Goal: Task Accomplishment & Management: Use online tool/utility

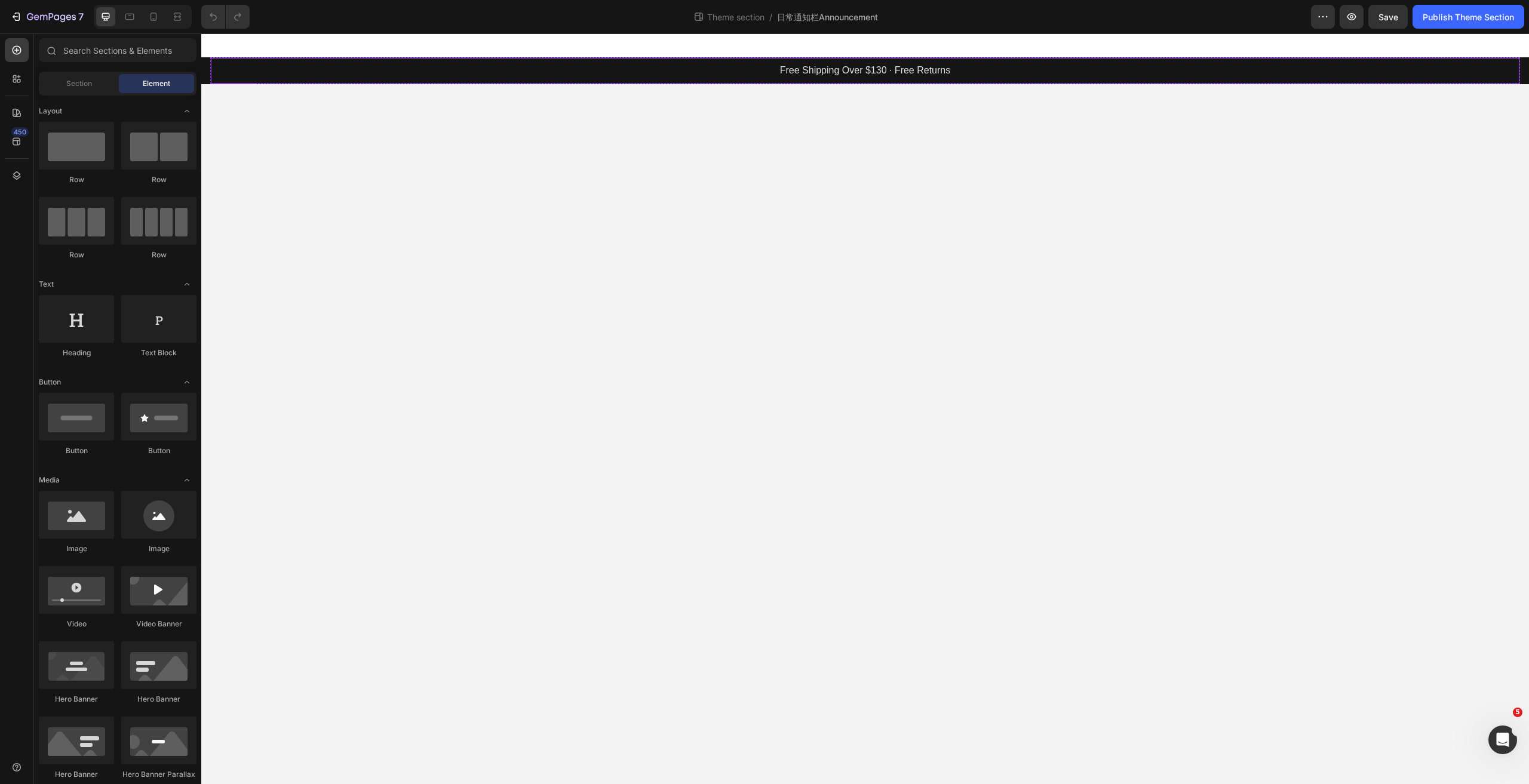
click at [808, 68] on p "Free Shipping Over $130 · Free Returns" at bounding box center [865, 71] width 1306 height 17
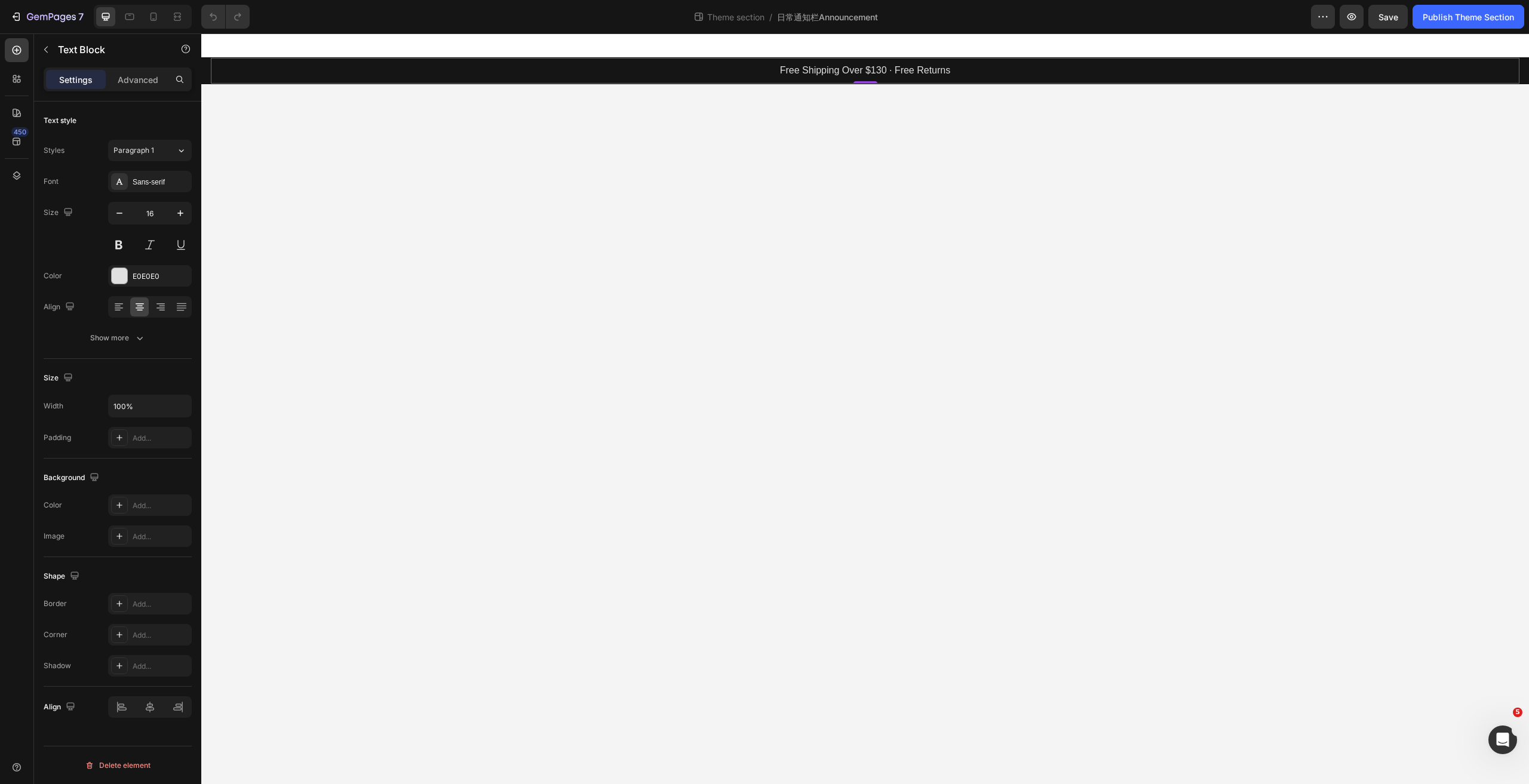
click at [808, 68] on p "Free Shipping Over $130 · Free Returns" at bounding box center [865, 71] width 1306 height 17
click at [134, 81] on p "Advanced" at bounding box center [138, 79] width 41 height 13
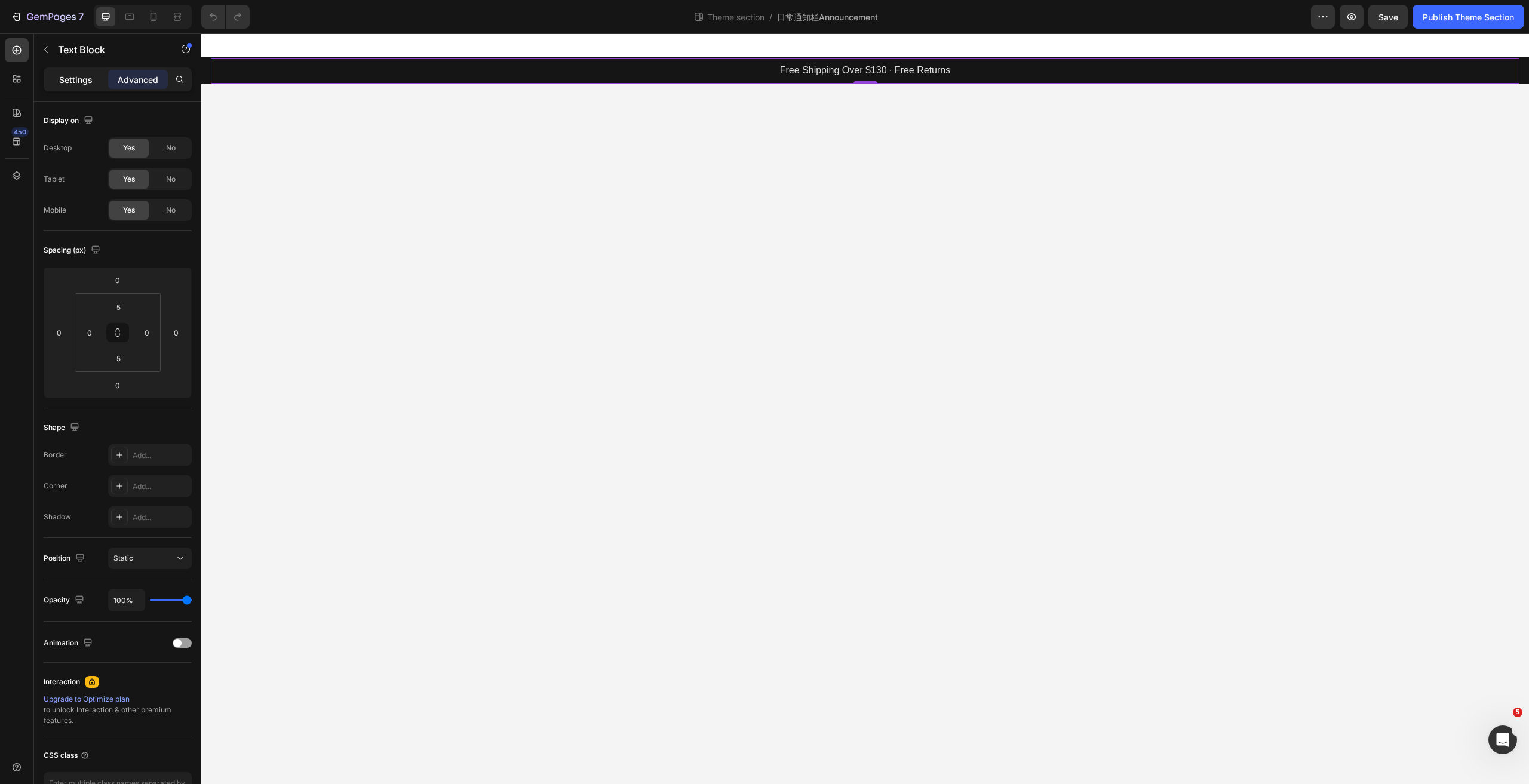
click at [79, 86] on div "Settings" at bounding box center [76, 79] width 60 height 19
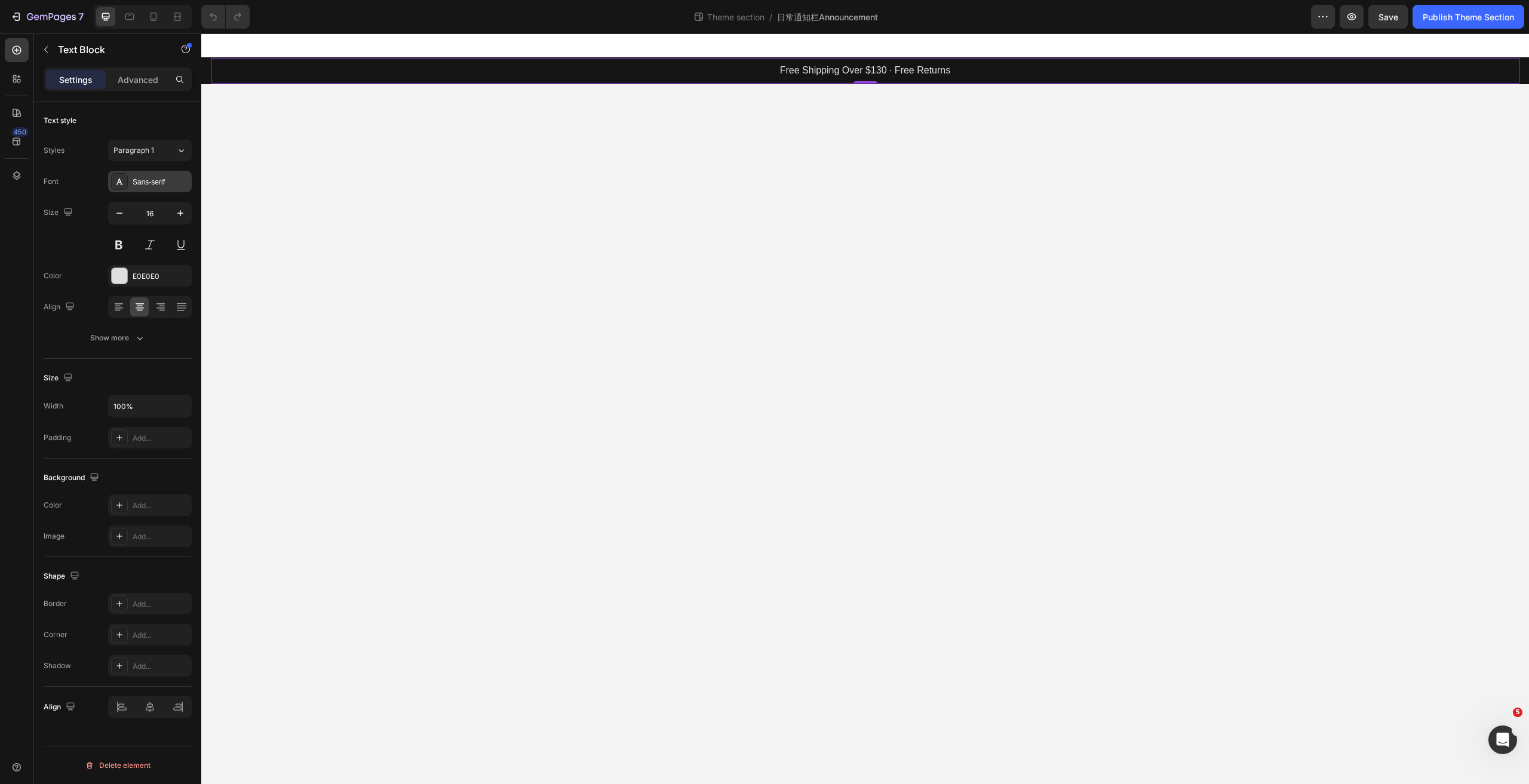
click at [143, 187] on div "Sans-serif" at bounding box center [161, 183] width 56 height 11
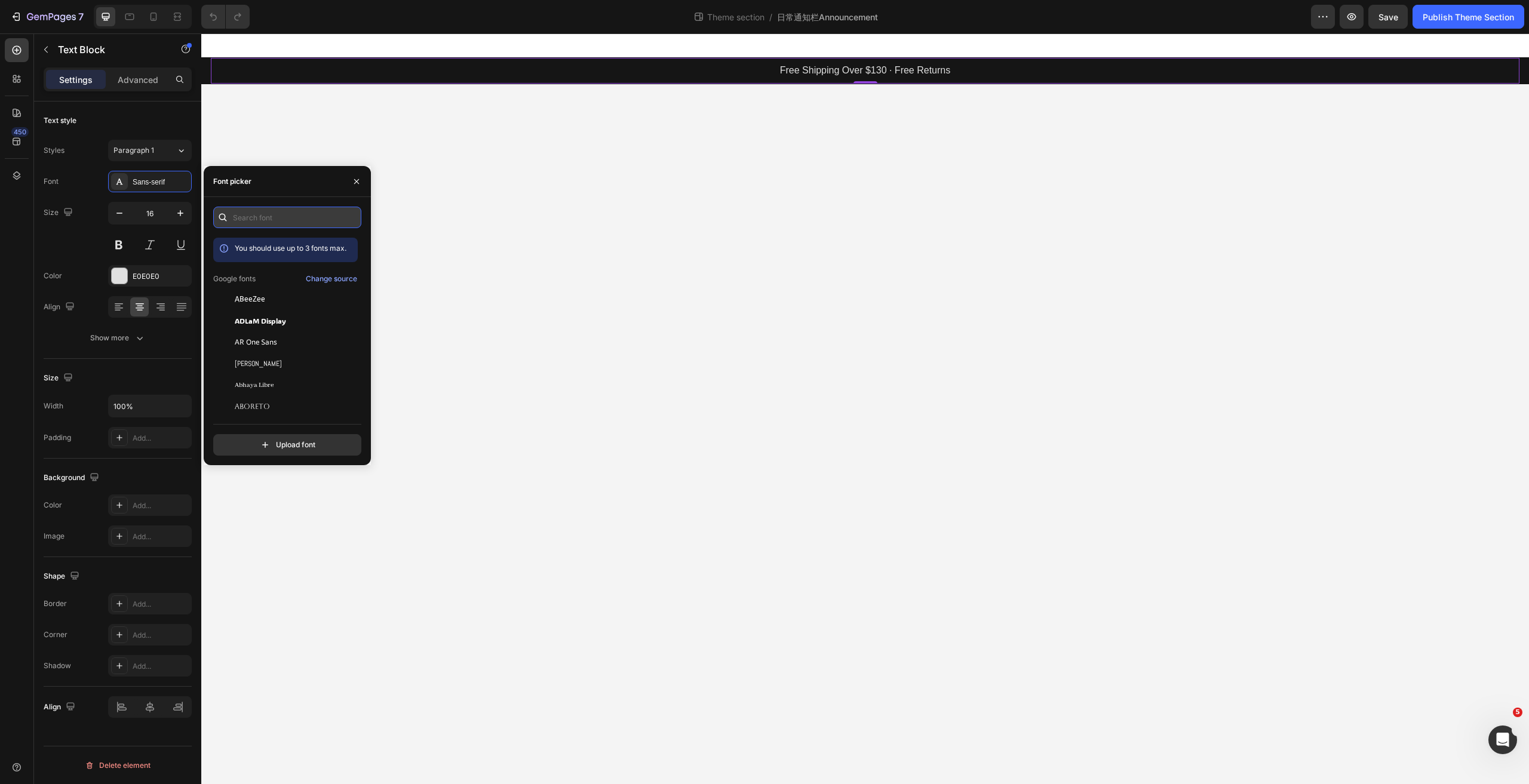
click at [266, 214] on input "text" at bounding box center [287, 217] width 148 height 21
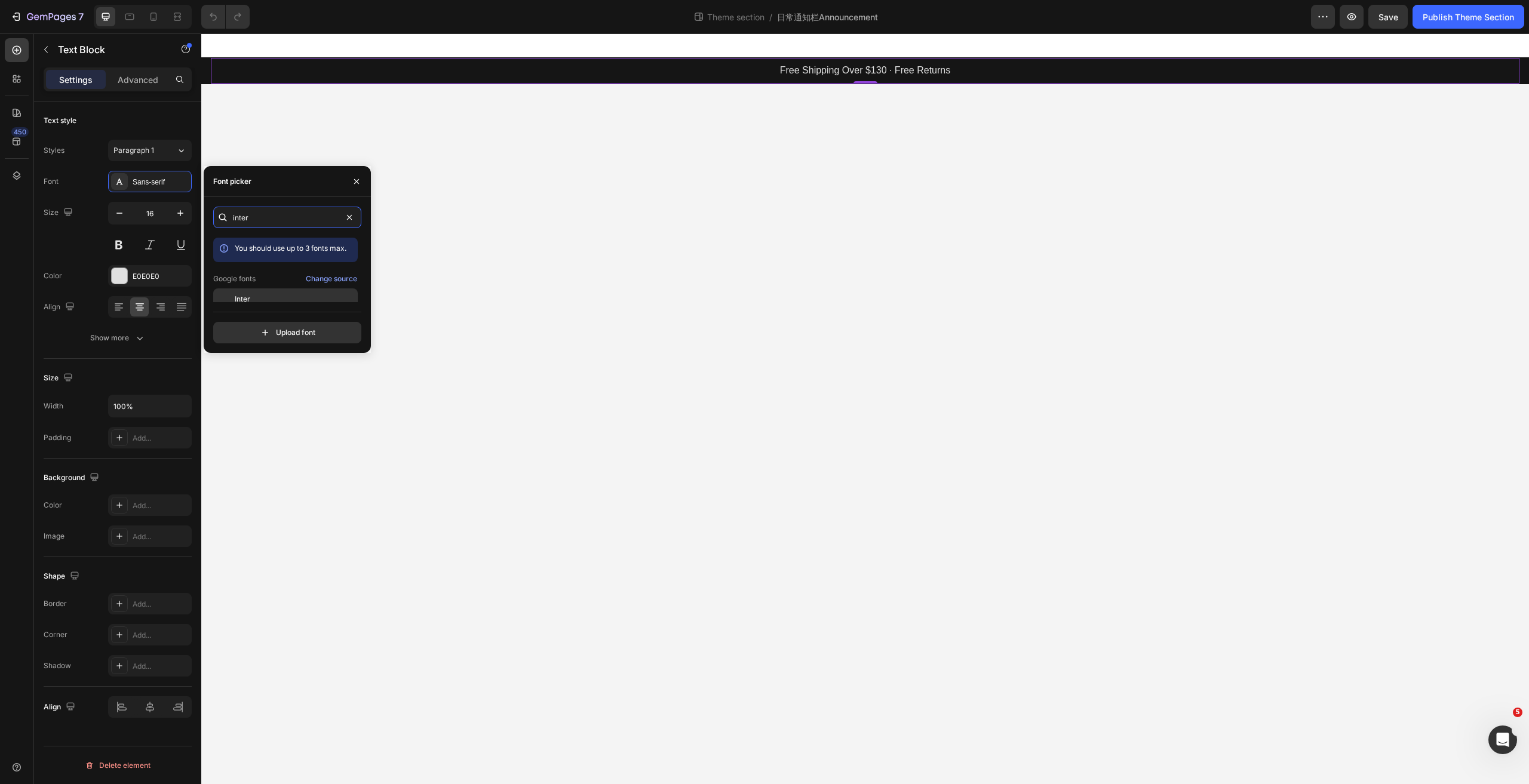
type input "inter"
click at [263, 299] on div "Inter" at bounding box center [295, 299] width 121 height 11
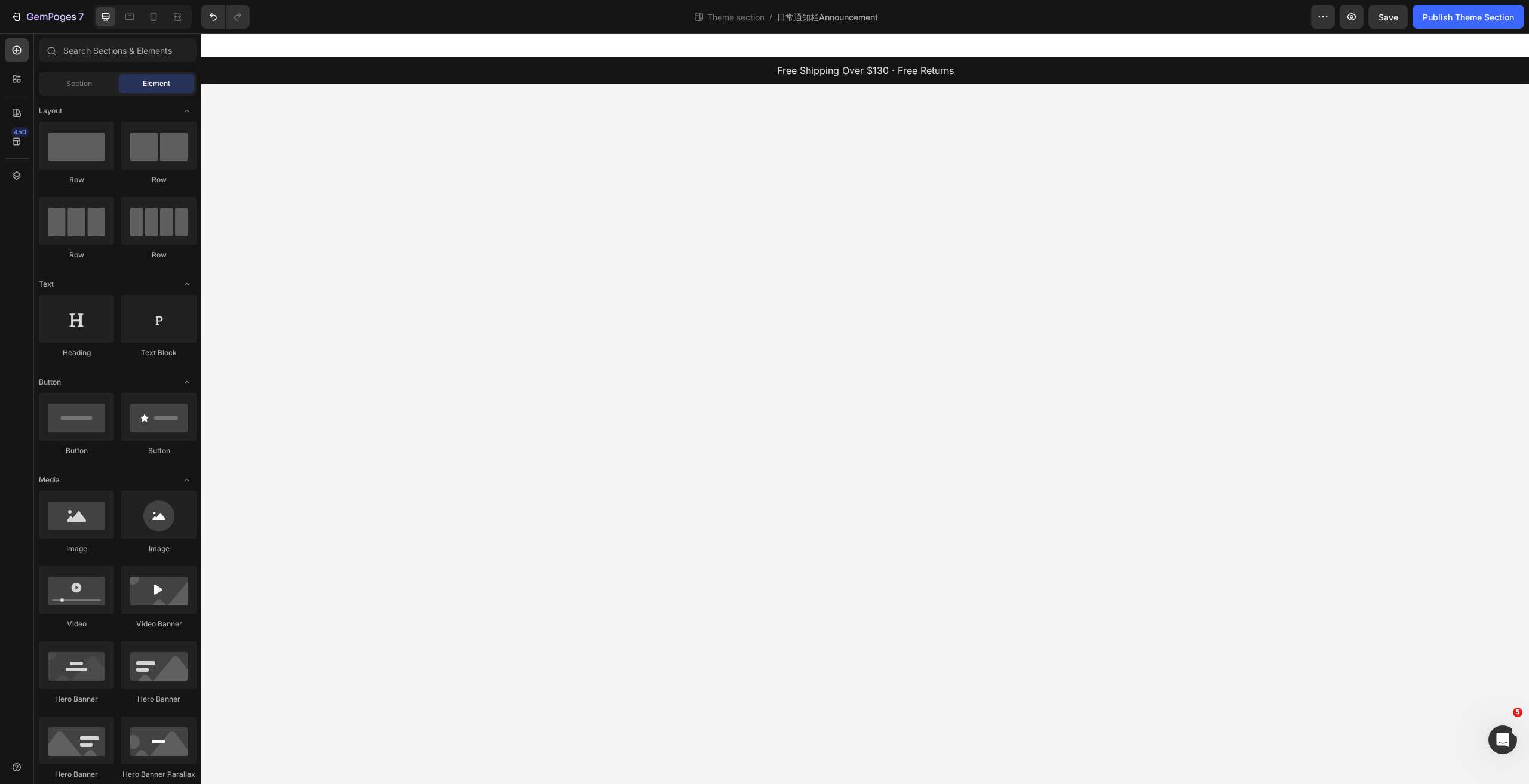
click at [551, 418] on body "Free Shipping Over $130 · Free Returns Text Block 🎁Anniversary Giveaway - Enter…" at bounding box center [865, 409] width 1328 height 751
drag, startPoint x: 1397, startPoint y: 14, endPoint x: 1409, endPoint y: 17, distance: 12.4
click at [1397, 14] on span "Save" at bounding box center [1389, 17] width 20 height 10
click at [1447, 16] on div "Publish Theme Section" at bounding box center [1469, 17] width 92 height 13
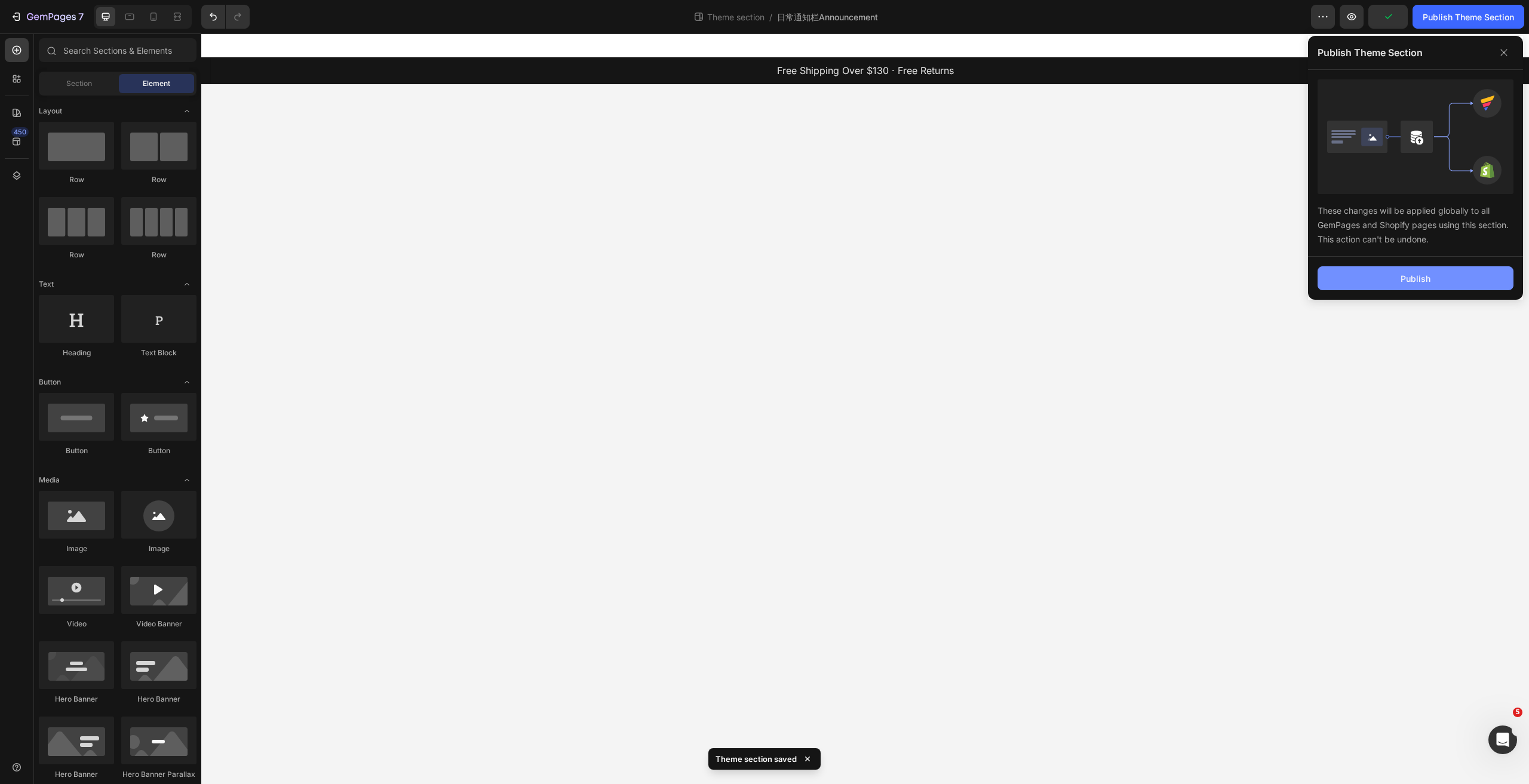
click at [1375, 270] on button "Publish" at bounding box center [1415, 278] width 196 height 24
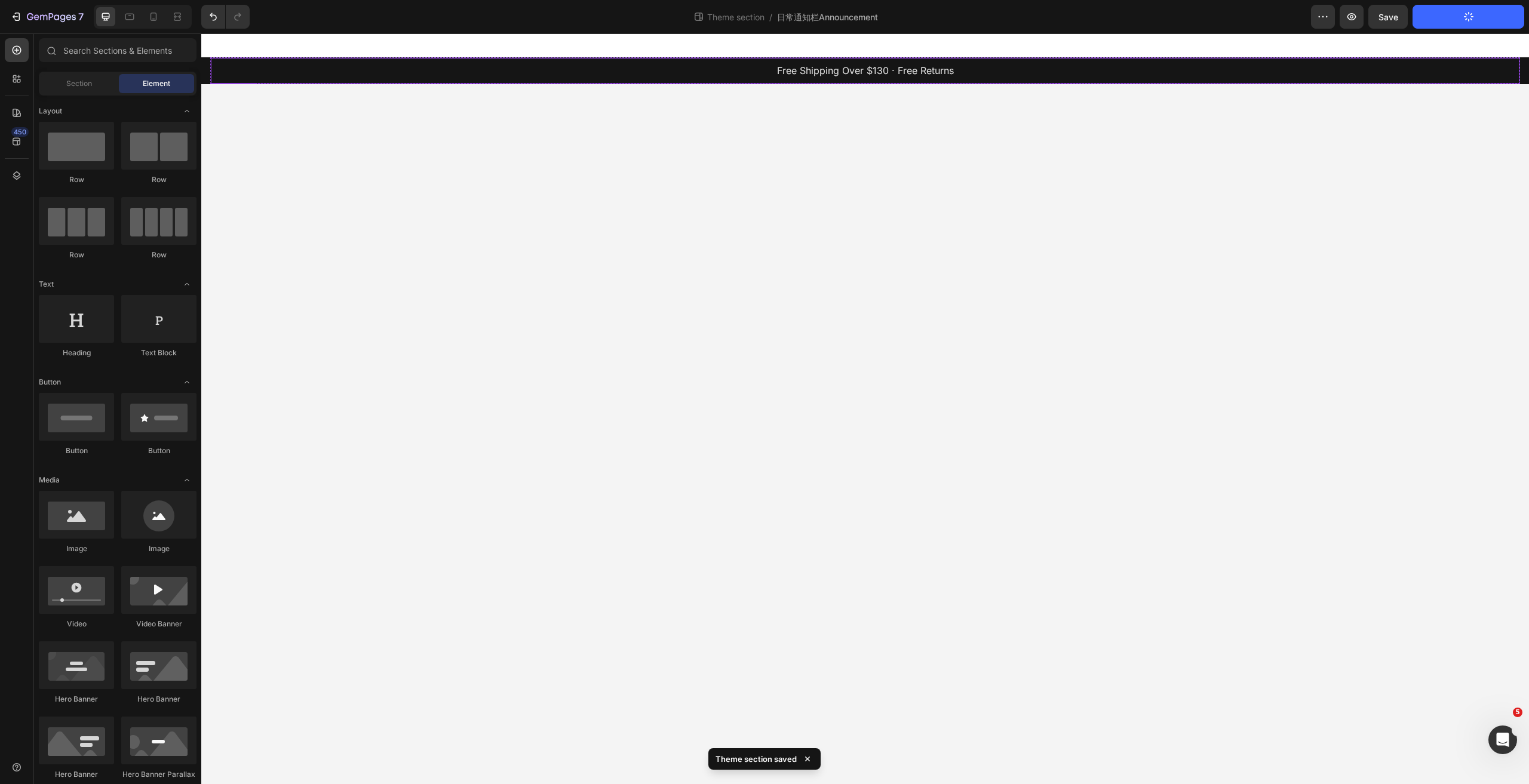
click at [918, 70] on p "Free Shipping Over $130 · Free Returns" at bounding box center [865, 71] width 1306 height 17
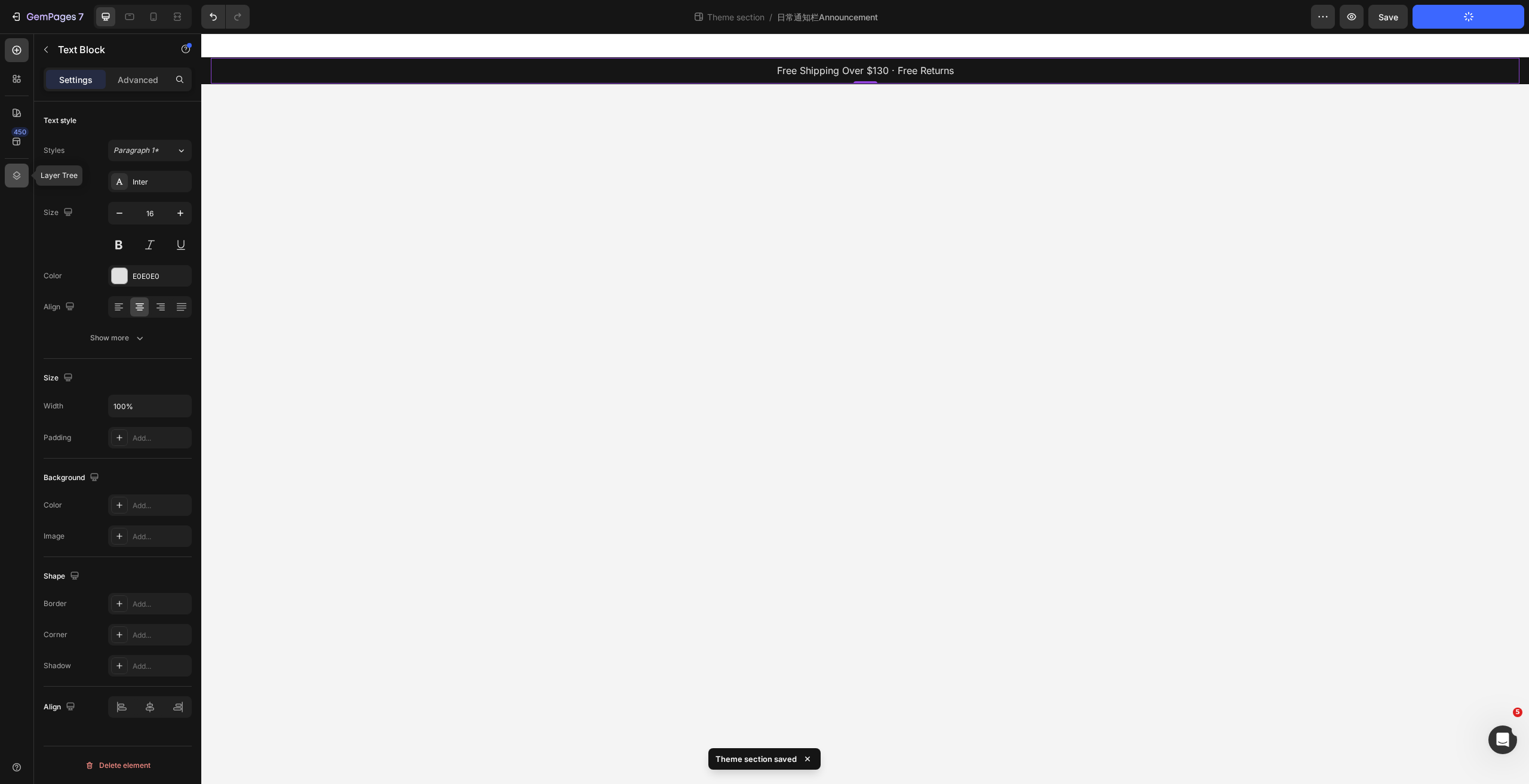
click at [5, 178] on div at bounding box center [16, 175] width 24 height 24
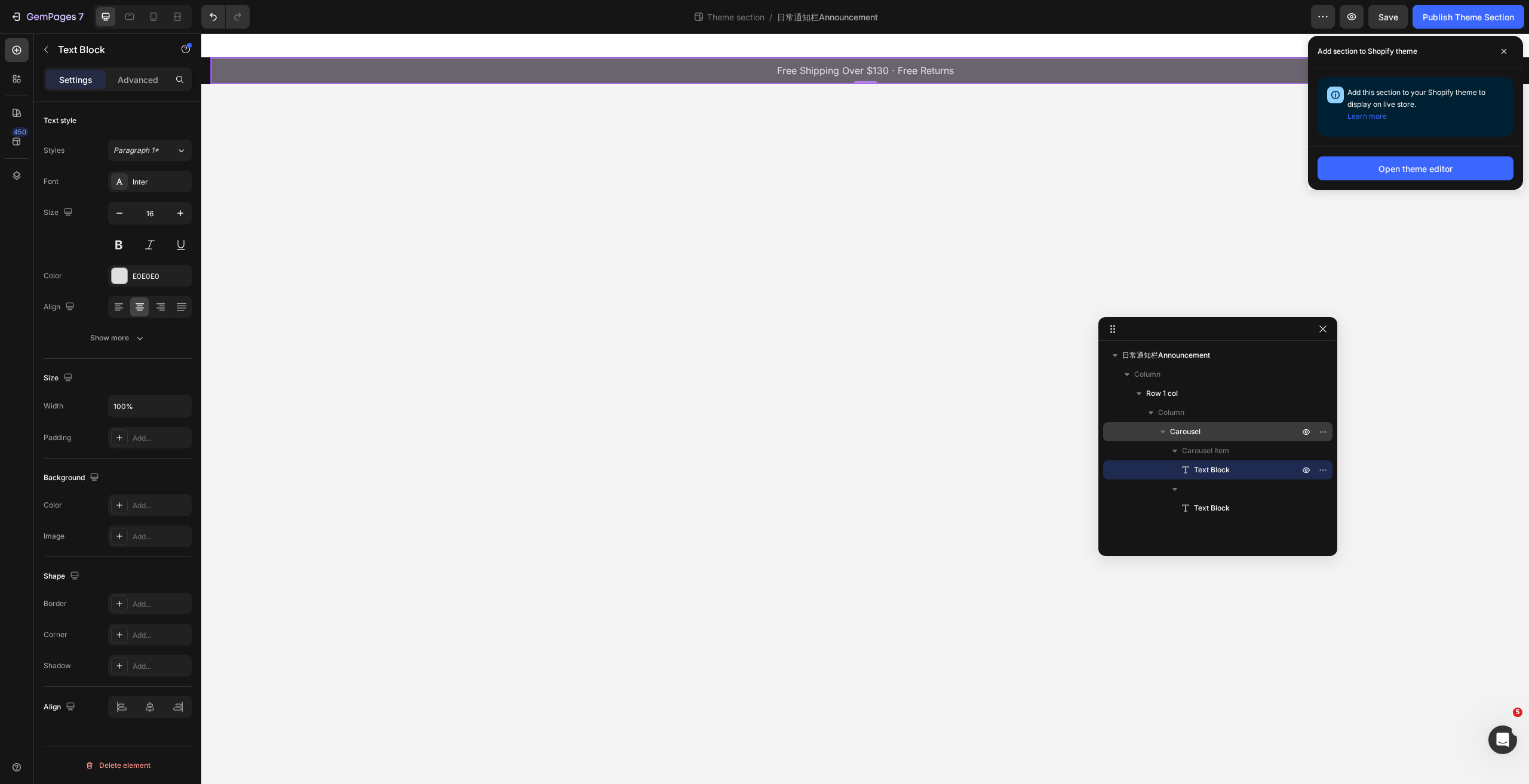
click at [1196, 430] on span "Carousel" at bounding box center [1185, 432] width 31 height 12
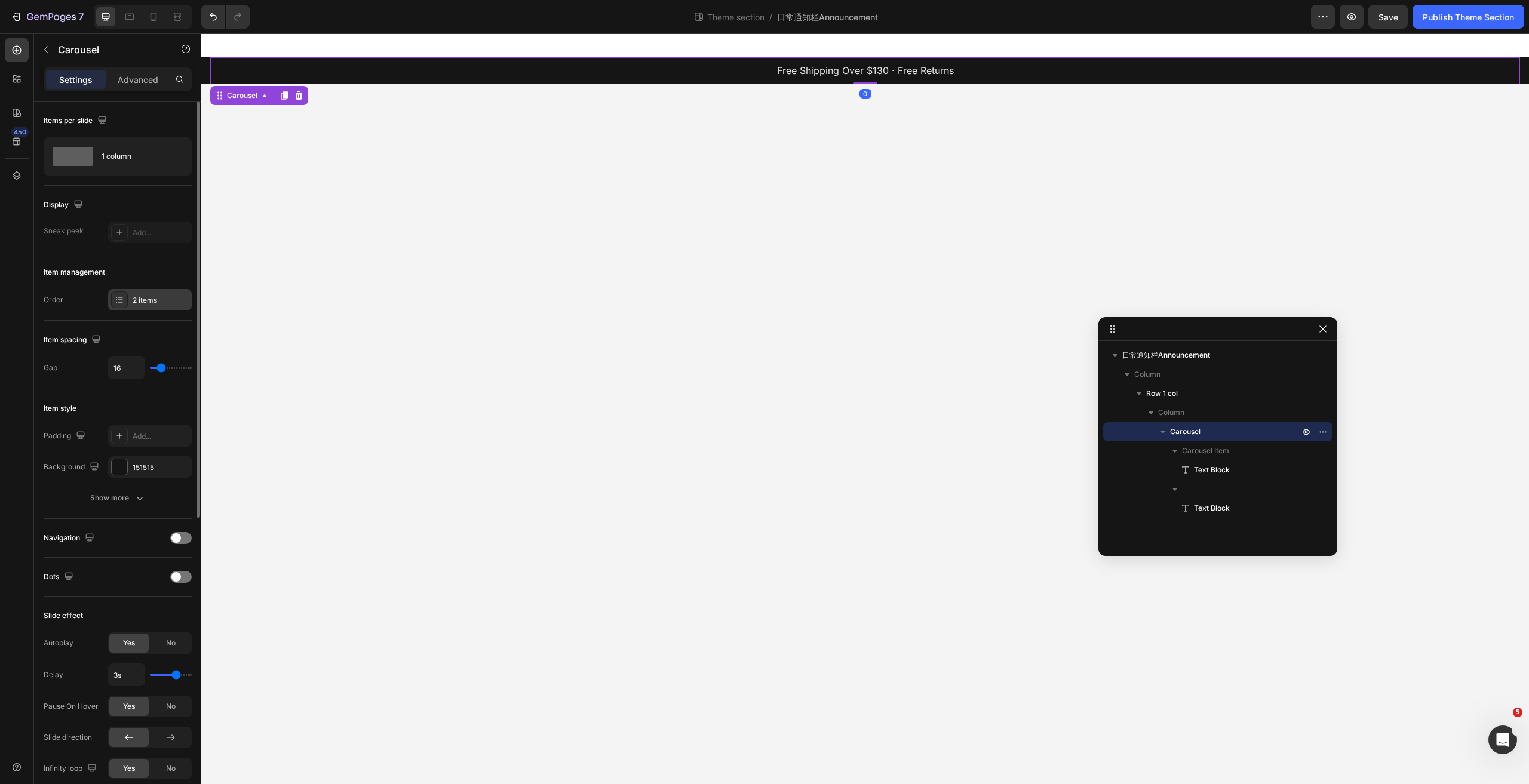
click at [136, 302] on div "2 items" at bounding box center [161, 300] width 56 height 11
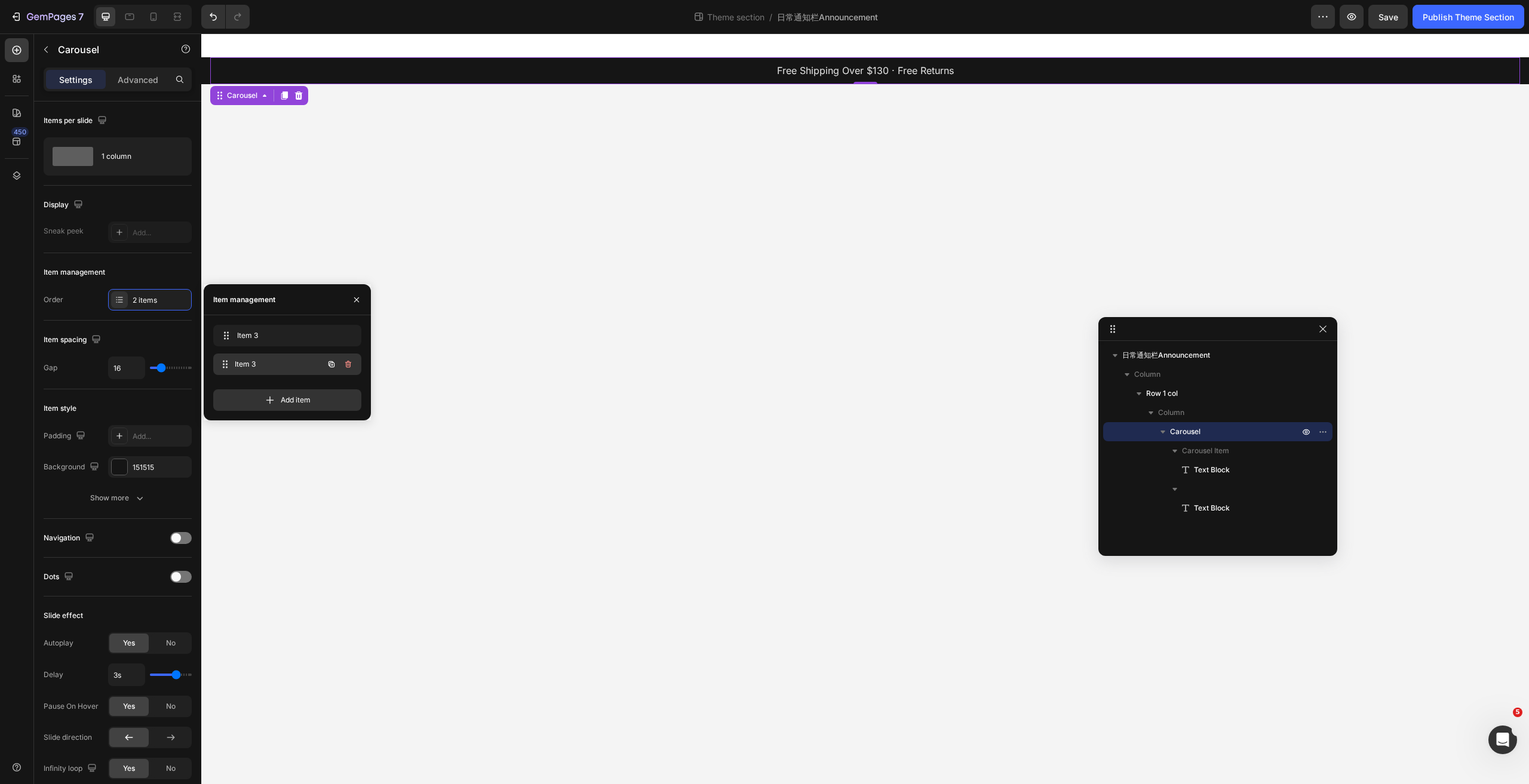
click at [243, 361] on span "Item 3" at bounding box center [278, 365] width 89 height 11
click at [834, 67] on p "🎁Anniversary Giveaway - Enter Now" at bounding box center [865, 71] width 1306 height 17
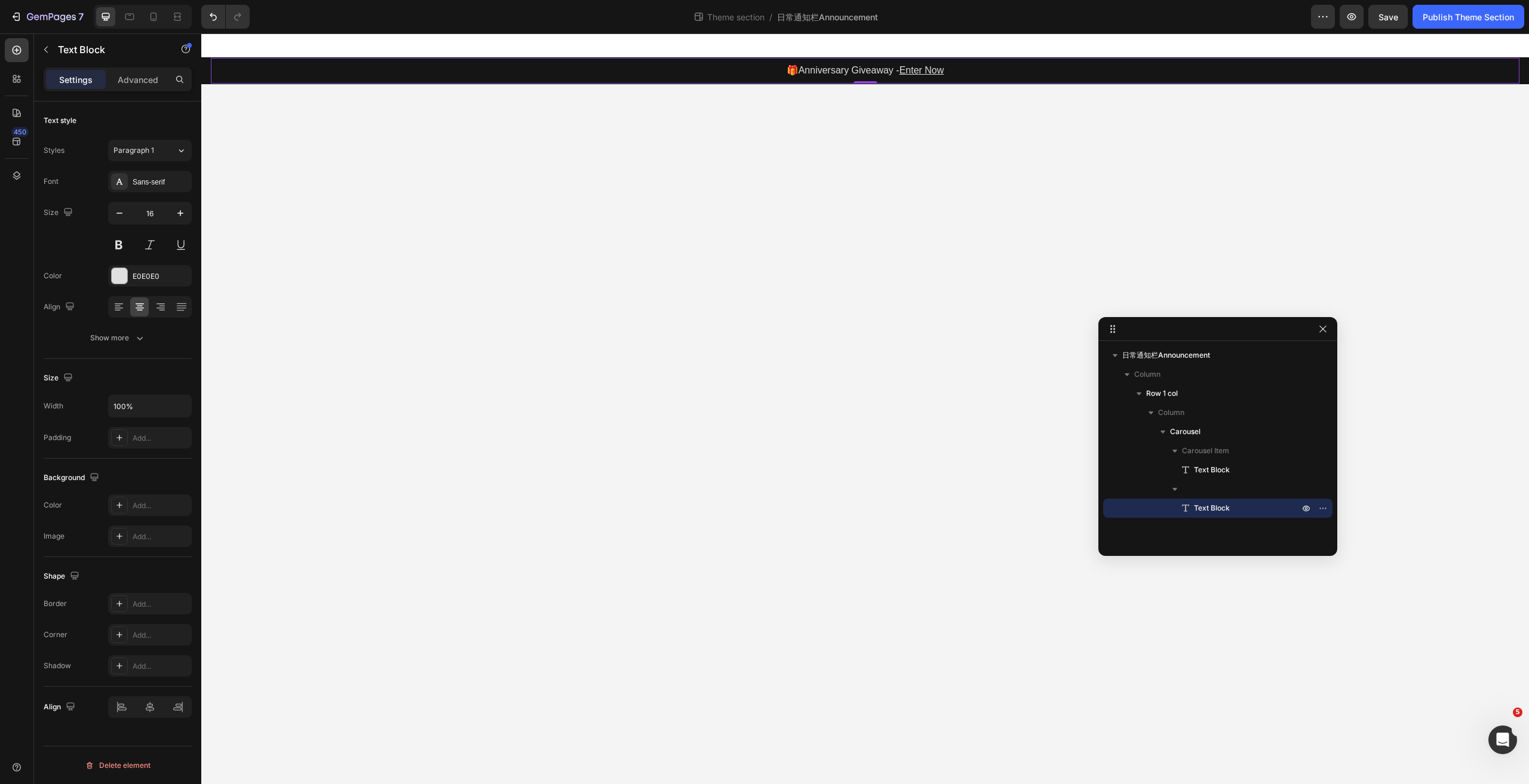
click at [830, 71] on p "🎁Anniversary Giveaway - Enter Now" at bounding box center [865, 71] width 1306 height 17
click at [829, 73] on p "🎁Anniversary Giveaway - Enter Now" at bounding box center [865, 71] width 1306 height 17
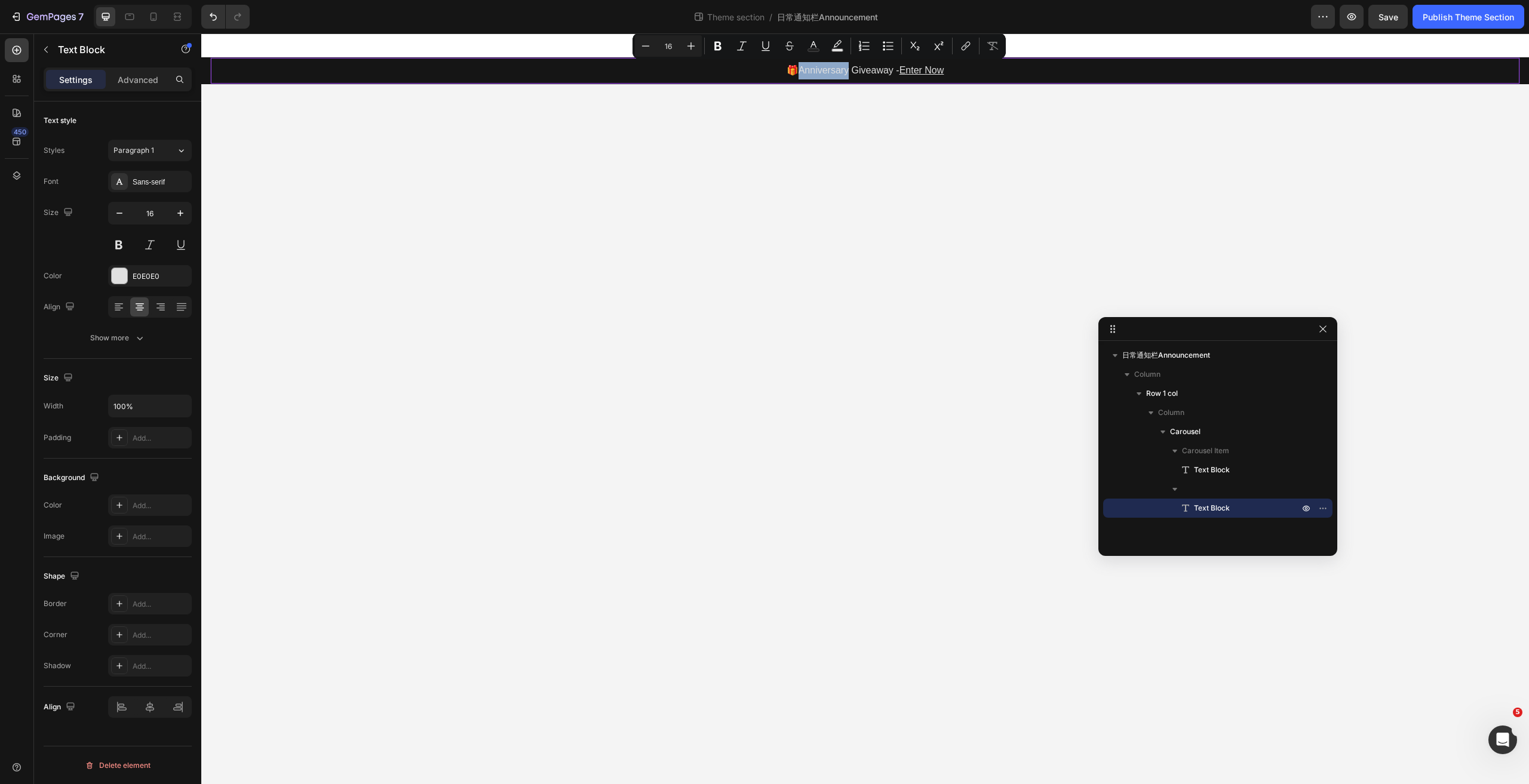
click at [831, 77] on p "🎁Anniversary Giveaway - Enter Now" at bounding box center [865, 71] width 1306 height 17
click at [137, 167] on div "Styles Paragraph 1 Font Sans-serif Size 16 Color E0E0E0 Align Show more" at bounding box center [117, 244] width 148 height 209
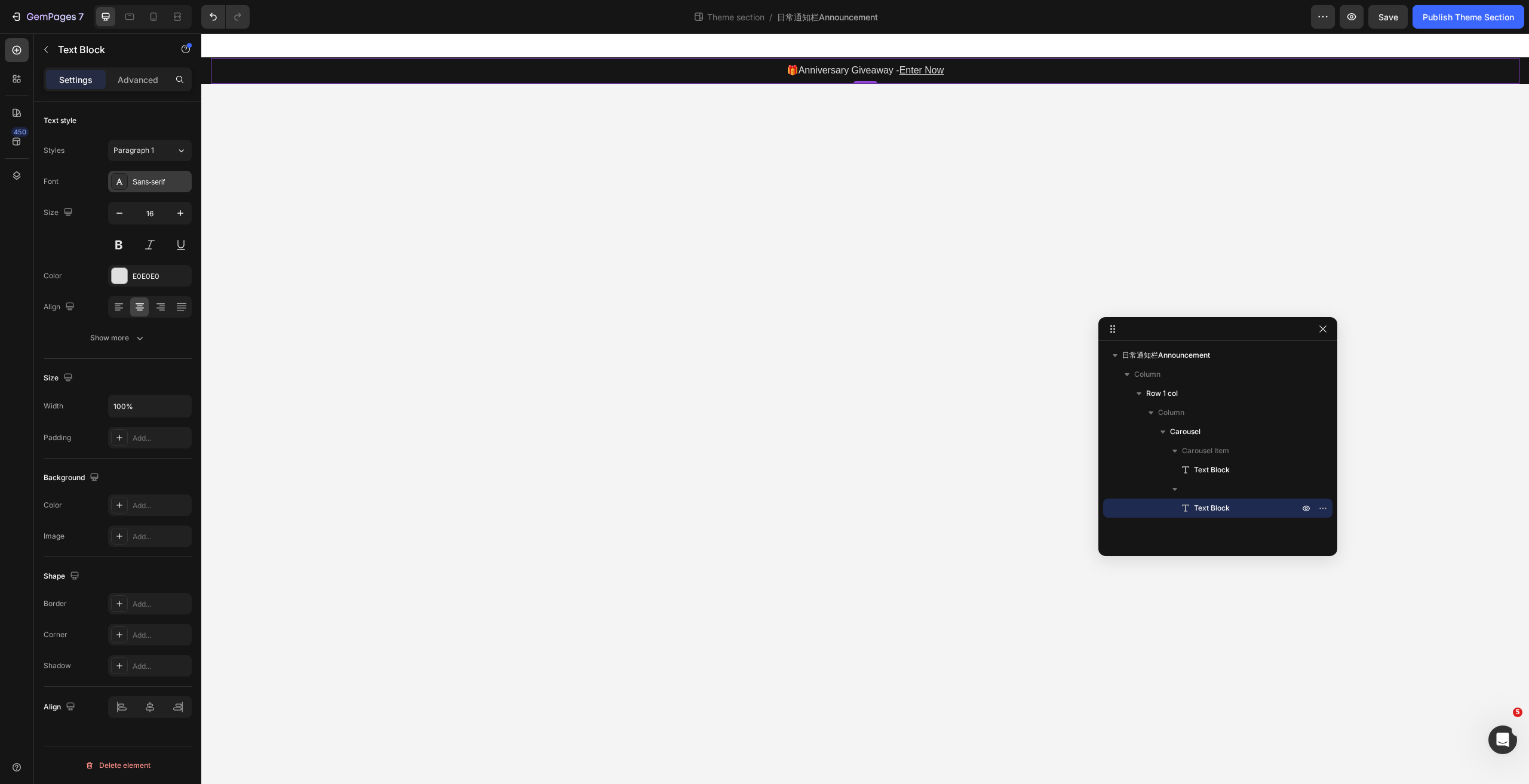
drag, startPoint x: 136, startPoint y: 178, endPoint x: 151, endPoint y: 184, distance: 16.2
click at [136, 178] on div "Sans-serif" at bounding box center [161, 183] width 56 height 11
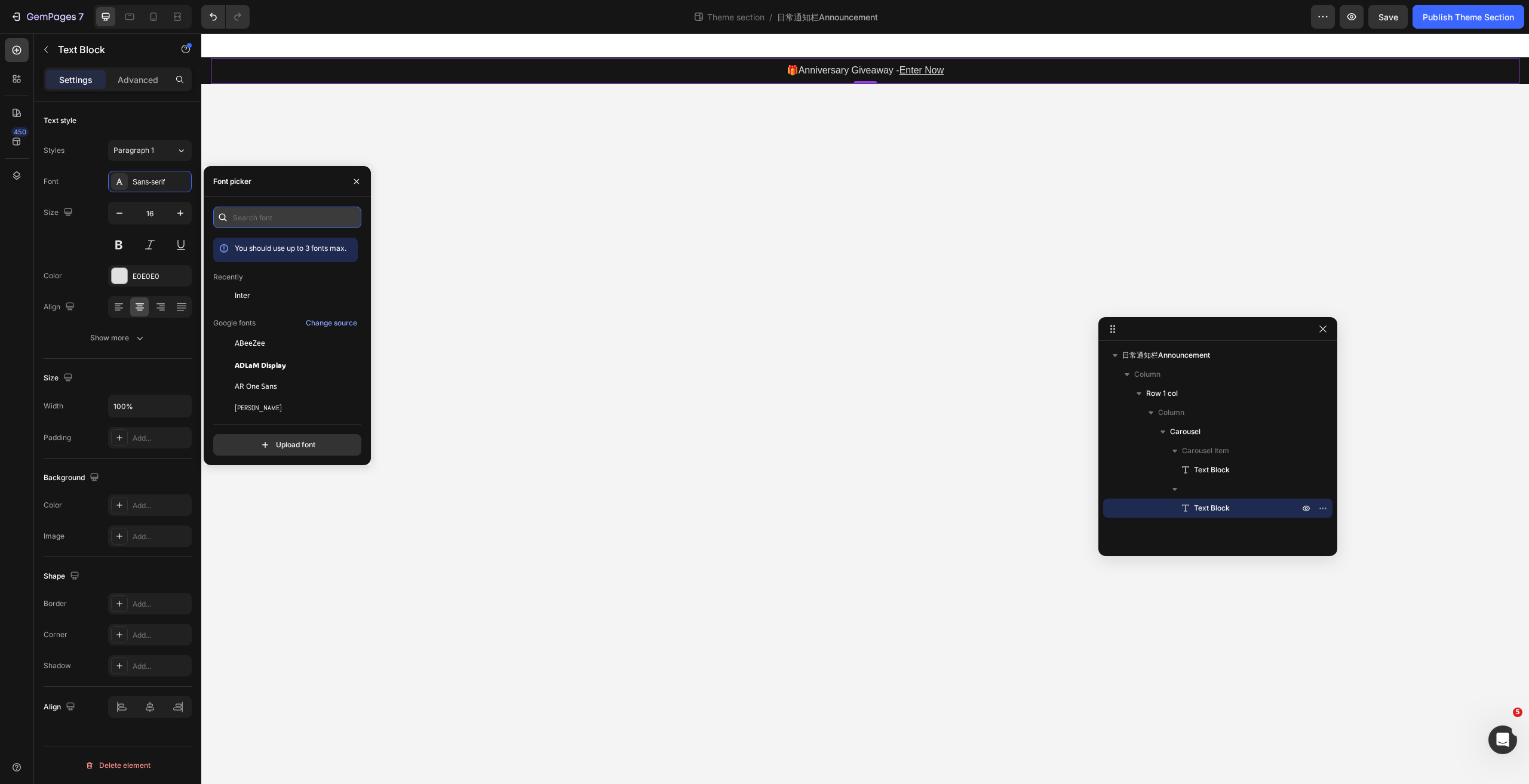
click at [255, 211] on input "text" at bounding box center [287, 217] width 148 height 21
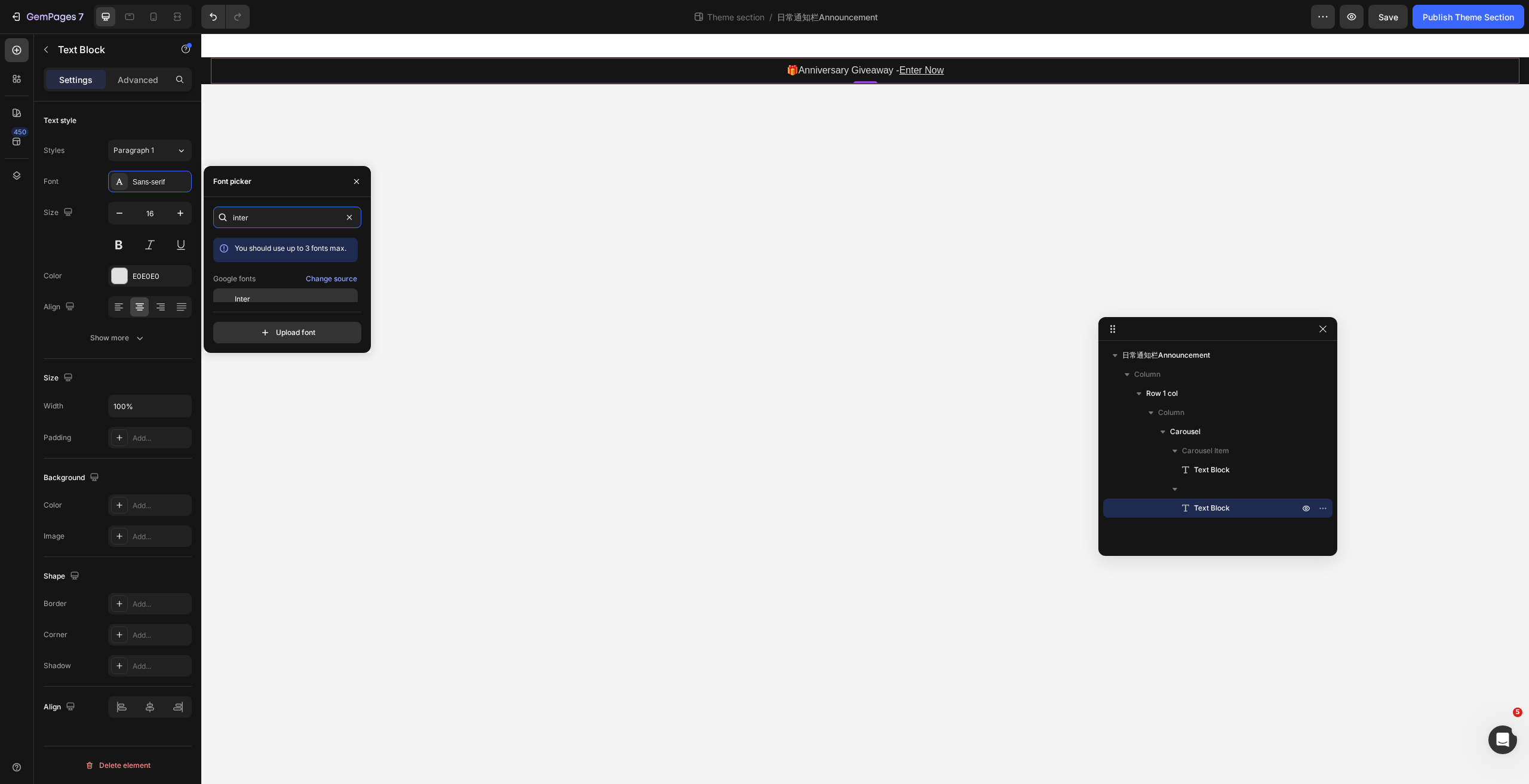
type input "inter"
click at [256, 297] on div "Inter" at bounding box center [295, 299] width 121 height 11
click at [609, 334] on body "Free Shipping Over $130 · Free Returns Text Block 🎁Anniversary Giveaway - Enter…" at bounding box center [865, 409] width 1328 height 751
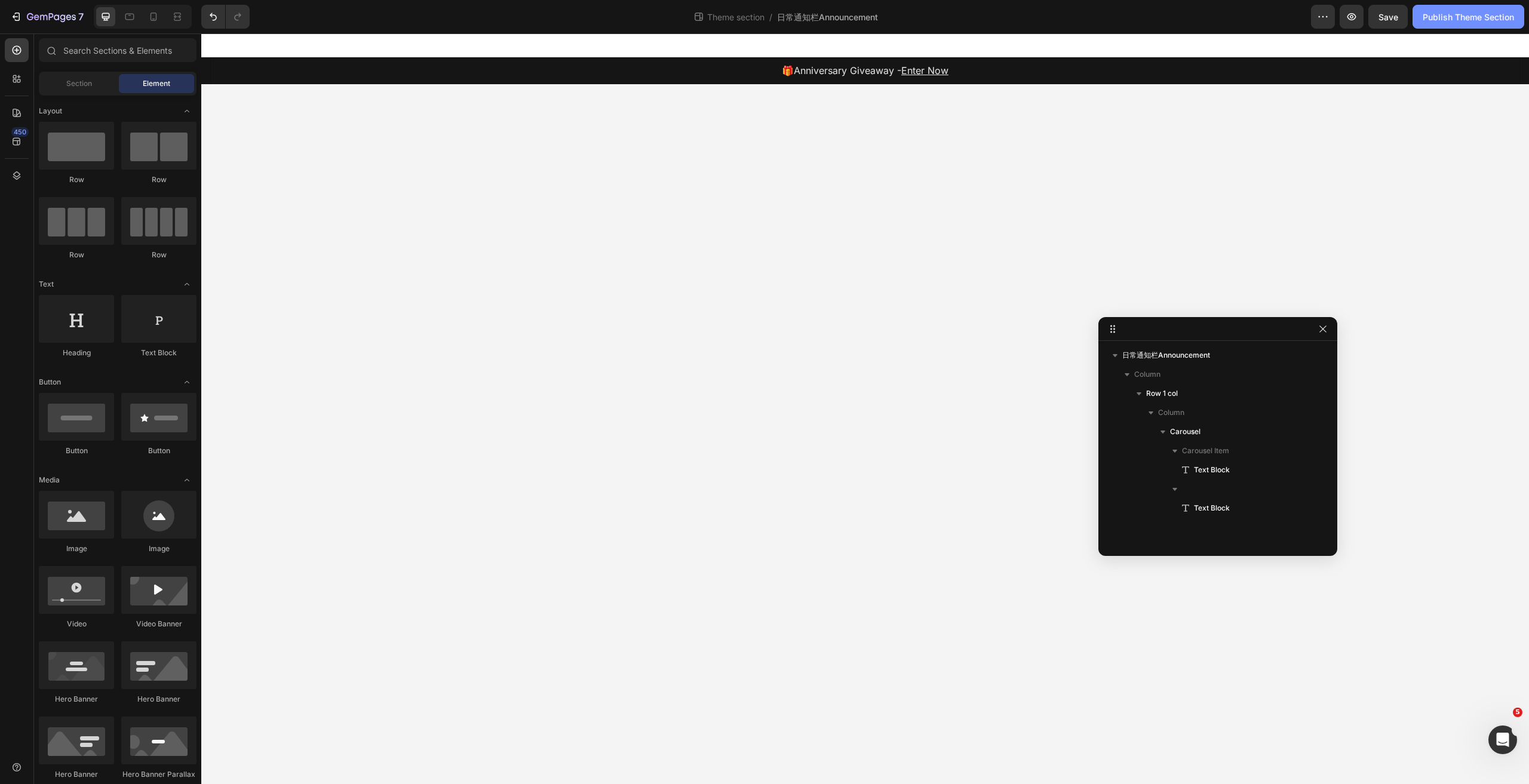
click at [1451, 8] on button "Publish Theme Section" at bounding box center [1468, 16] width 112 height 24
click at [1389, 13] on span "Save" at bounding box center [1389, 17] width 20 height 10
click at [1450, 14] on div "Publish Theme Section" at bounding box center [1469, 17] width 92 height 13
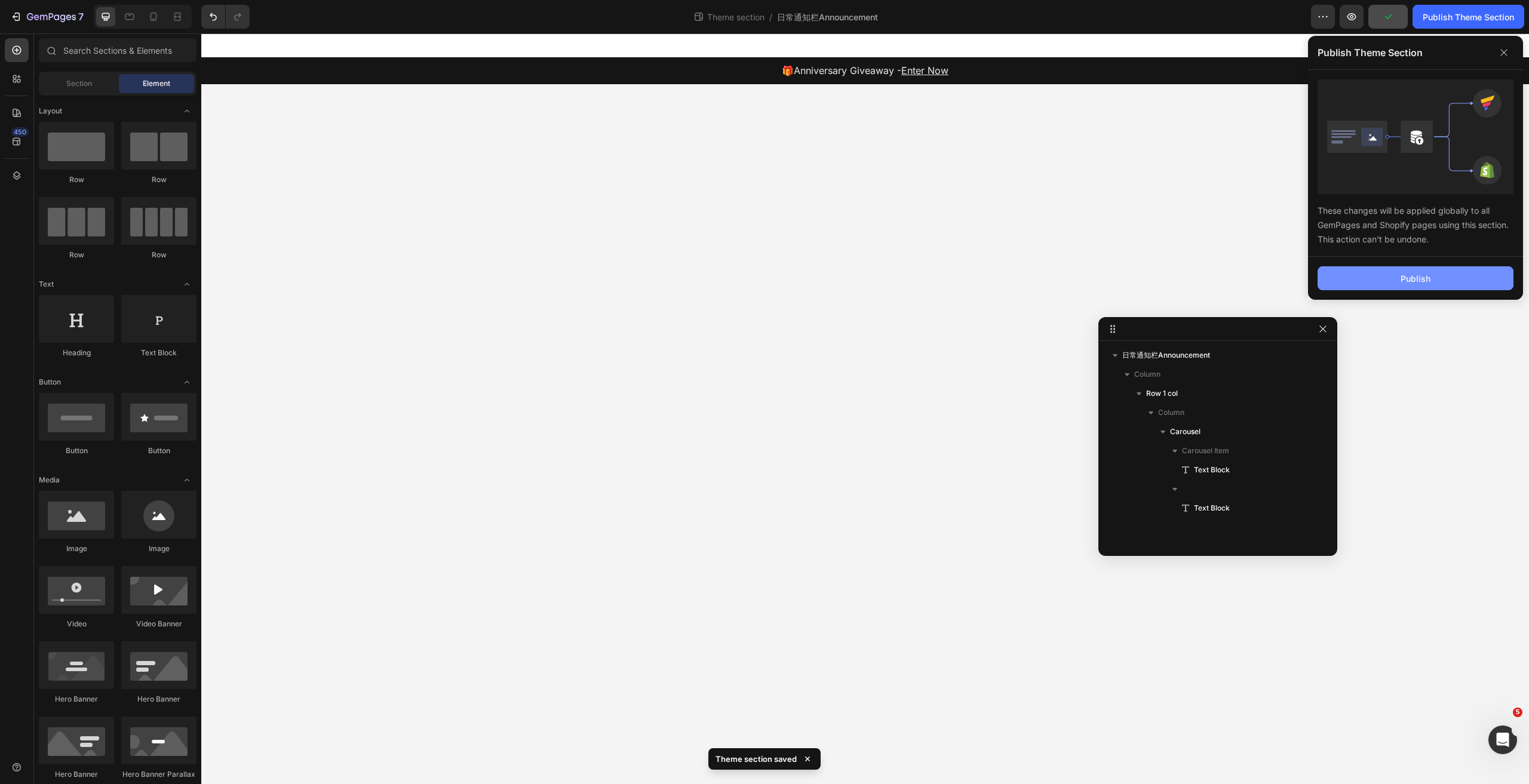
click at [1406, 274] on div "Publish" at bounding box center [1415, 278] width 30 height 13
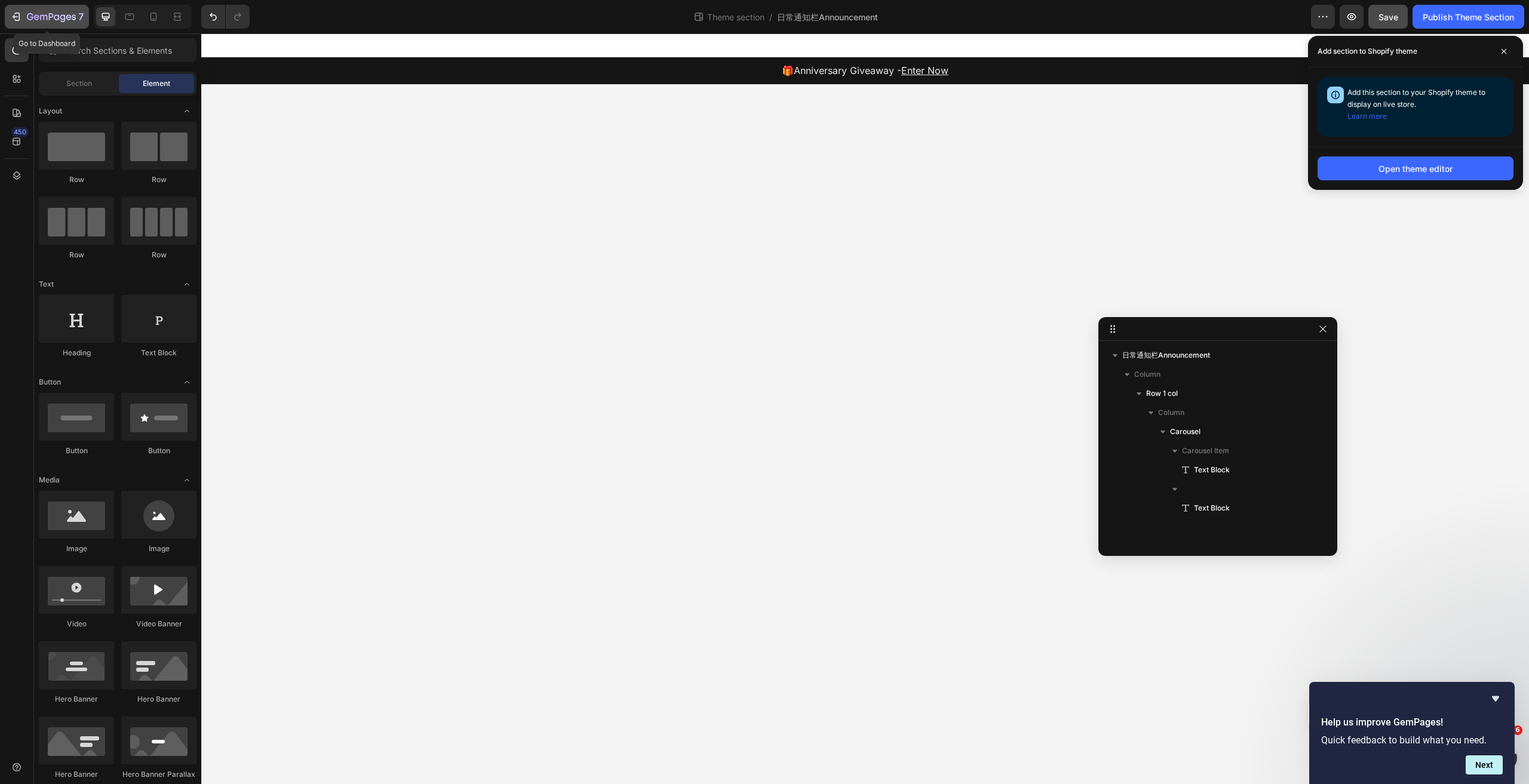
click at [21, 13] on icon "button" at bounding box center [16, 17] width 12 height 12
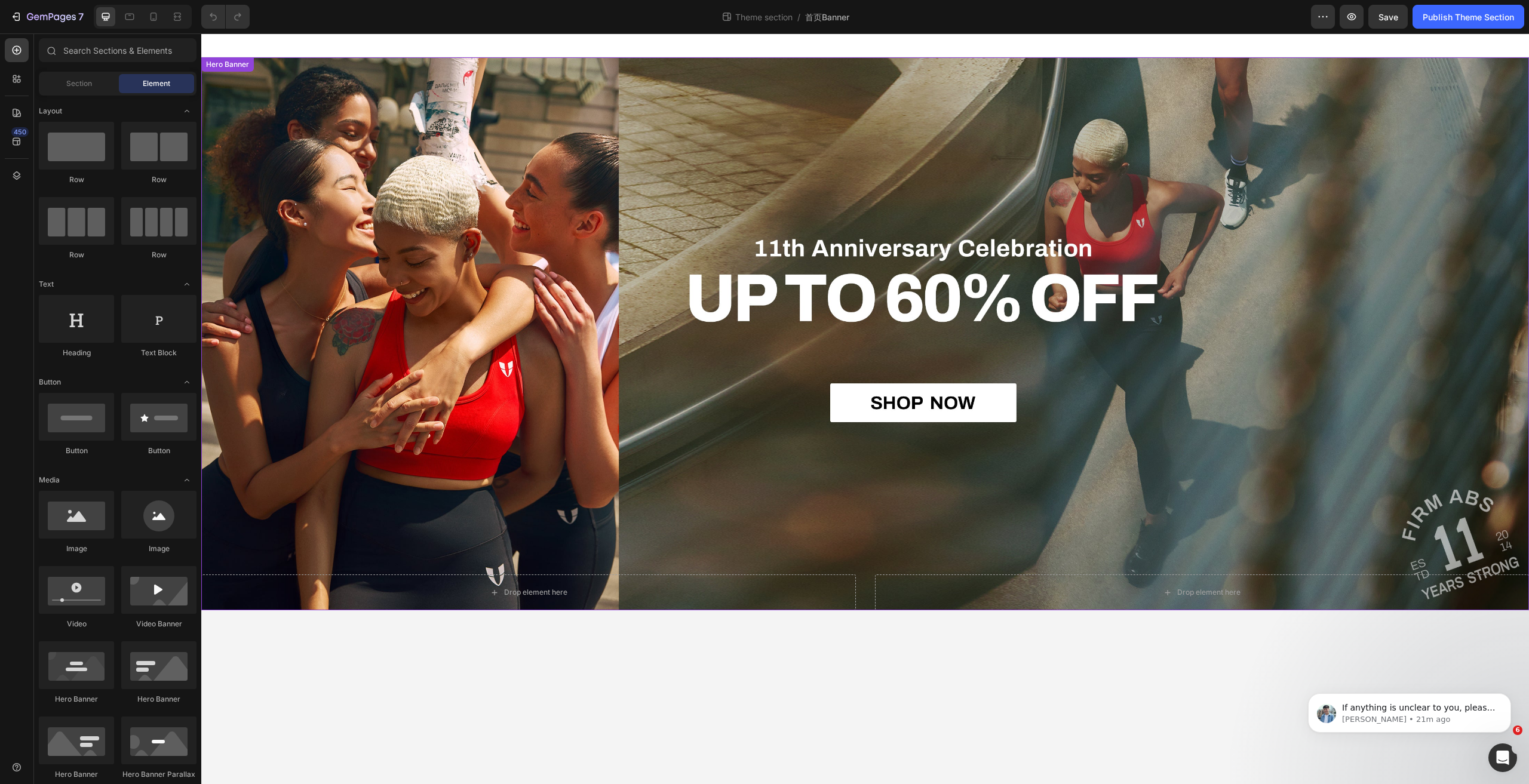
click at [464, 275] on div "Overlay" at bounding box center [865, 334] width 1328 height 553
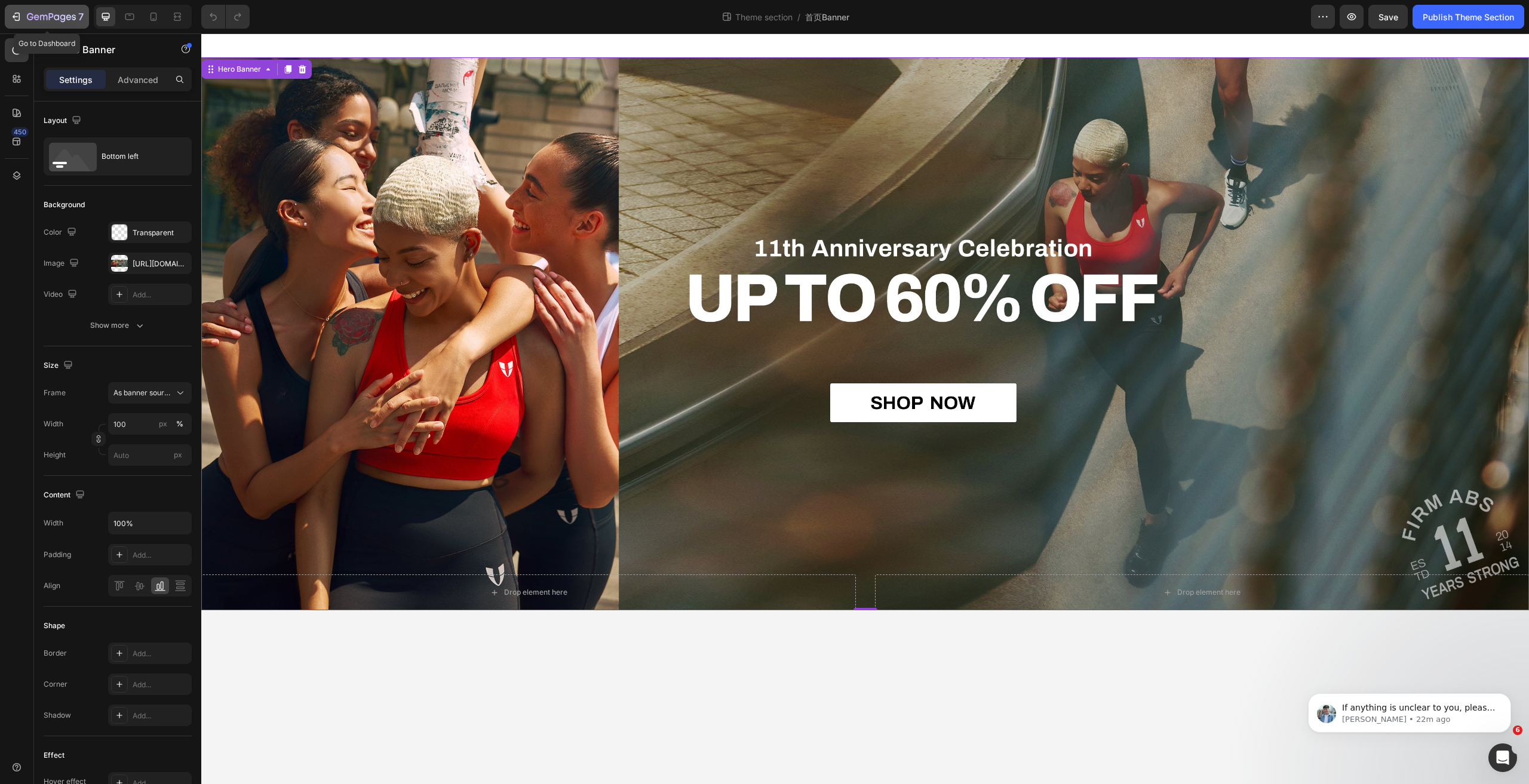
click at [7, 15] on button "7" at bounding box center [47, 16] width 84 height 24
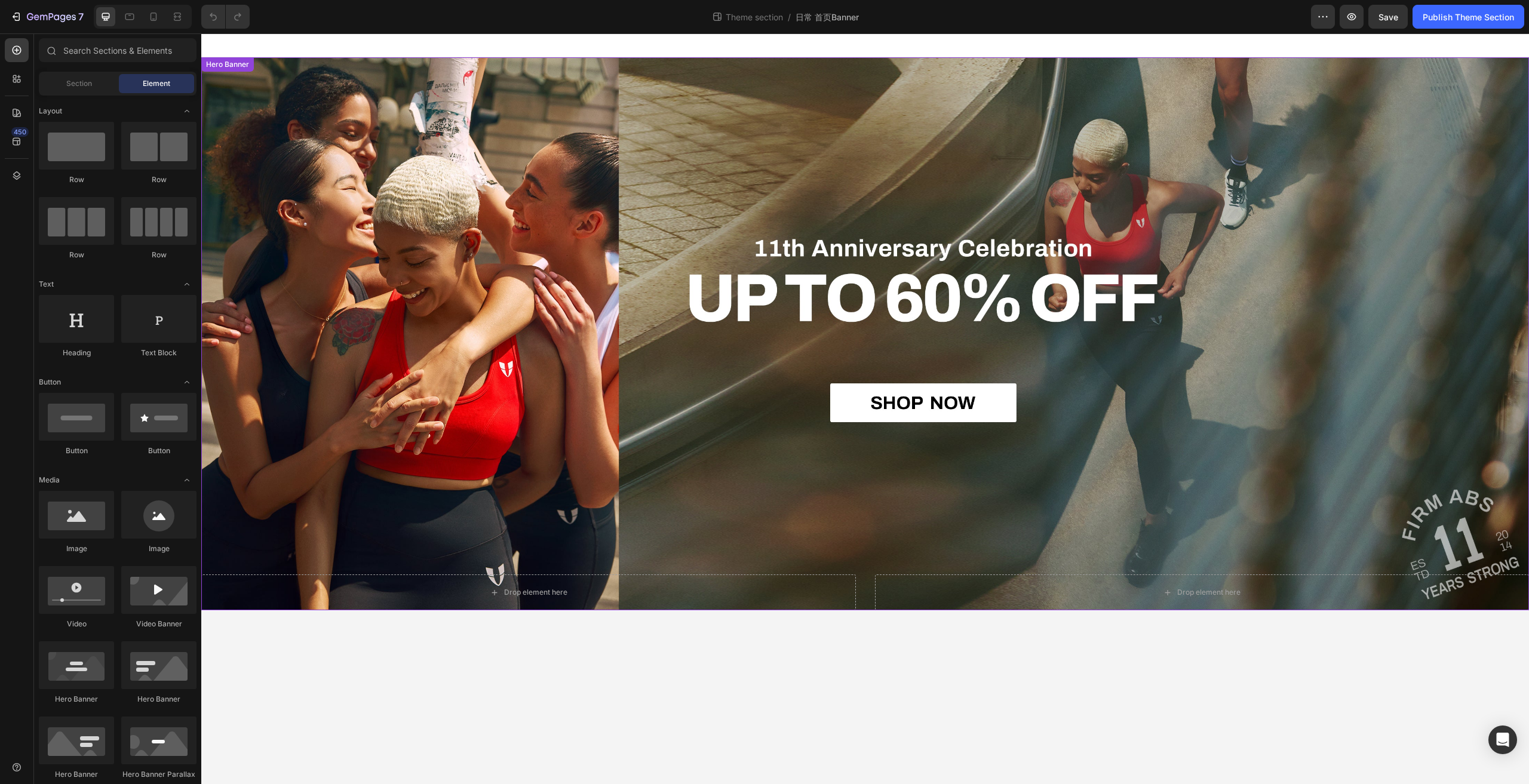
click at [587, 289] on div "Overlay" at bounding box center [865, 334] width 1328 height 553
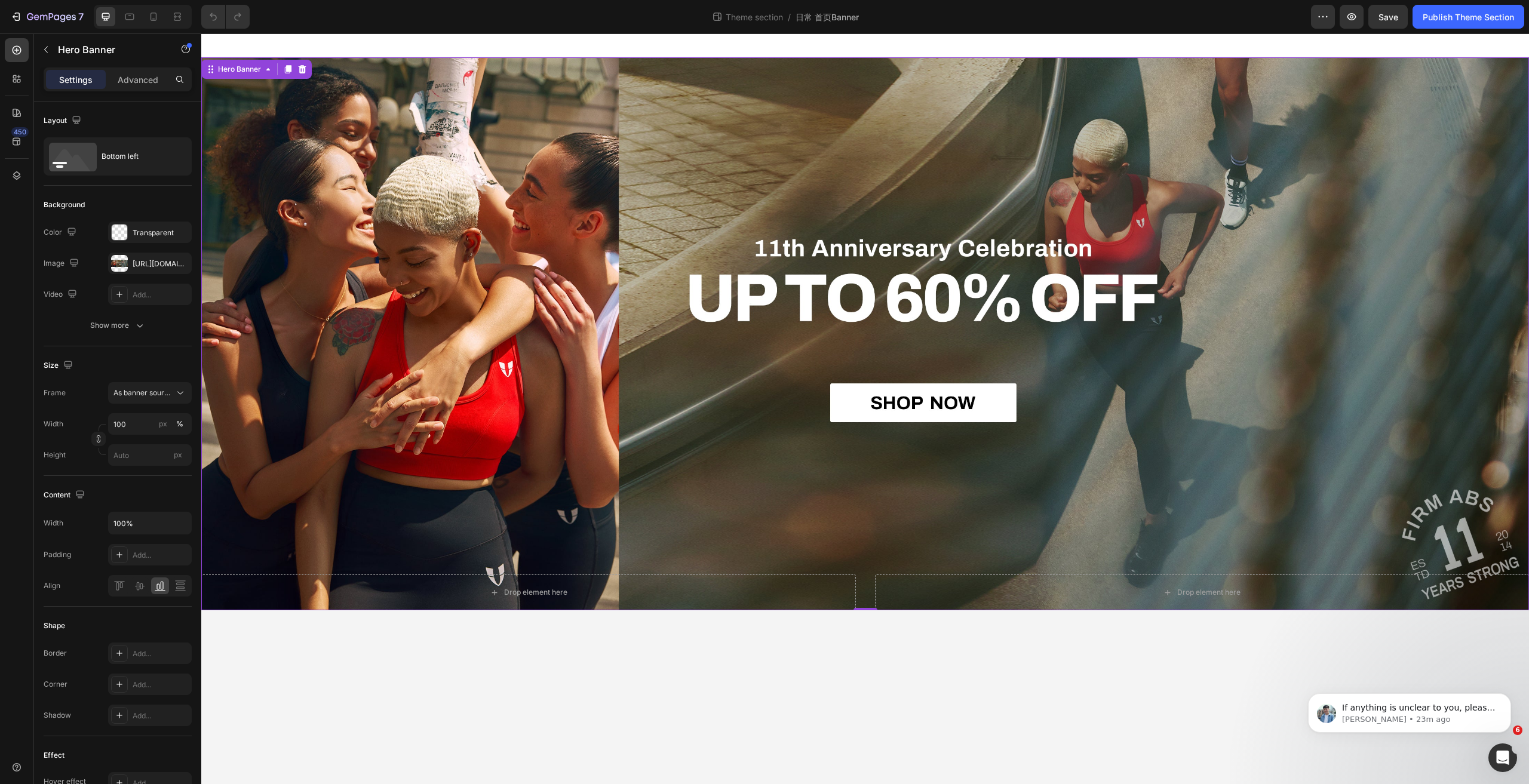
click at [472, 219] on div "Overlay" at bounding box center [865, 334] width 1328 height 553
click at [481, 245] on div "Overlay" at bounding box center [865, 334] width 1328 height 553
click at [422, 265] on div "Overlay" at bounding box center [865, 334] width 1328 height 553
click at [174, 261] on button "button" at bounding box center [179, 263] width 14 height 14
type input "Auto"
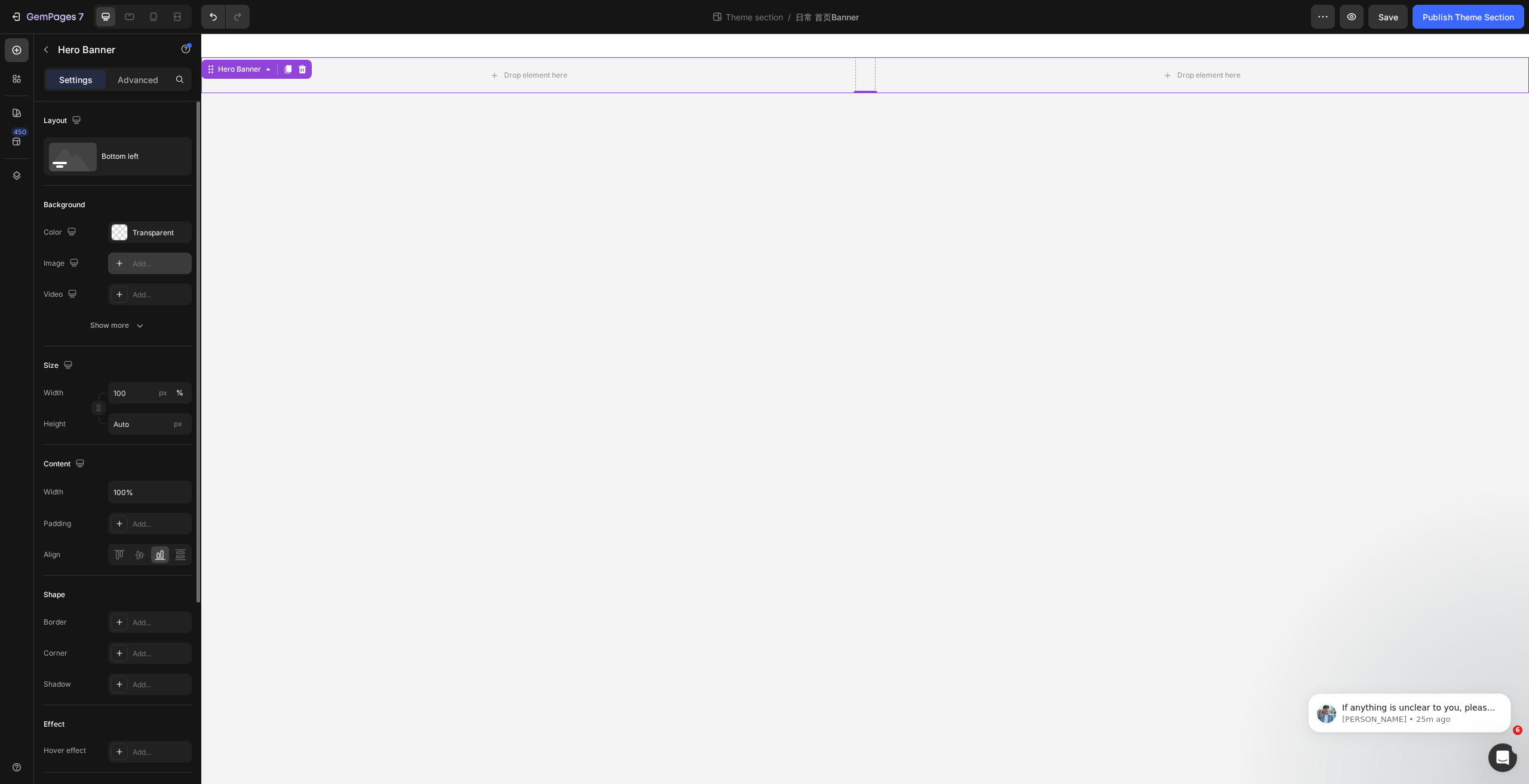
click at [158, 263] on div "Add..." at bounding box center [161, 264] width 56 height 11
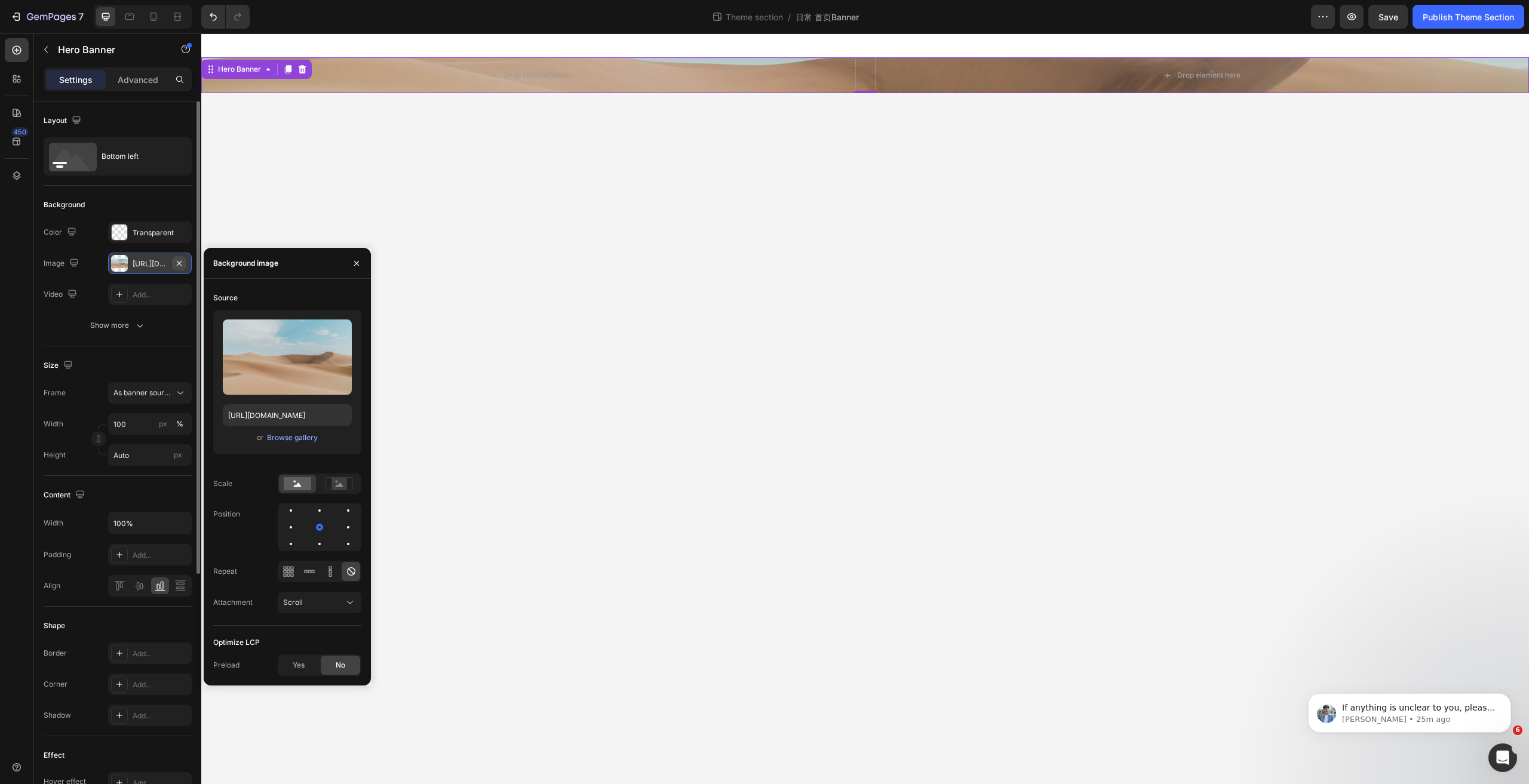
click at [173, 263] on button "button" at bounding box center [179, 263] width 14 height 14
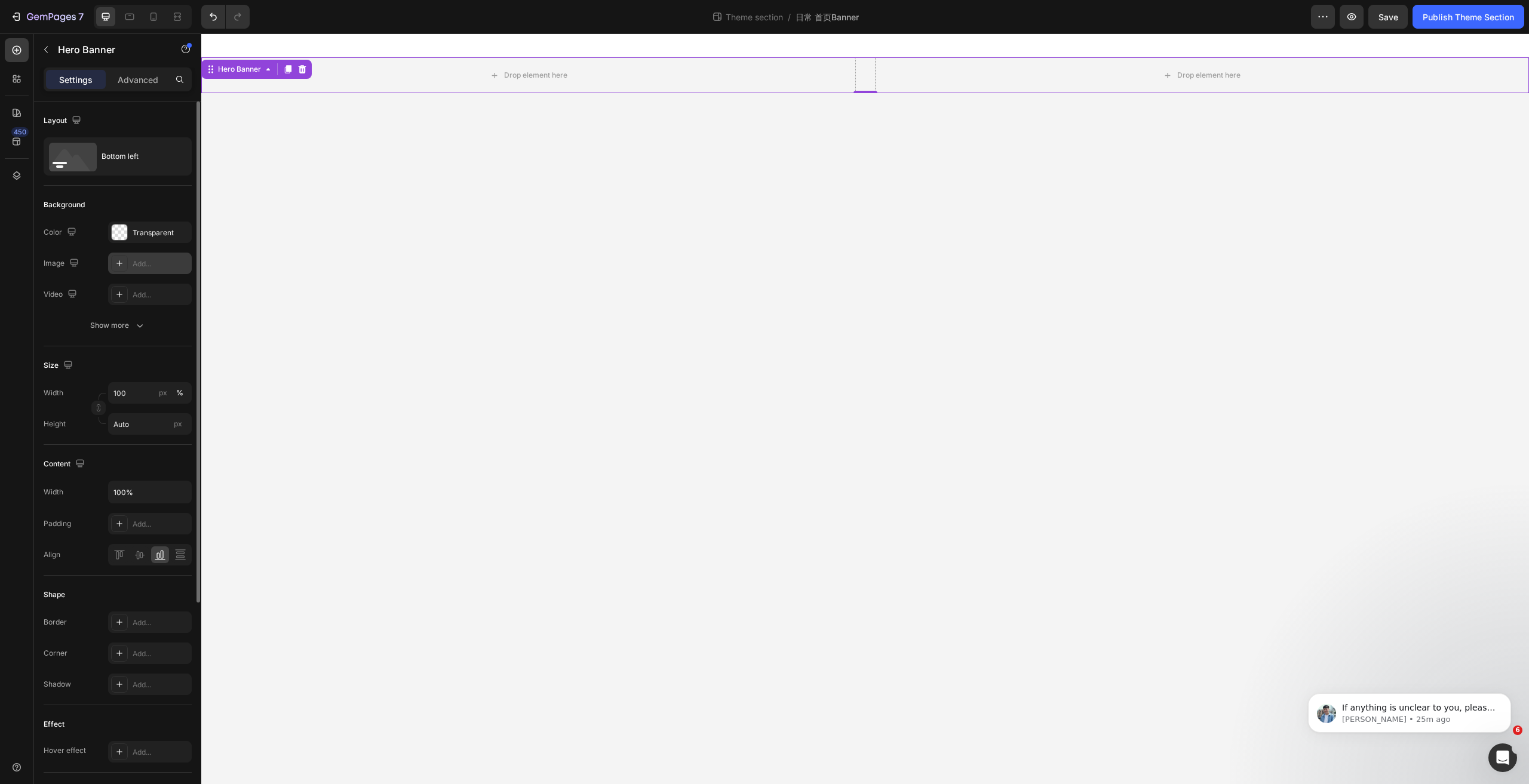
click at [140, 263] on div "Add..." at bounding box center [161, 264] width 56 height 11
type input "https://cdn.shopify.com/s/files/1/2005/9307/files/background_settings.jpg"
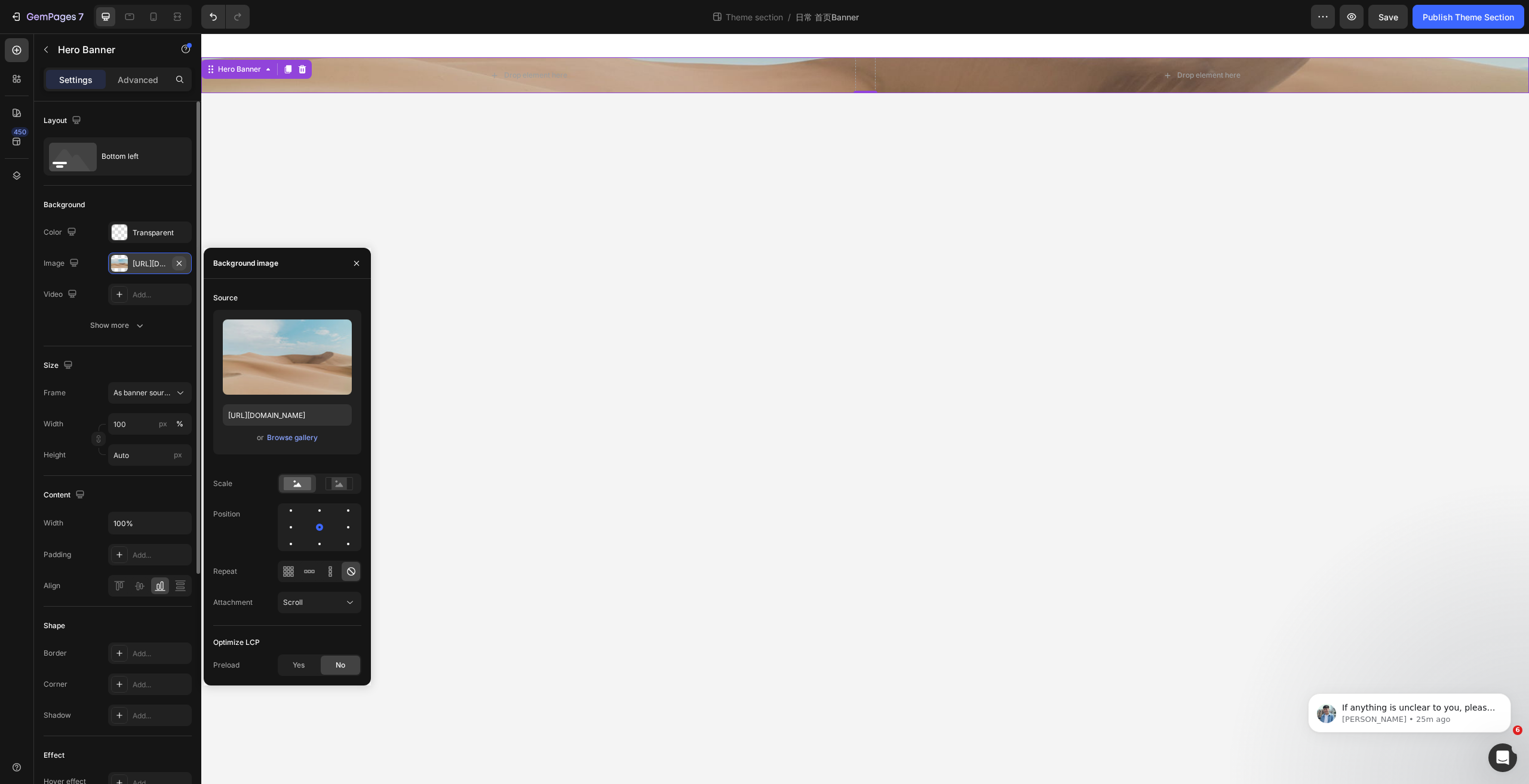
click at [180, 261] on icon "button" at bounding box center [180, 264] width 10 height 10
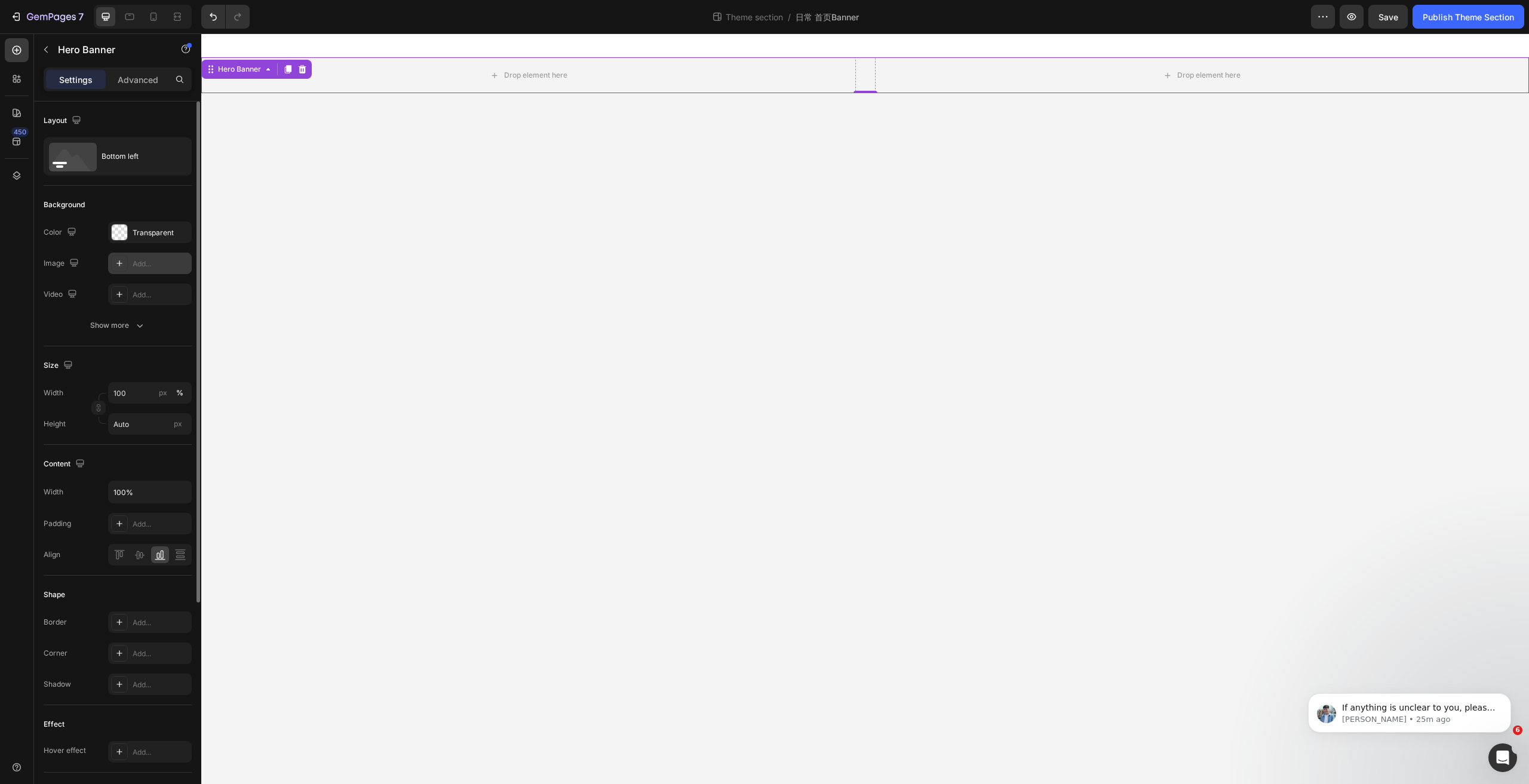
click at [156, 263] on div "Add..." at bounding box center [161, 264] width 56 height 11
type input "https://cdn.shopify.com/s/files/1/2005/9307/files/background_settings.jpg"
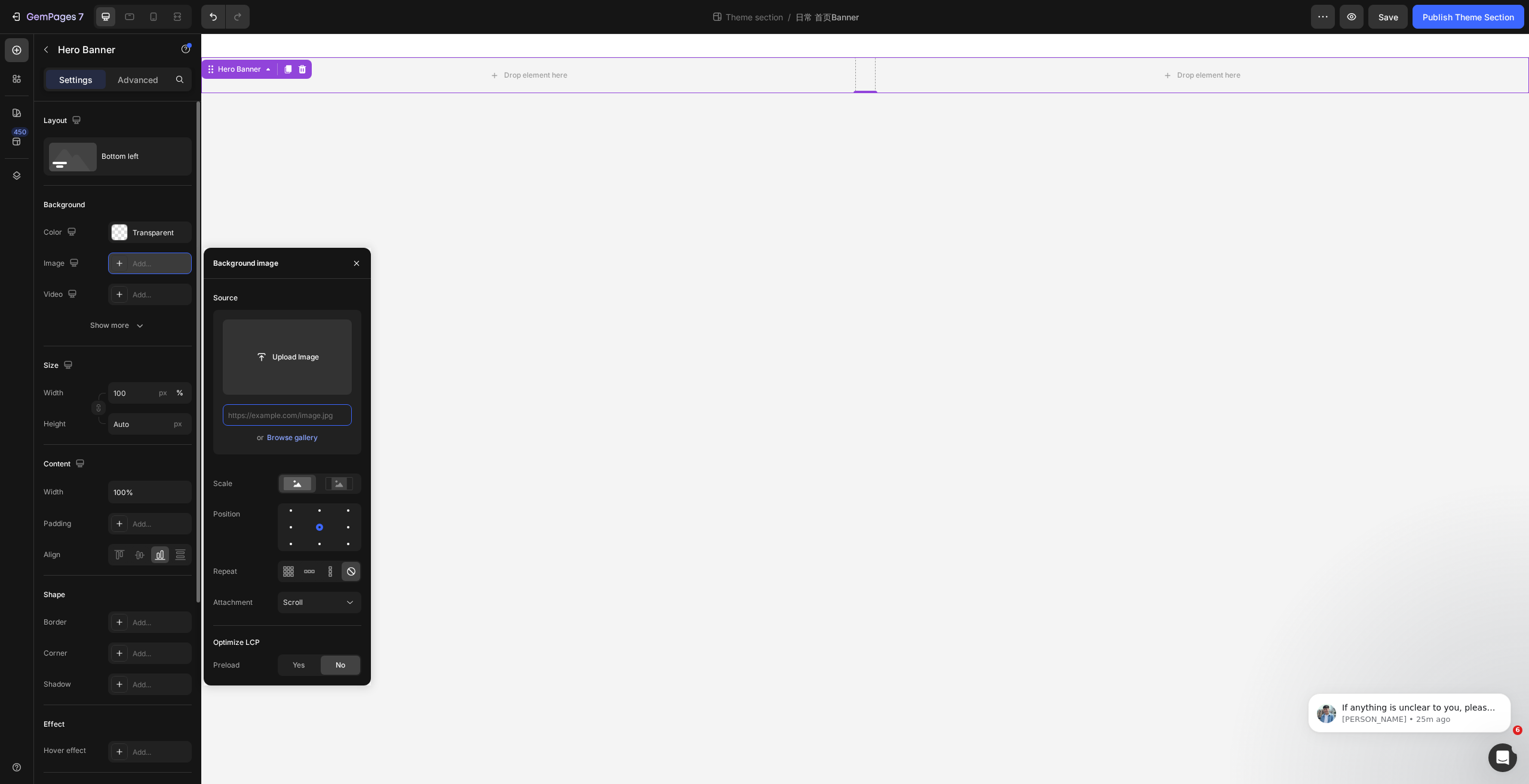
click at [311, 413] on input "text" at bounding box center [287, 415] width 129 height 21
paste input "https://cdn.shopify.com/s/files/1/0243/9315/4623/files/PC_d4714804-1aeb-4686-aa…"
type input "https://cdn.shopify.com/s/files/1/0243/9315/4623/files/PC_d4714804-1aeb-4686-aa…"
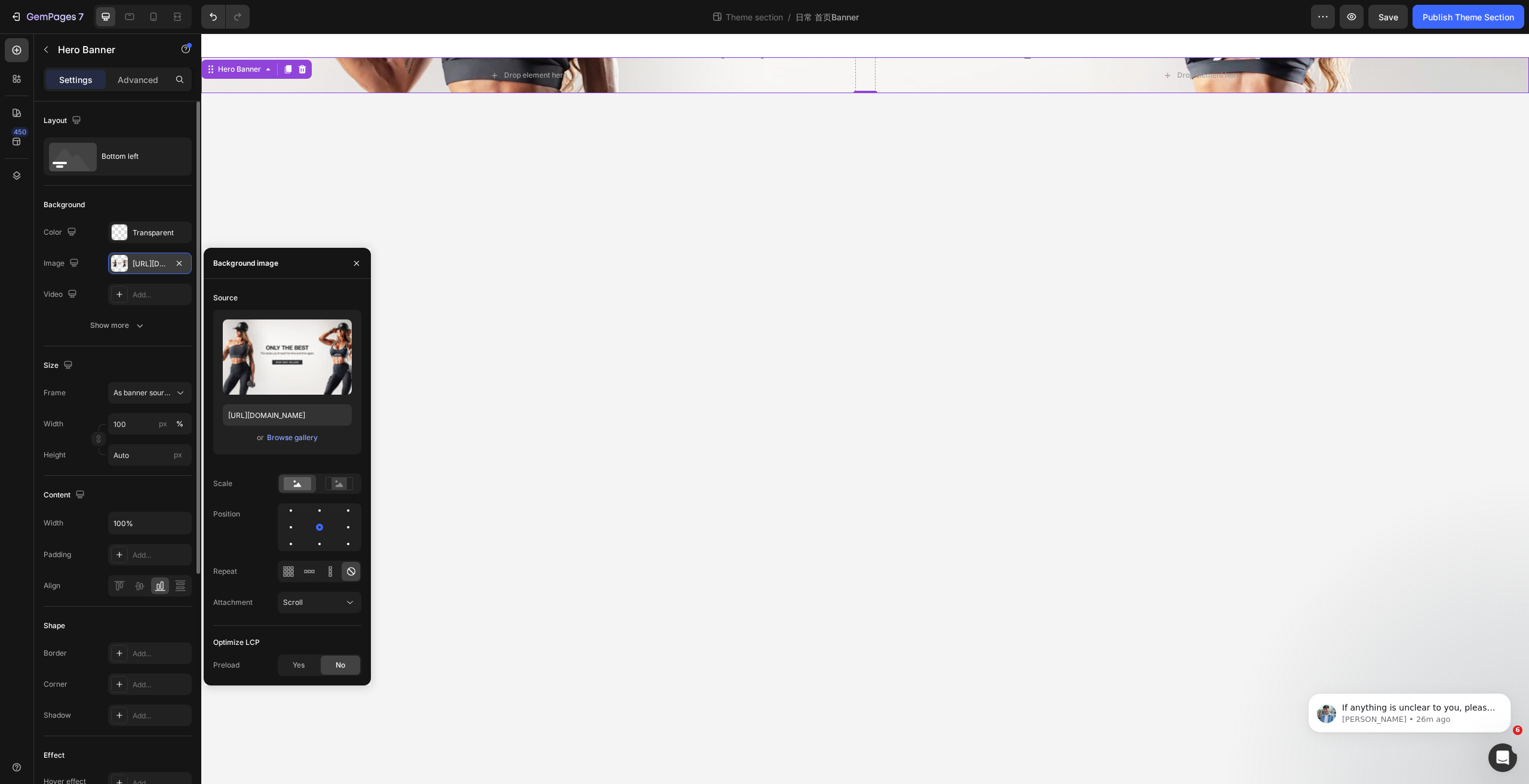
click at [683, 449] on body "Drop element here Drop element here Hero Banner 0 Row Root Drag & drop element …" at bounding box center [865, 409] width 1328 height 751
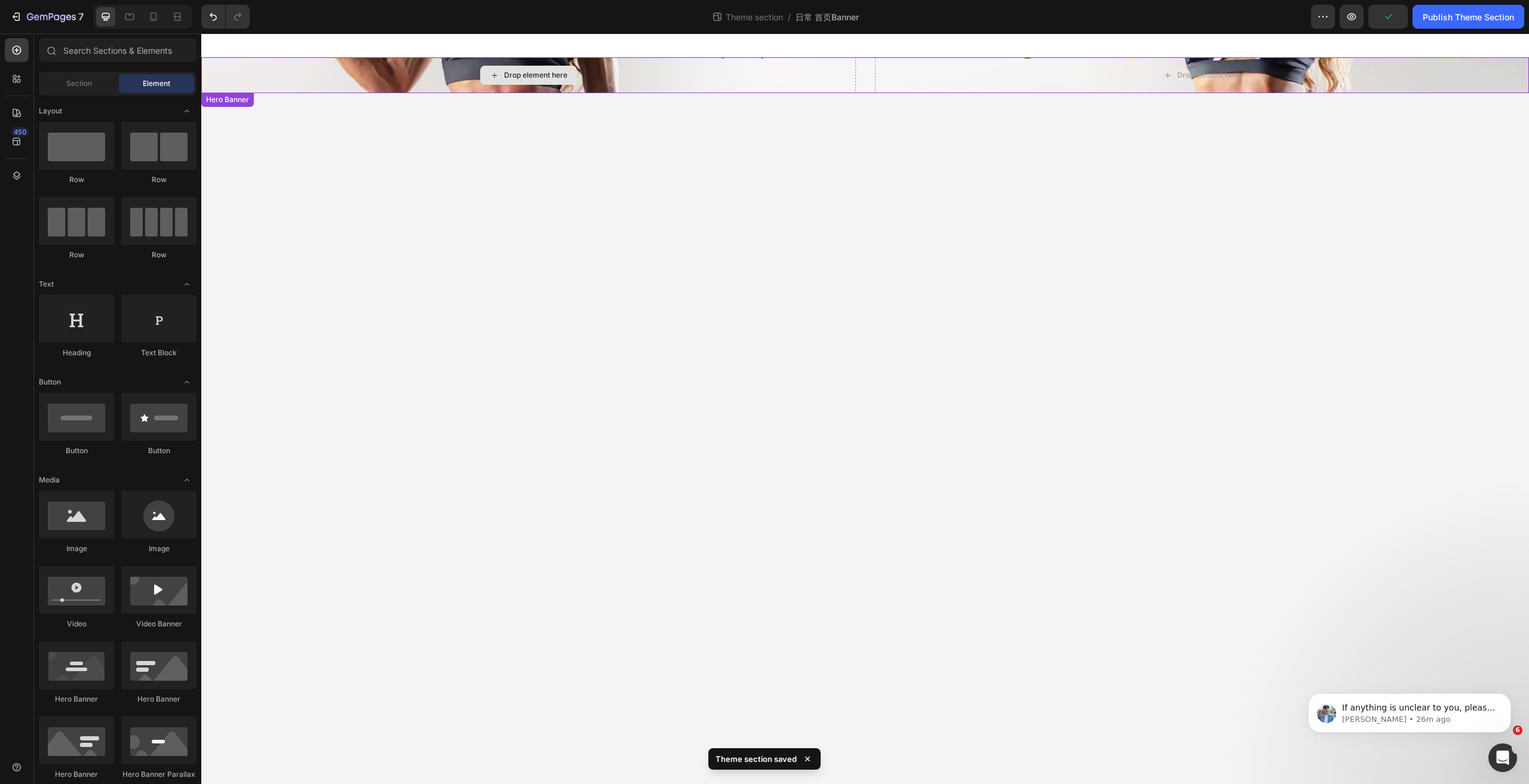
click at [380, 76] on div "Drop element here" at bounding box center [529, 75] width 655 height 36
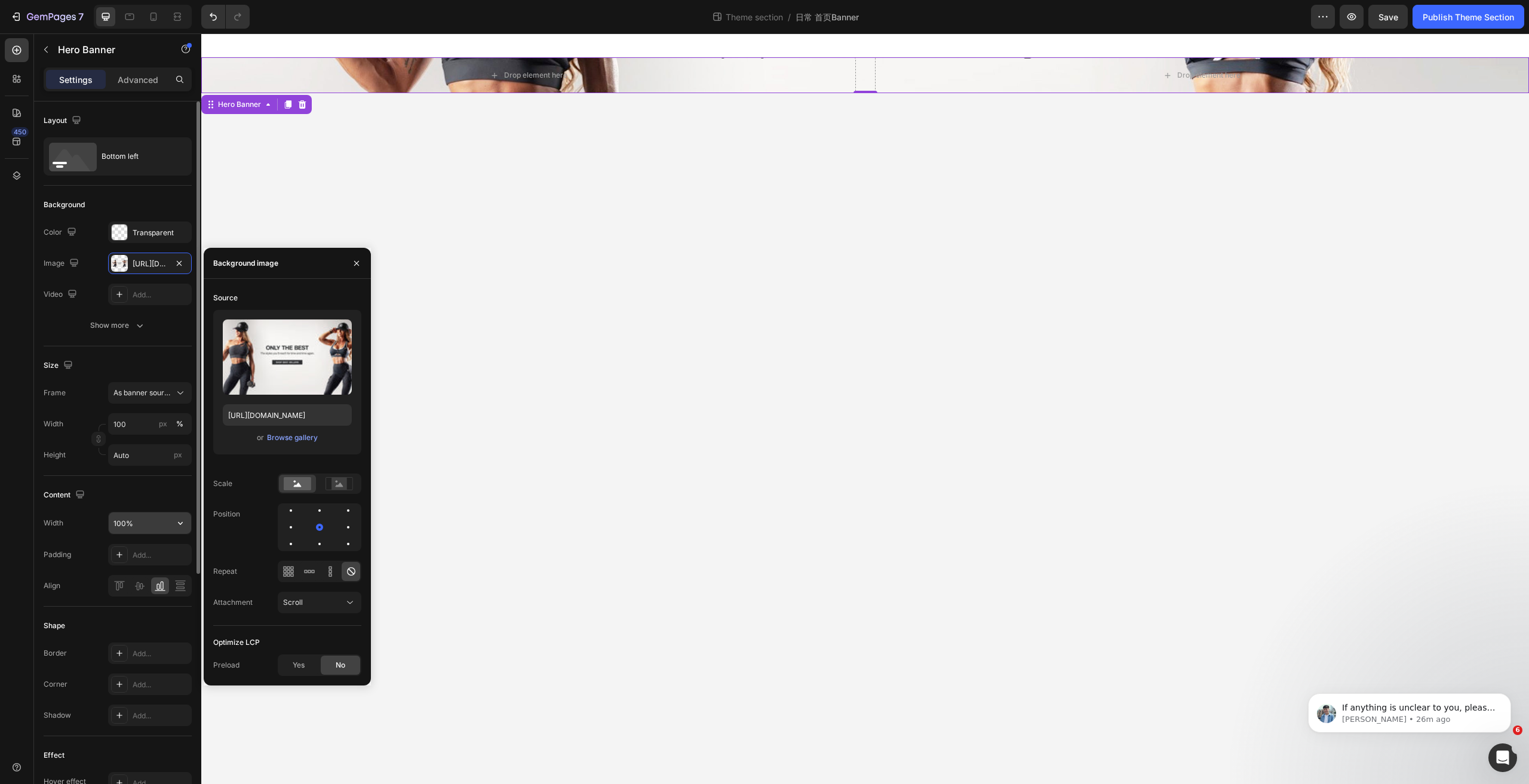
click at [148, 524] on input "100%" at bounding box center [150, 523] width 82 height 21
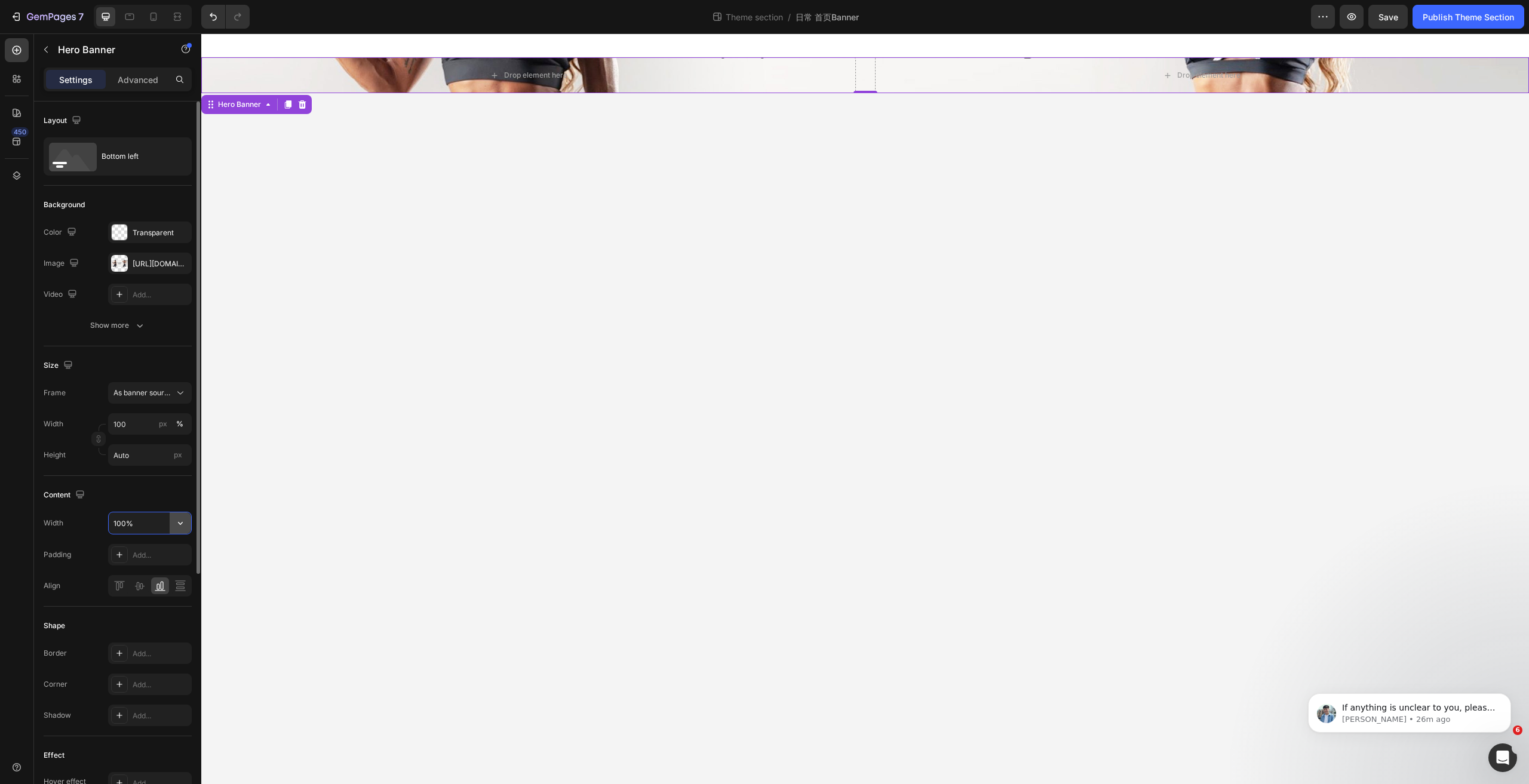
click at [181, 518] on icon "button" at bounding box center [181, 523] width 12 height 12
click at [151, 571] on p "Default 1200px" at bounding box center [147, 576] width 68 height 11
click at [172, 523] on button "button" at bounding box center [180, 523] width 21 height 21
click at [176, 527] on icon "button" at bounding box center [181, 523] width 12 height 12
click at [156, 595] on p "Fit content Auto" at bounding box center [147, 599] width 68 height 11
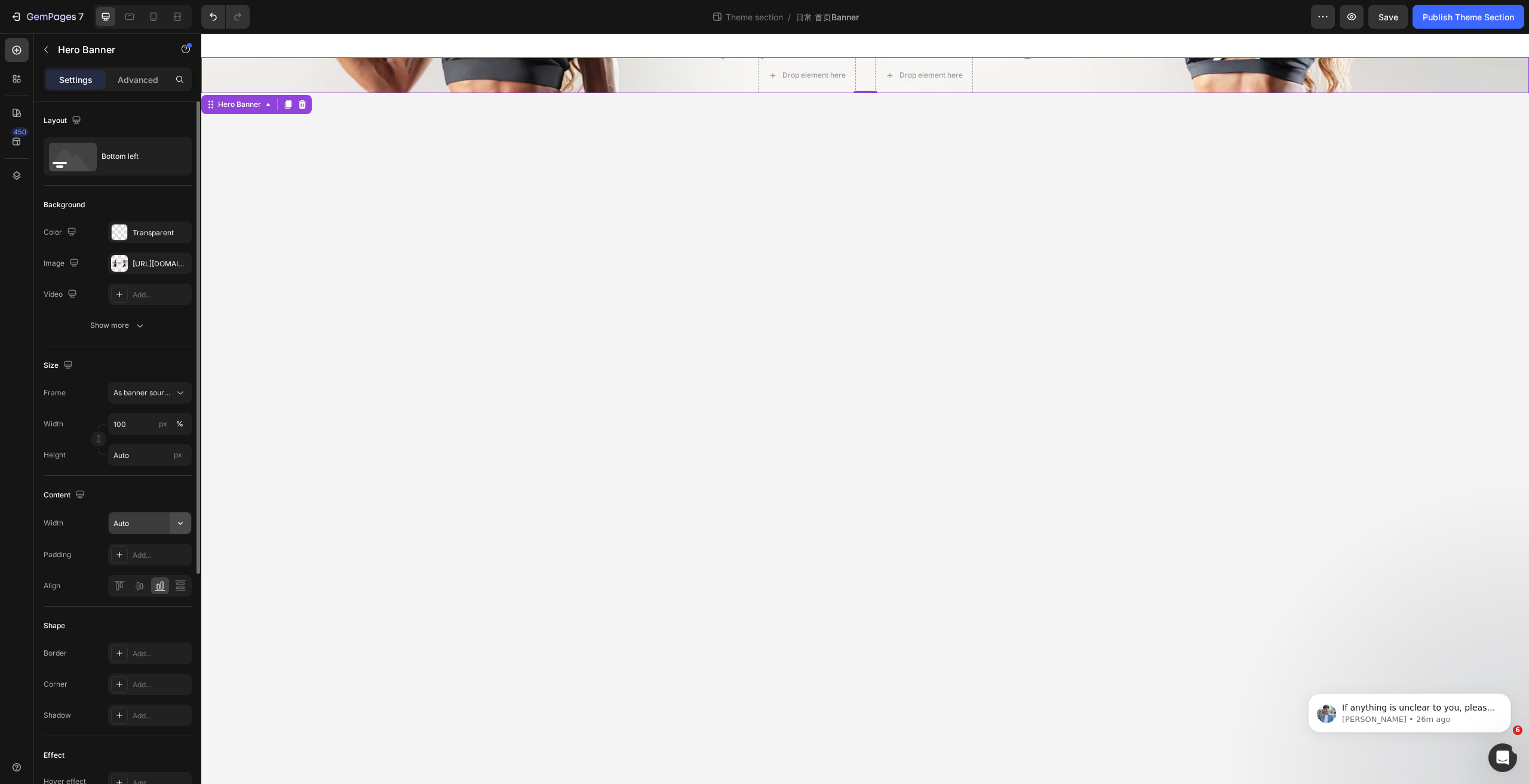
click at [183, 521] on icon "button" at bounding box center [181, 523] width 12 height 12
click at [154, 548] on p "Full 100%" at bounding box center [147, 554] width 68 height 11
type input "100%"
click at [174, 390] on div "As banner source" at bounding box center [150, 393] width 73 height 12
click at [151, 441] on div "Custom" at bounding box center [147, 443] width 69 height 11
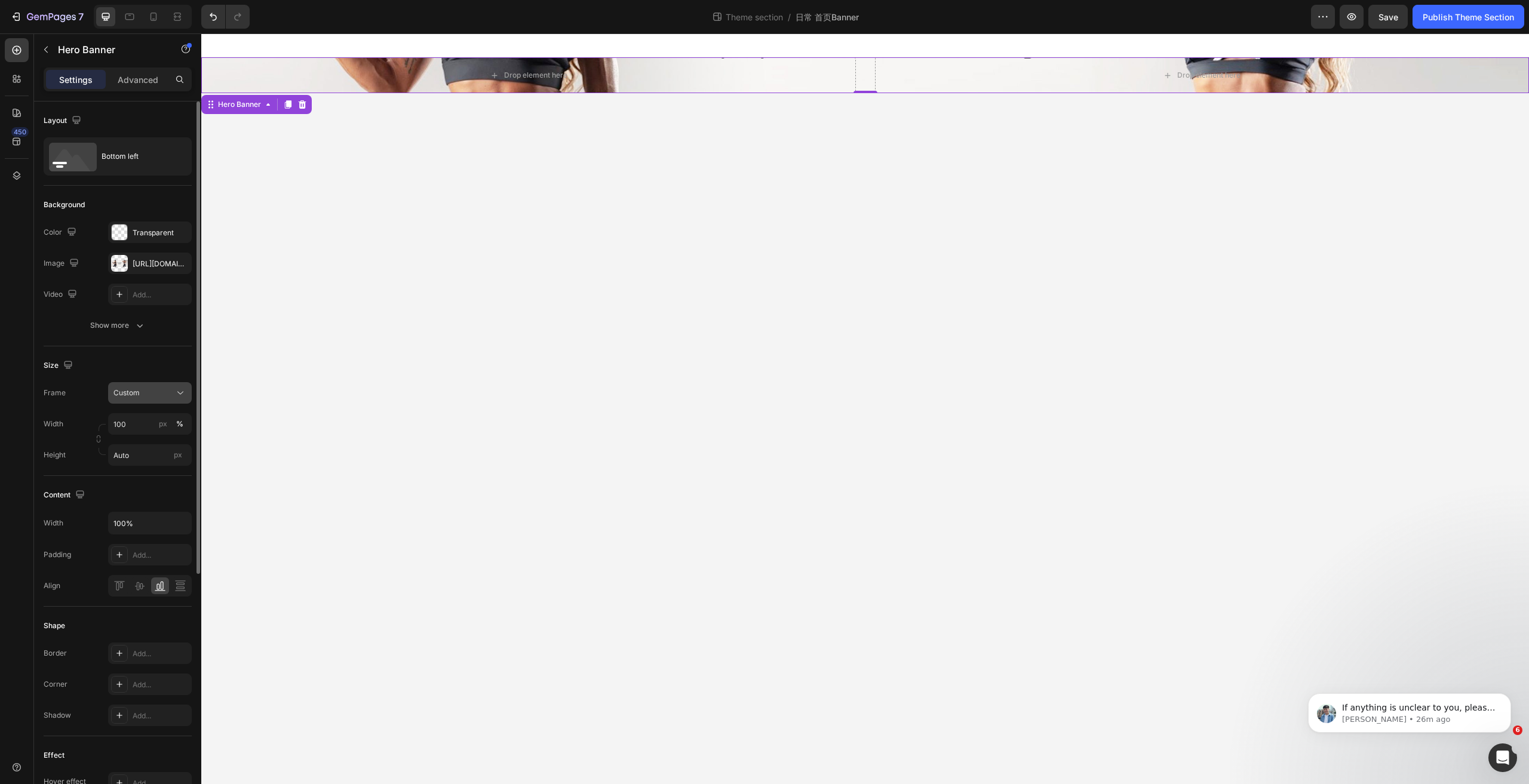
click at [172, 390] on div "Custom" at bounding box center [143, 393] width 59 height 11
click at [151, 418] on span "As banner source" at bounding box center [142, 422] width 59 height 11
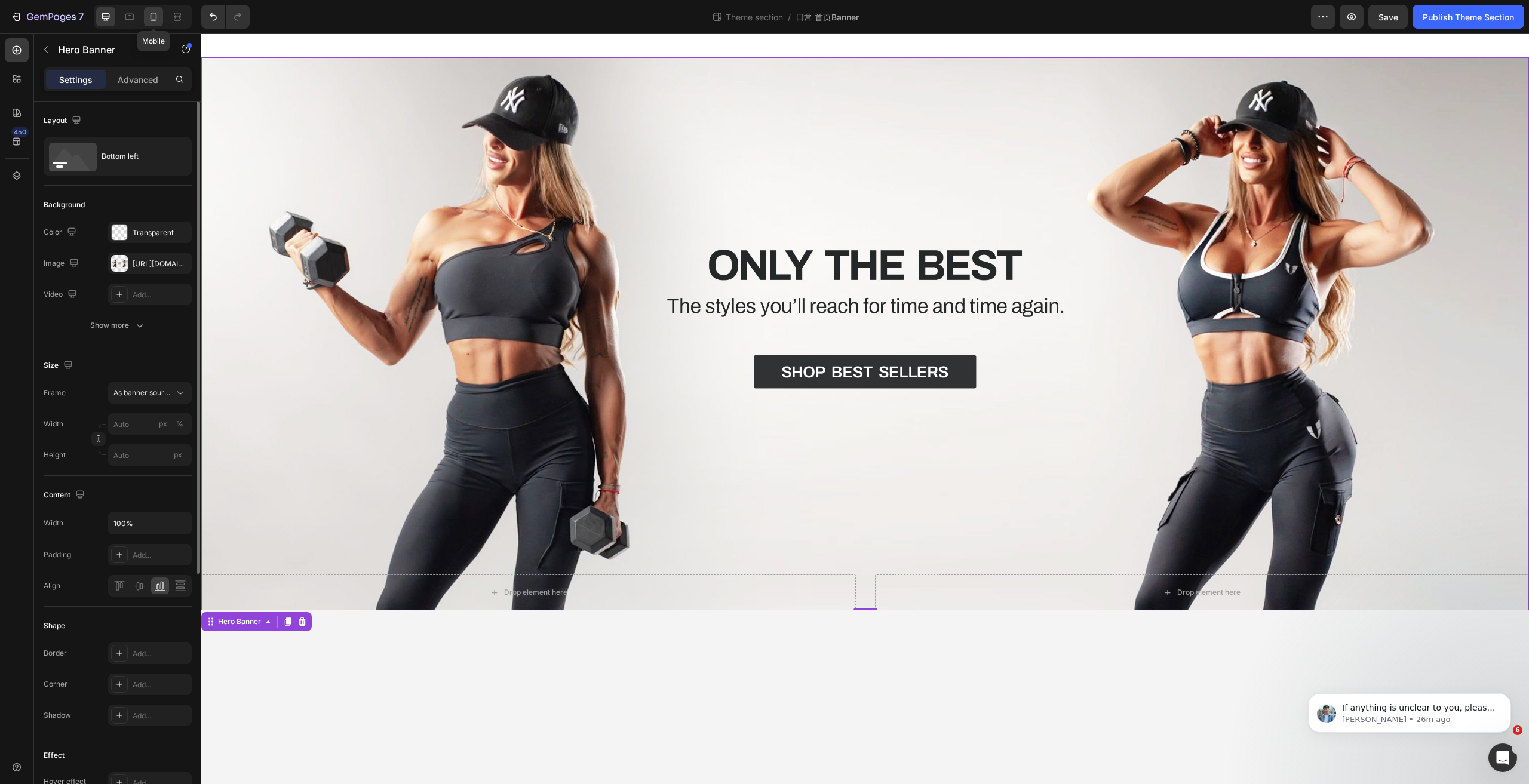
click at [152, 16] on icon at bounding box center [154, 17] width 12 height 12
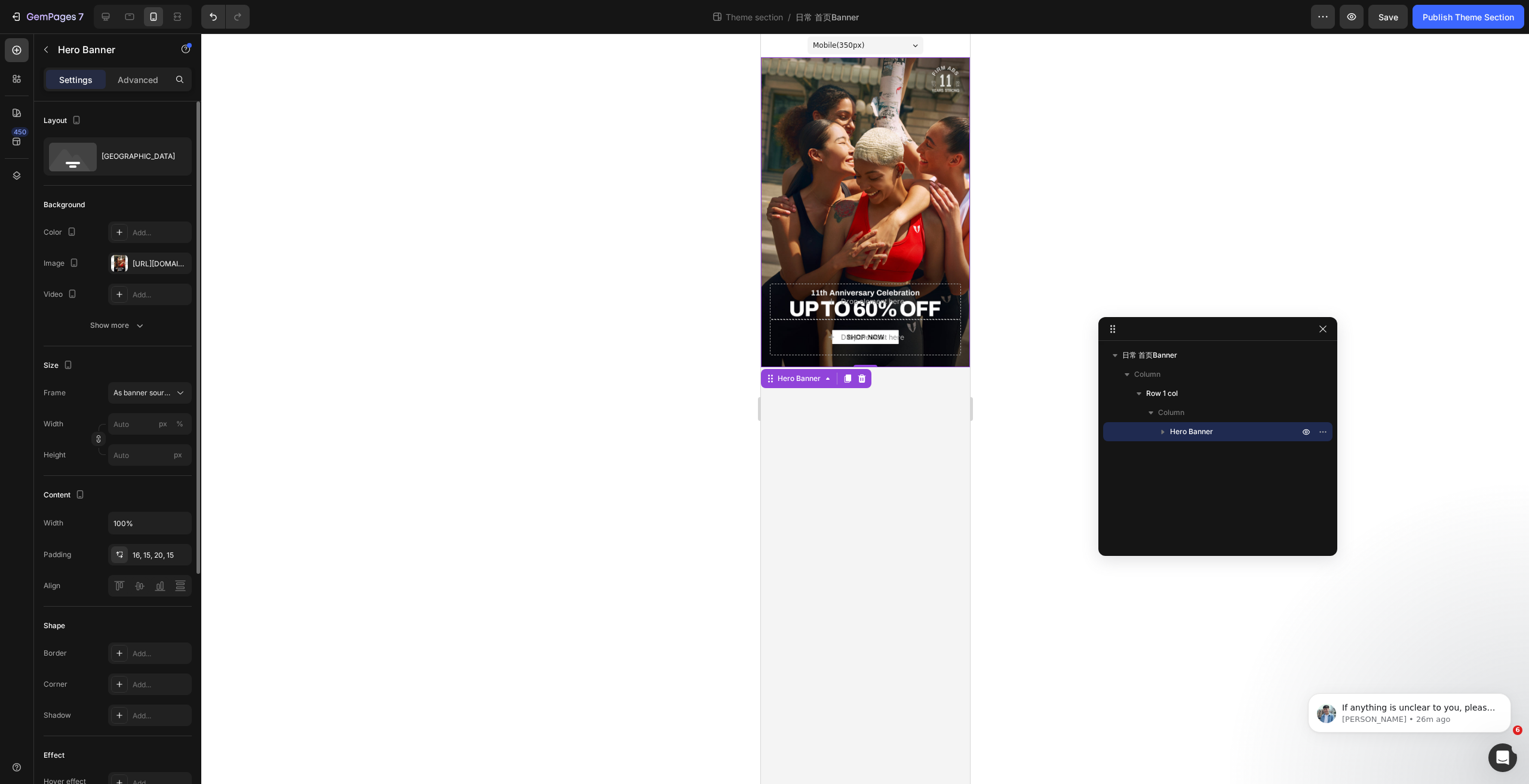
click at [841, 173] on div "Overlay" at bounding box center [865, 212] width 209 height 310
click at [151, 264] on div "https://cdn.shopify.com/s/files/1/0243/9315/4623/files/M_78f96e29-efab-4078-8eb…" at bounding box center [150, 264] width 35 height 11
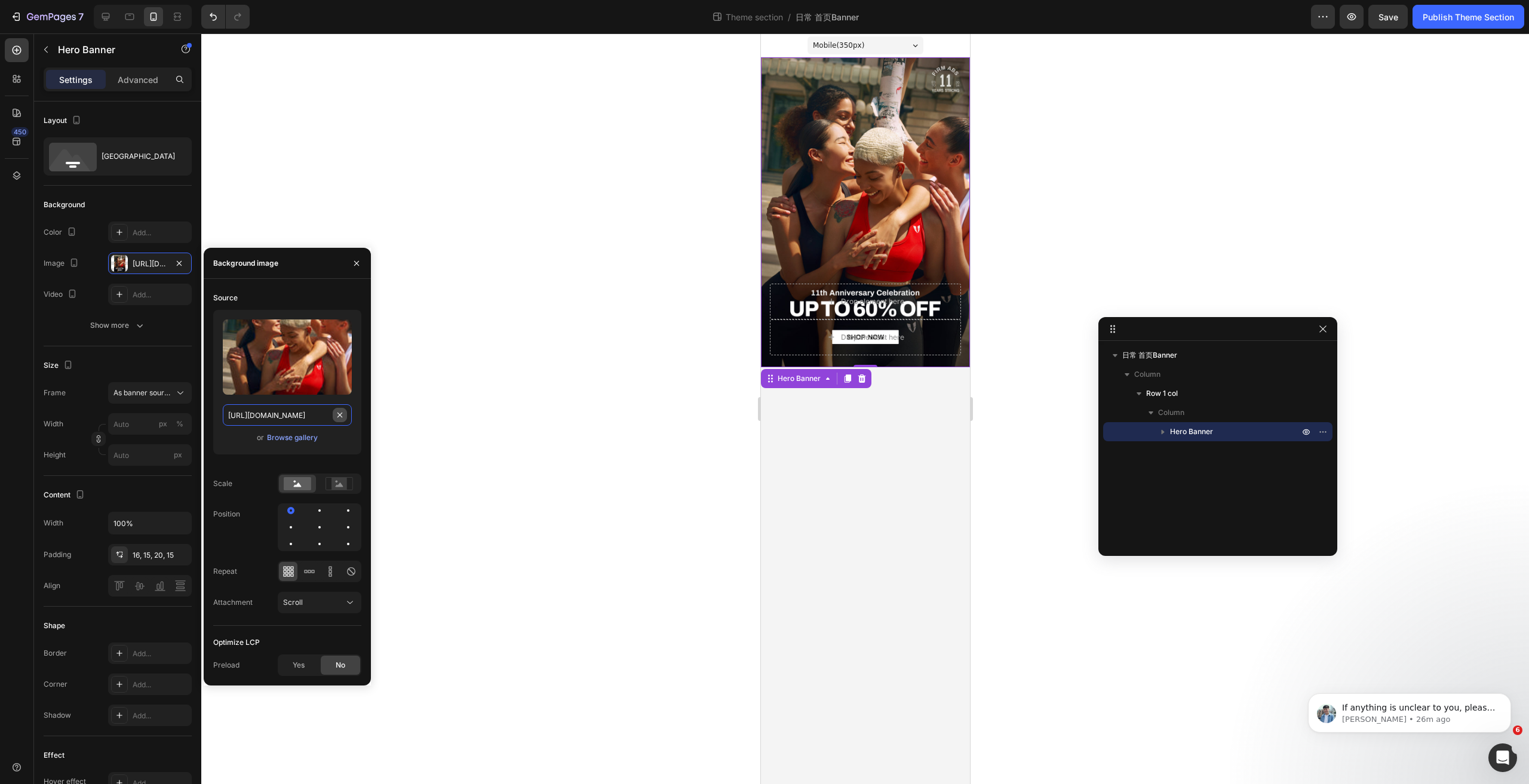
type input "100"
type input "Auto"
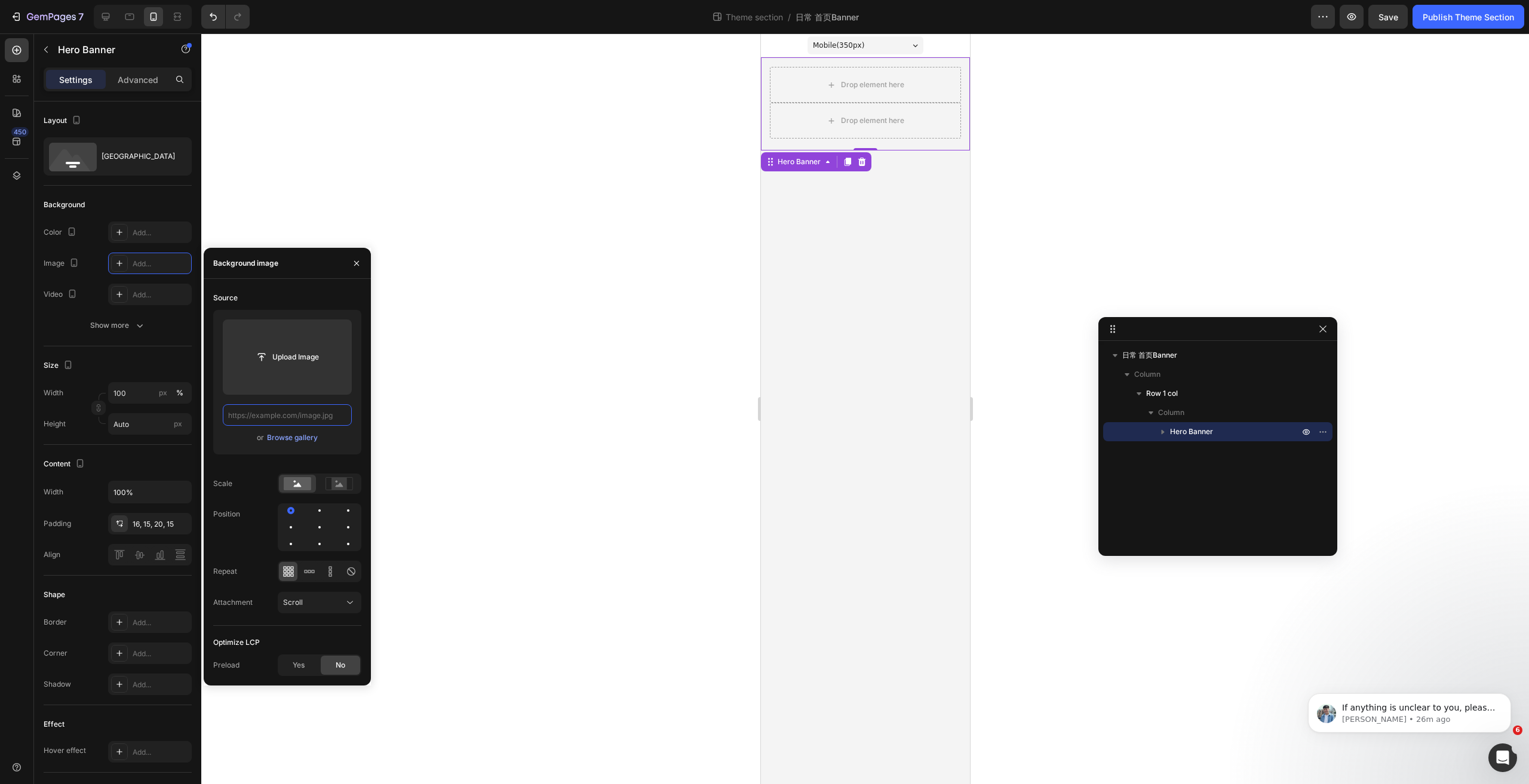
click at [299, 414] on input "text" at bounding box center [287, 415] width 129 height 21
paste input "https://cdn.shopify.com/s/files/1/0243/9315/4623/files/M_ac5fdee1-4a98-43e2-95e…"
type input "https://cdn.shopify.com/s/files/1/0243/9315/4623/files/M_ac5fdee1-4a98-43e2-95e…"
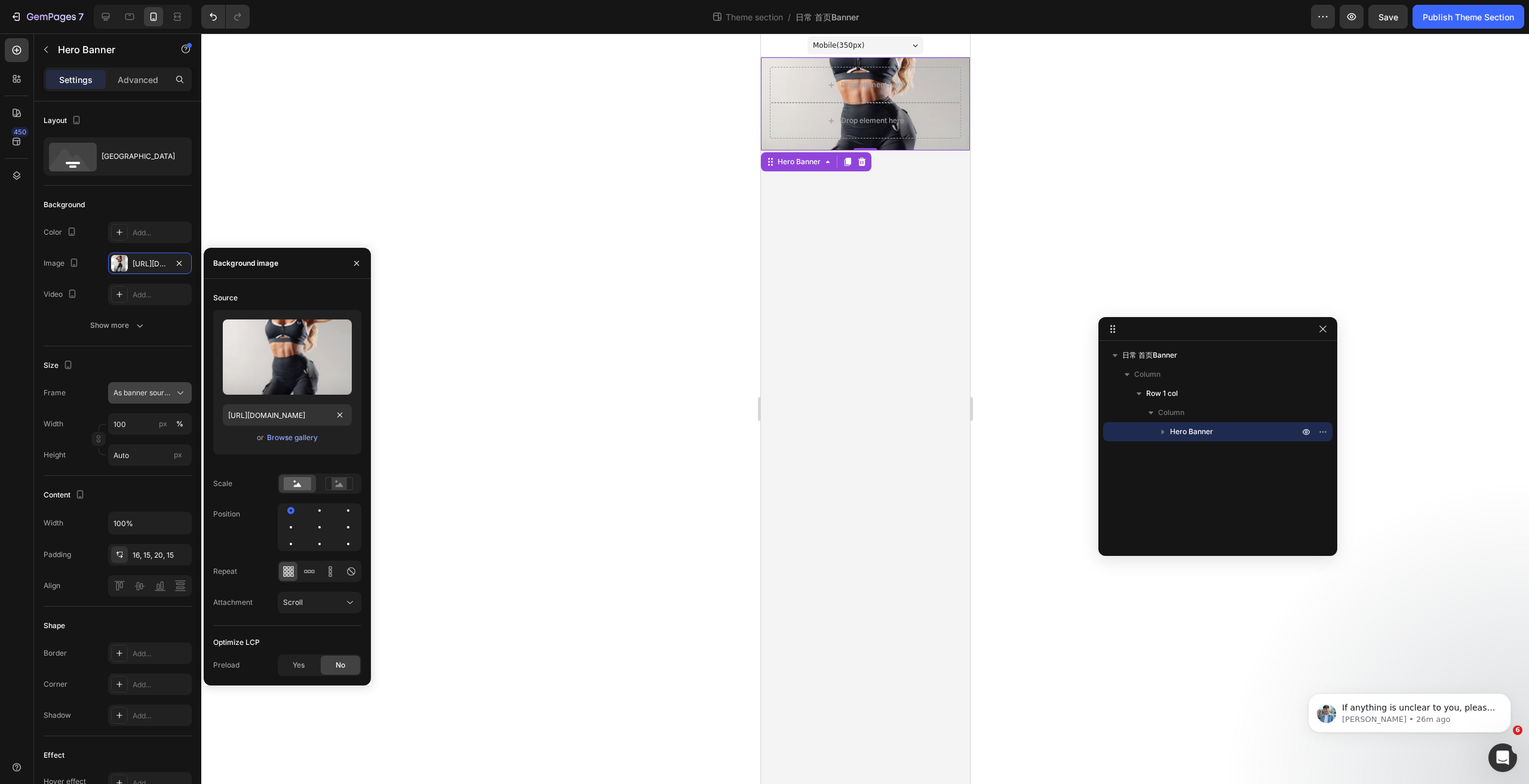
click at [159, 393] on span "As banner source" at bounding box center [143, 393] width 59 height 11
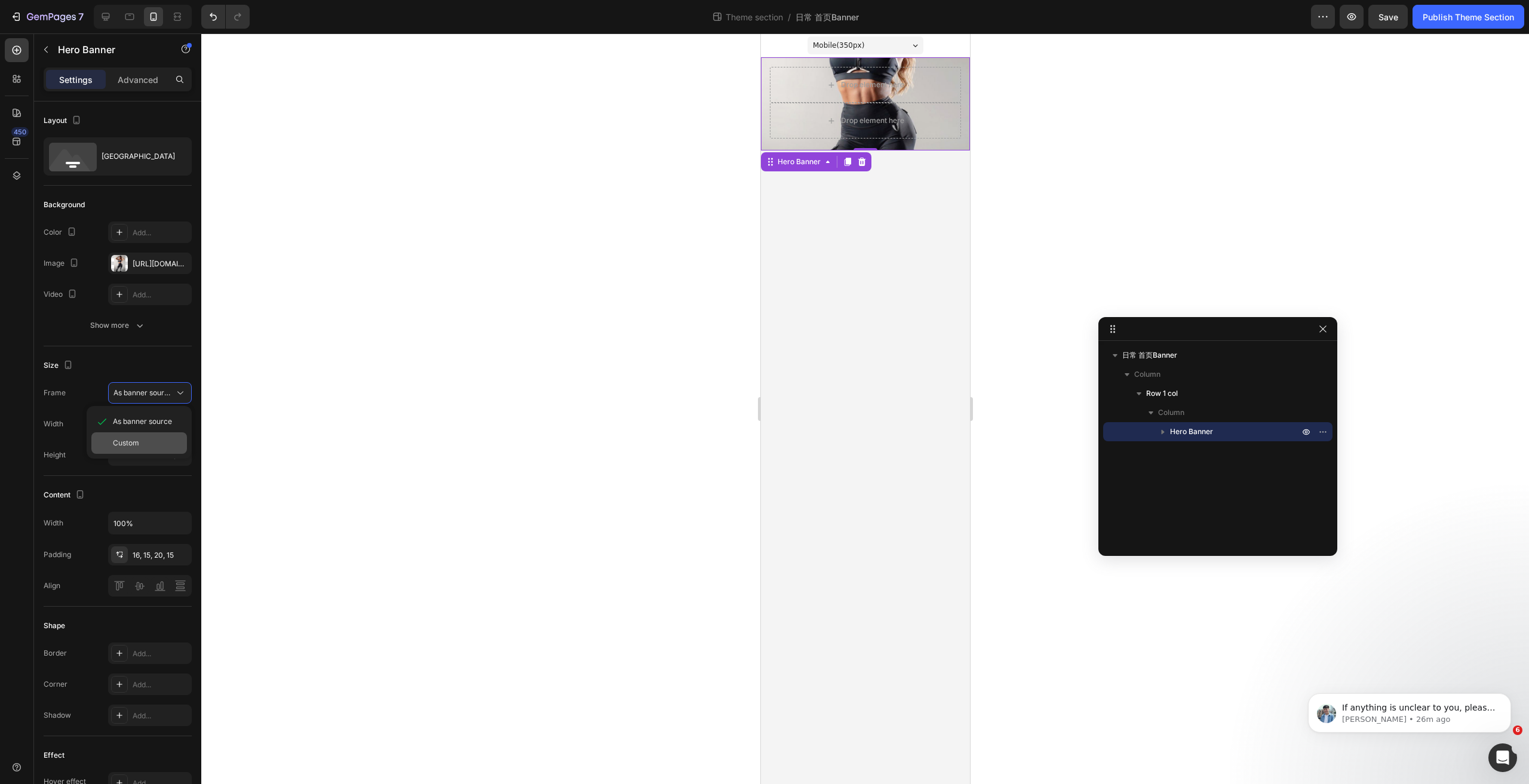
click at [147, 435] on div "Custom" at bounding box center [139, 443] width 96 height 21
click at [151, 392] on div "Custom" at bounding box center [143, 393] width 59 height 11
click at [141, 419] on span "As banner source" at bounding box center [142, 422] width 59 height 11
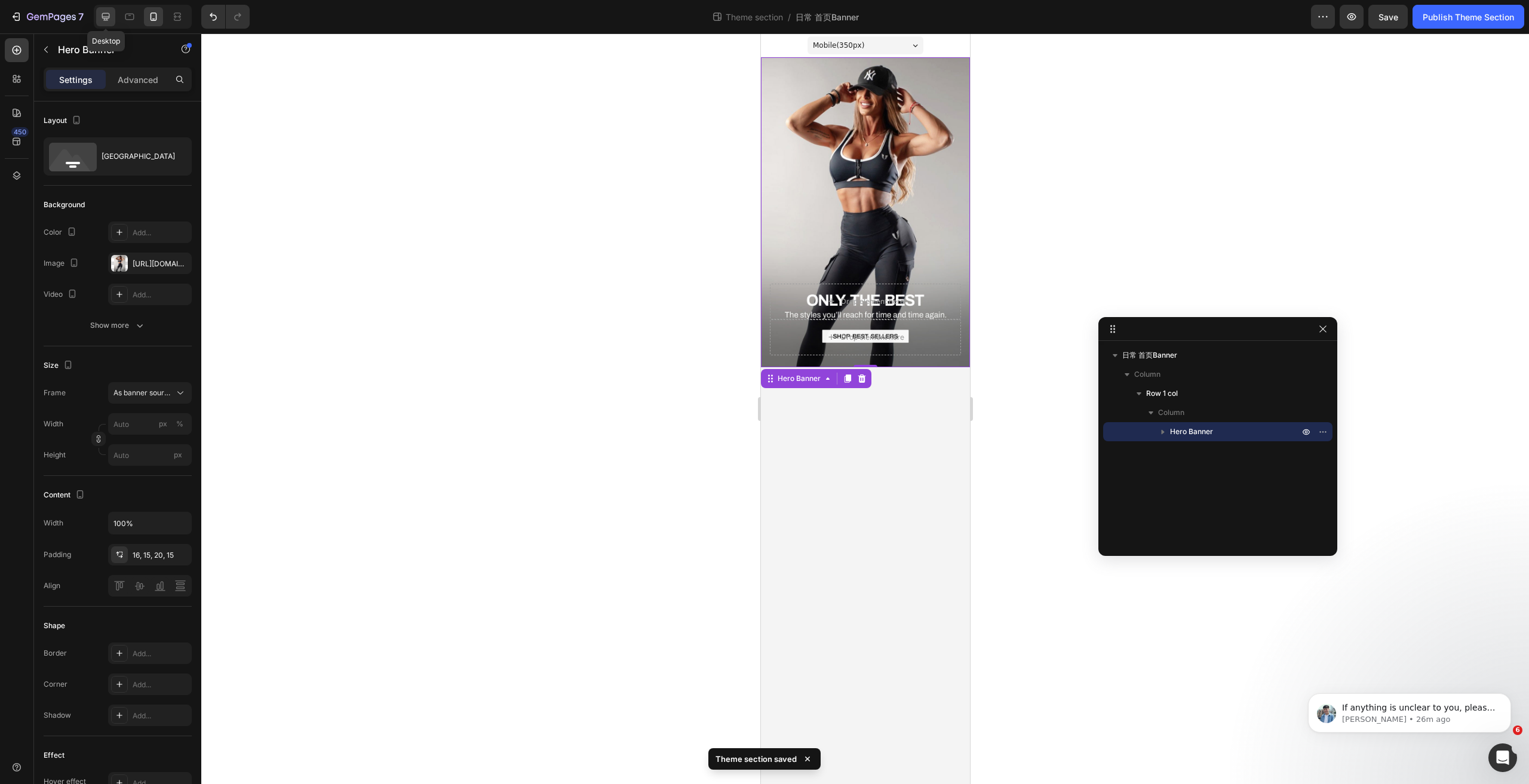
click at [105, 16] on icon at bounding box center [106, 17] width 12 height 12
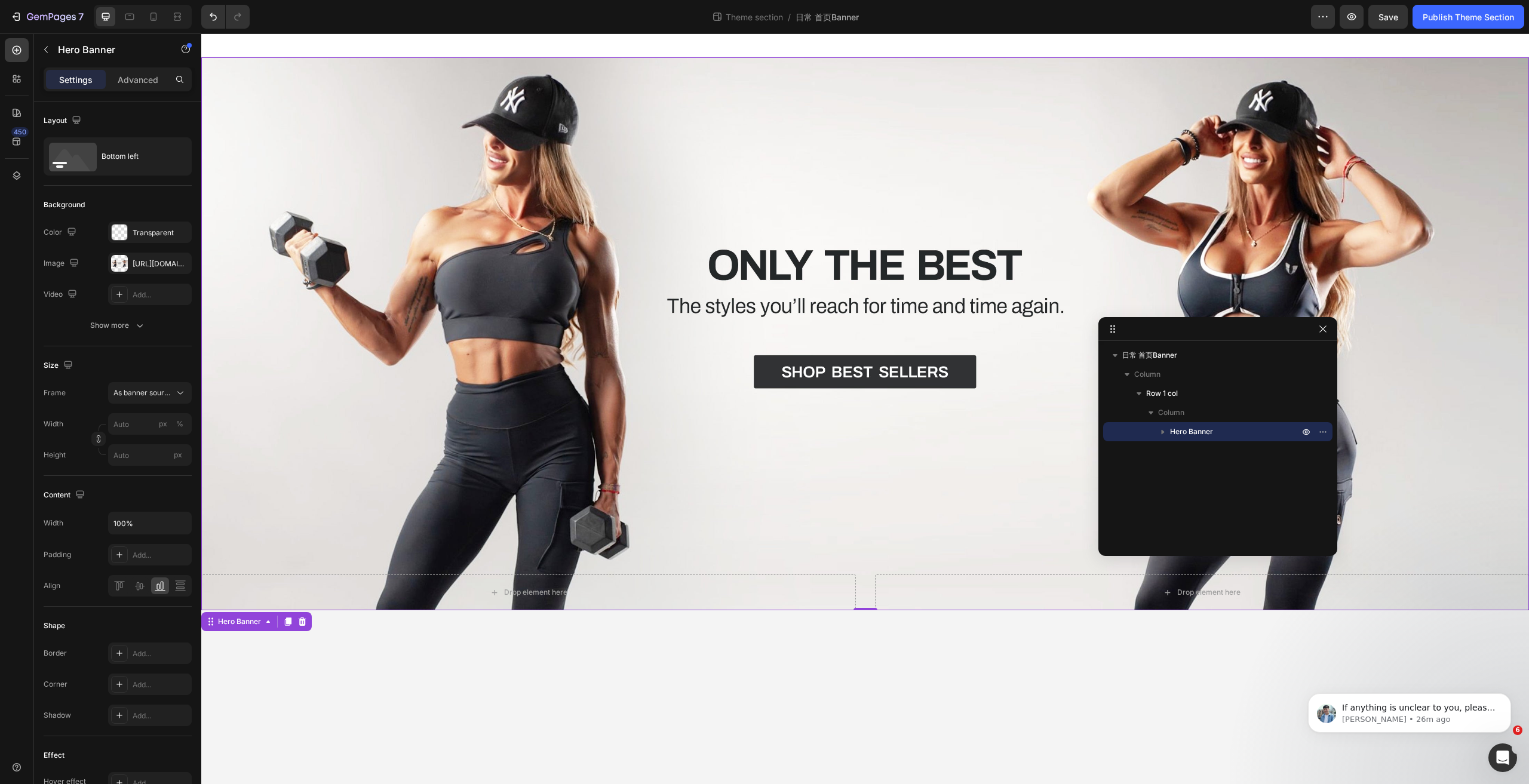
click at [804, 314] on div "Overlay" at bounding box center [865, 334] width 1328 height 553
click at [296, 165] on div "Overlay" at bounding box center [865, 334] width 1328 height 553
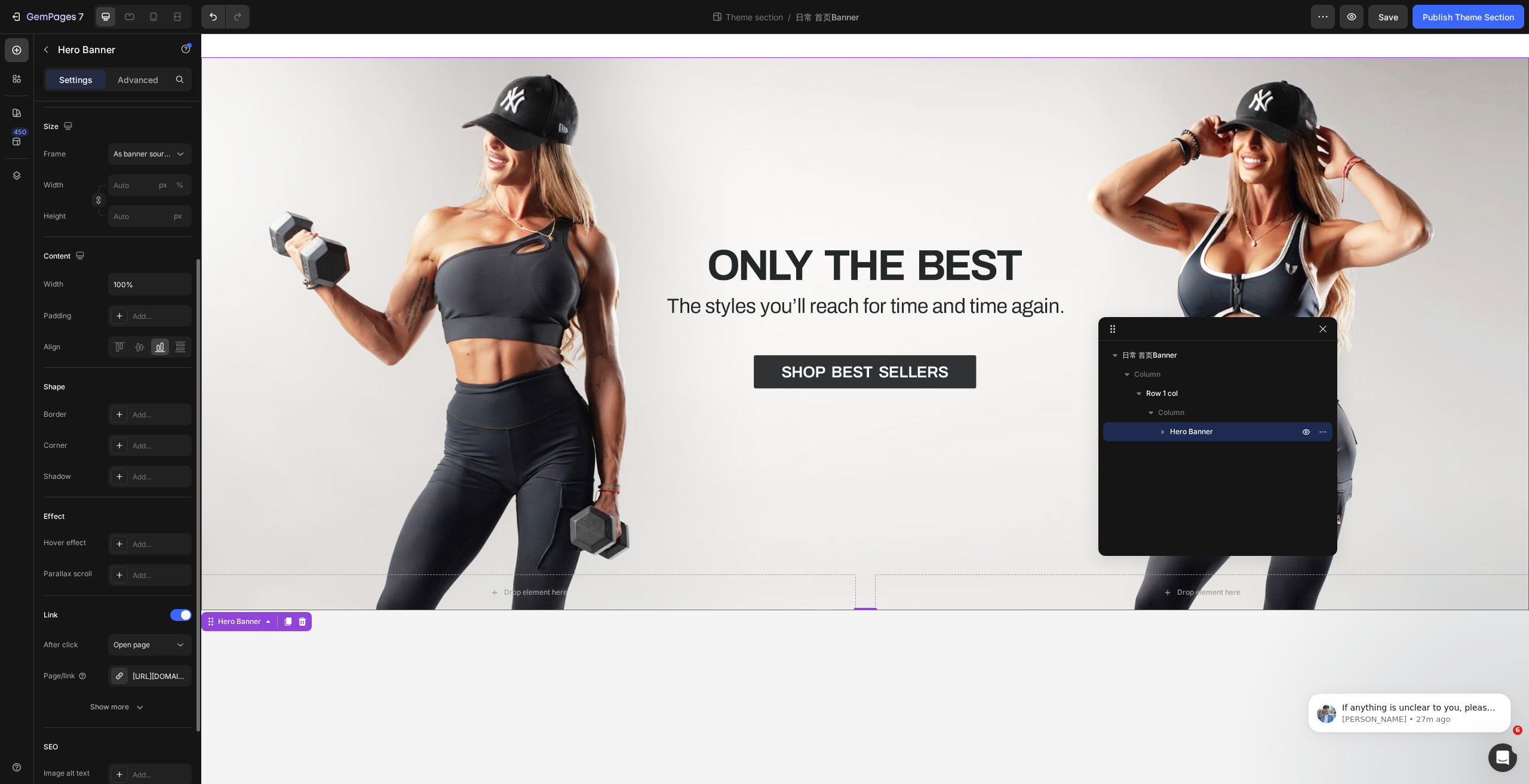
scroll to position [358, 0]
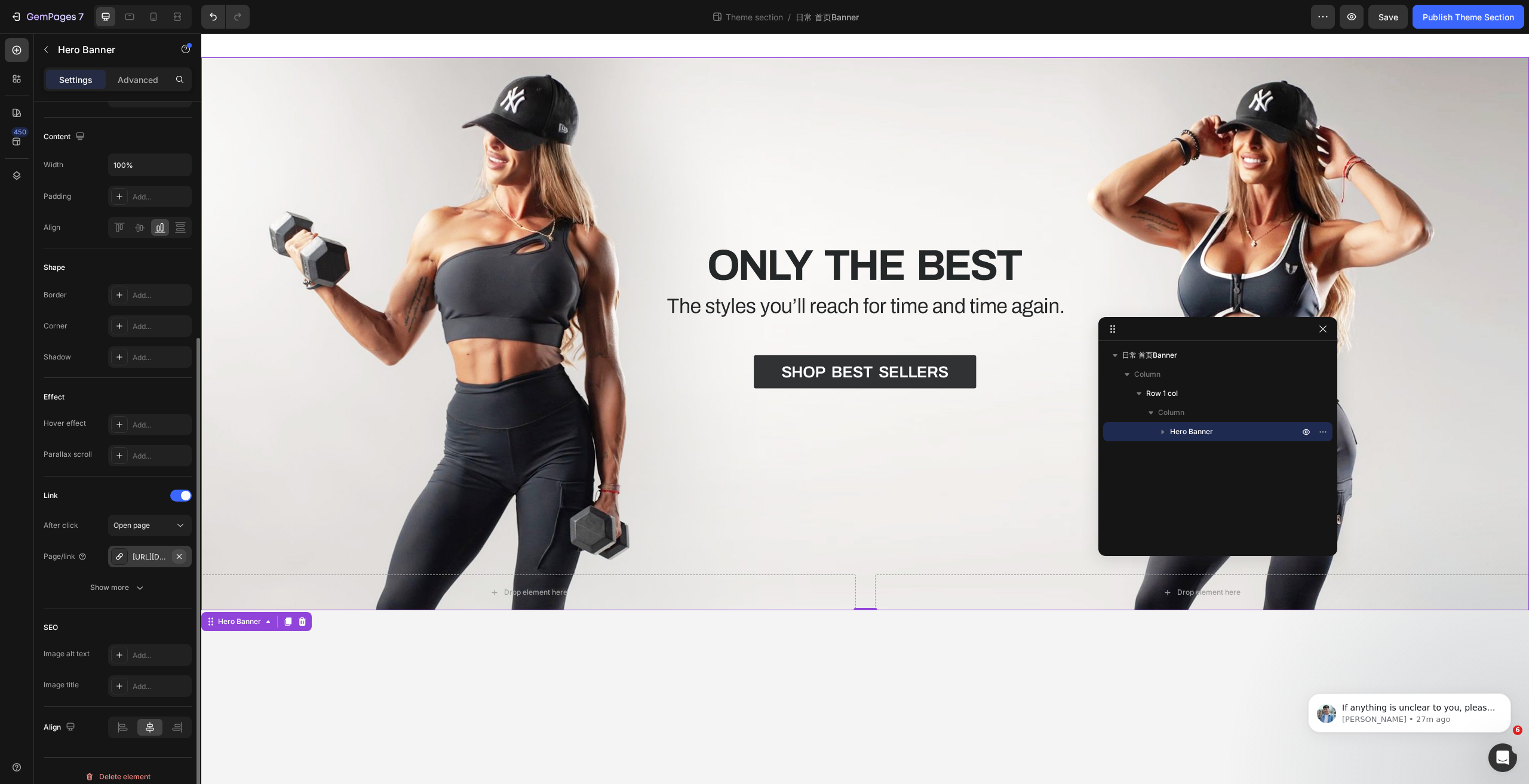
click at [182, 557] on icon "button" at bounding box center [180, 557] width 10 height 10
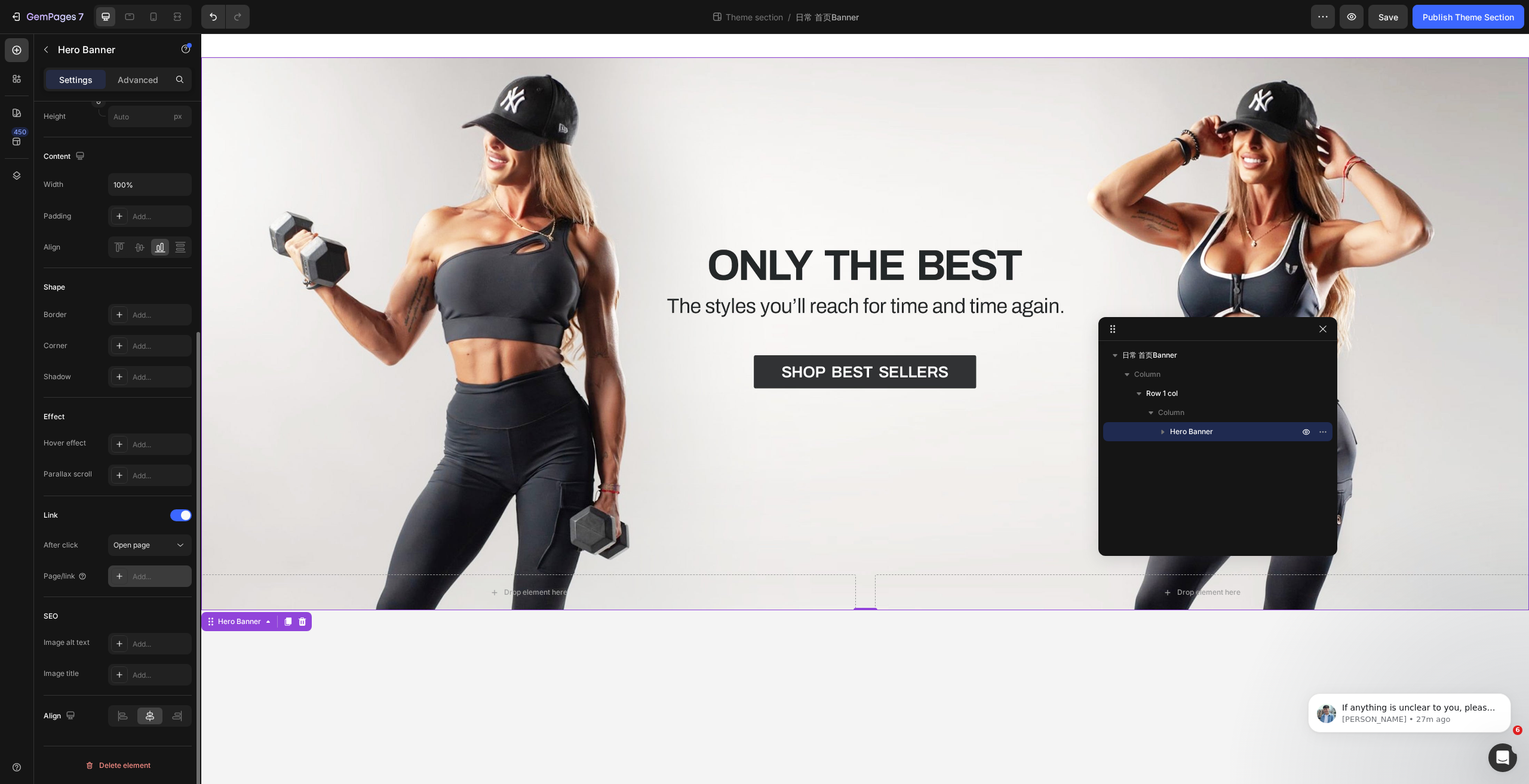
scroll to position [339, 0]
click at [149, 578] on div "Add..." at bounding box center [161, 577] width 56 height 11
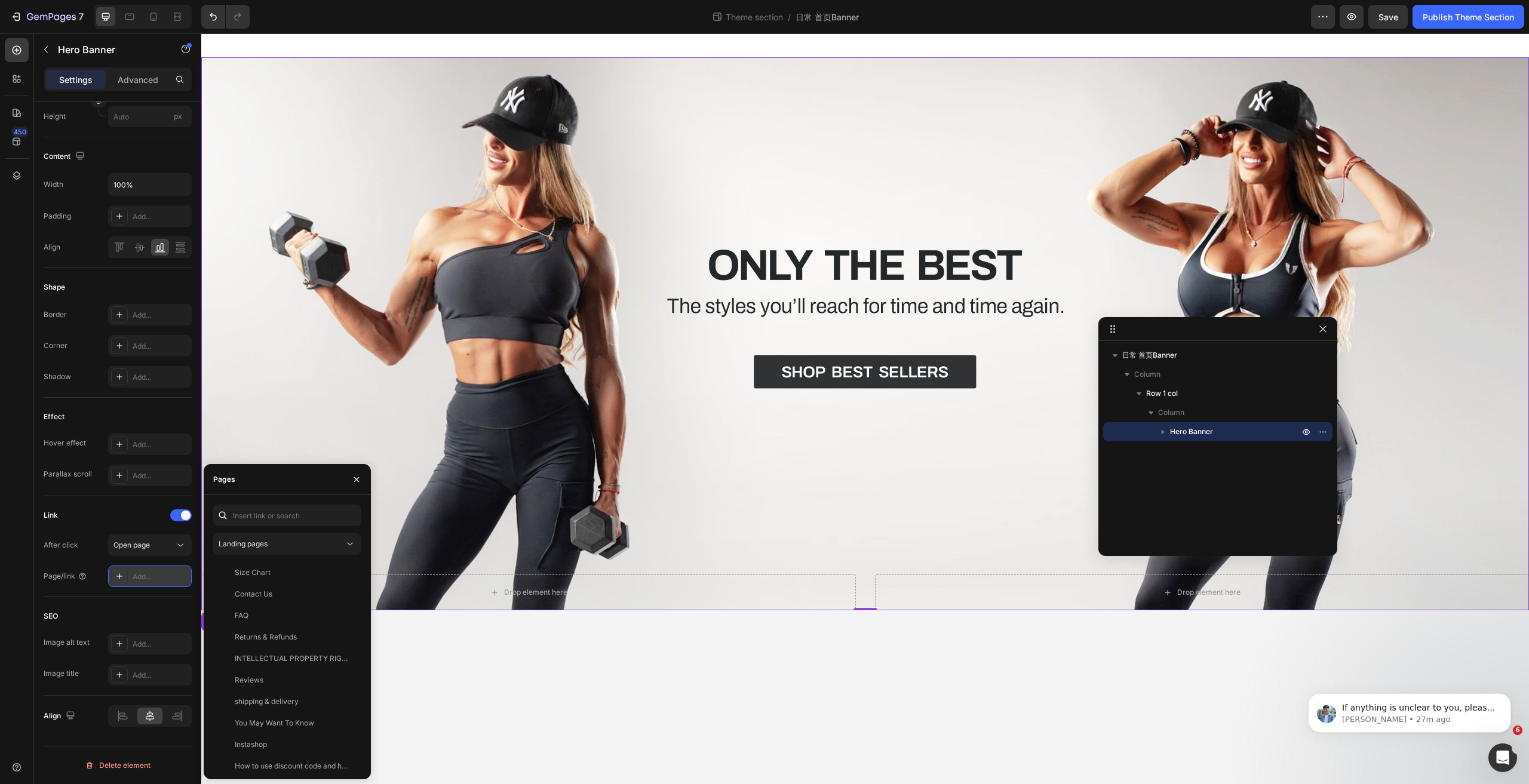
click at [140, 576] on div "Add..." at bounding box center [161, 577] width 56 height 11
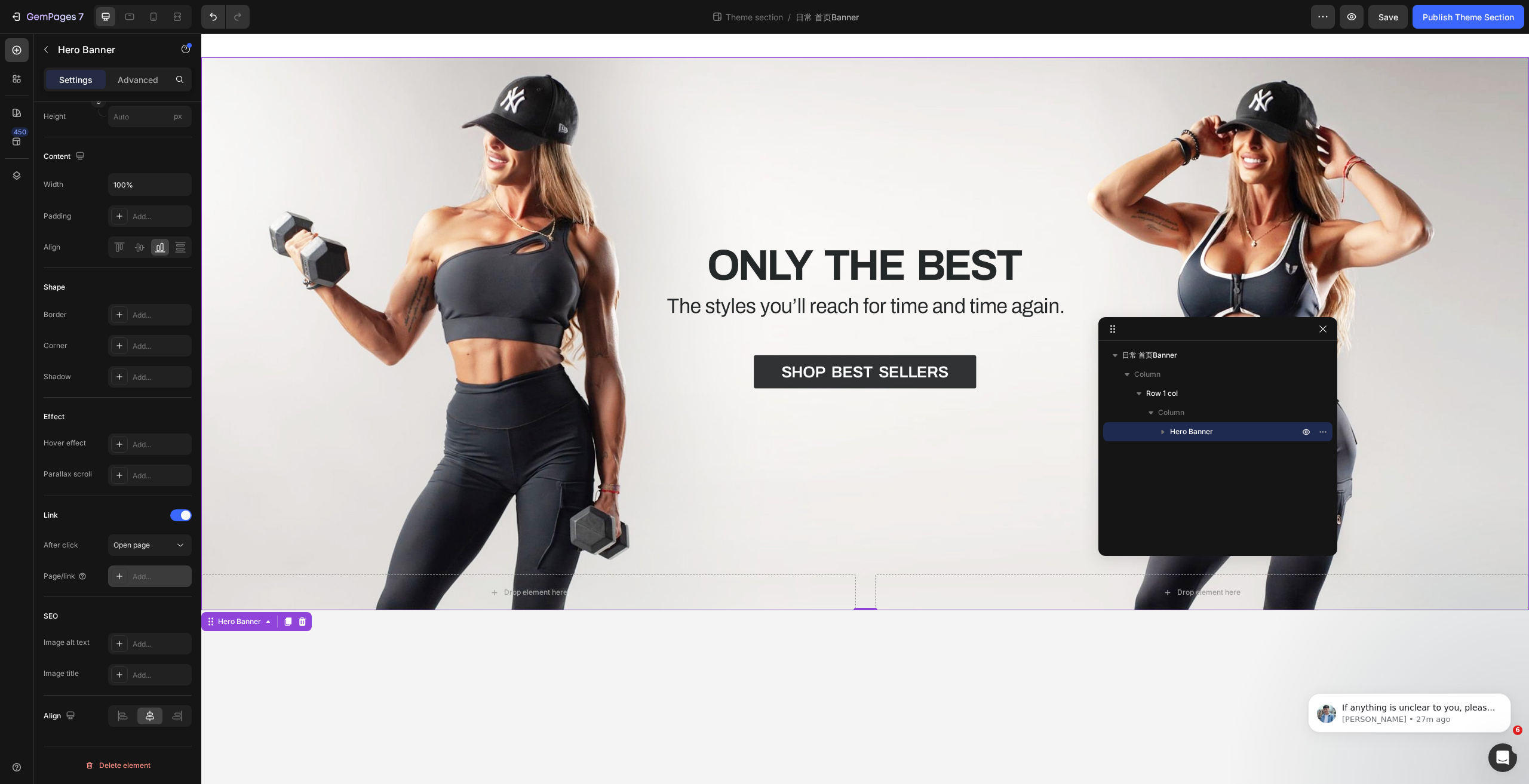
click at [138, 576] on div "Add..." at bounding box center [161, 577] width 56 height 11
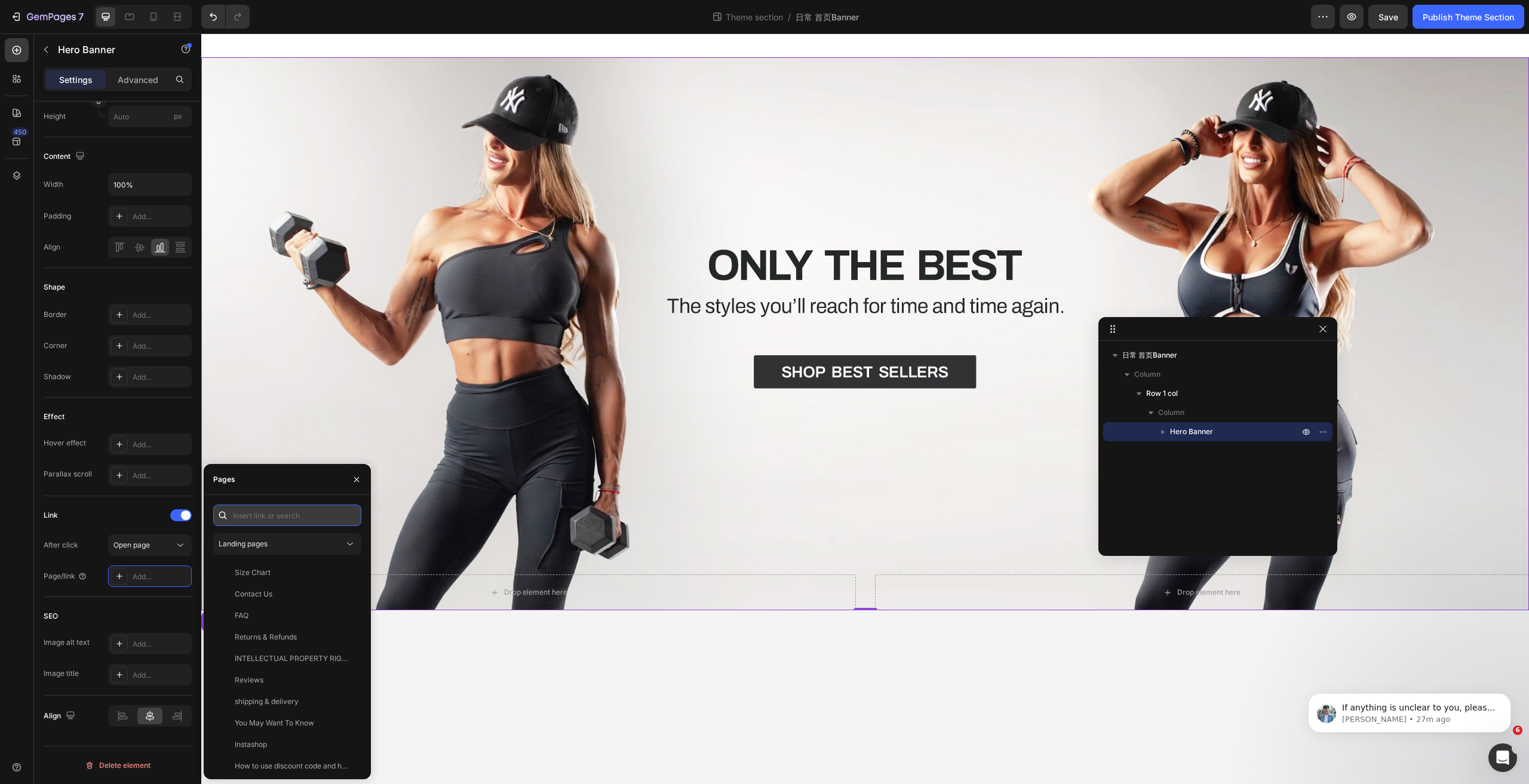
paste input "https://www.firmabs.com/collections/best-sellers"
type input "https://www.firmabs.com/collections/best-sellers"
click at [290, 550] on div "https://www.firmabs.com/collections/best-sellers View" at bounding box center [285, 544] width 143 height 21
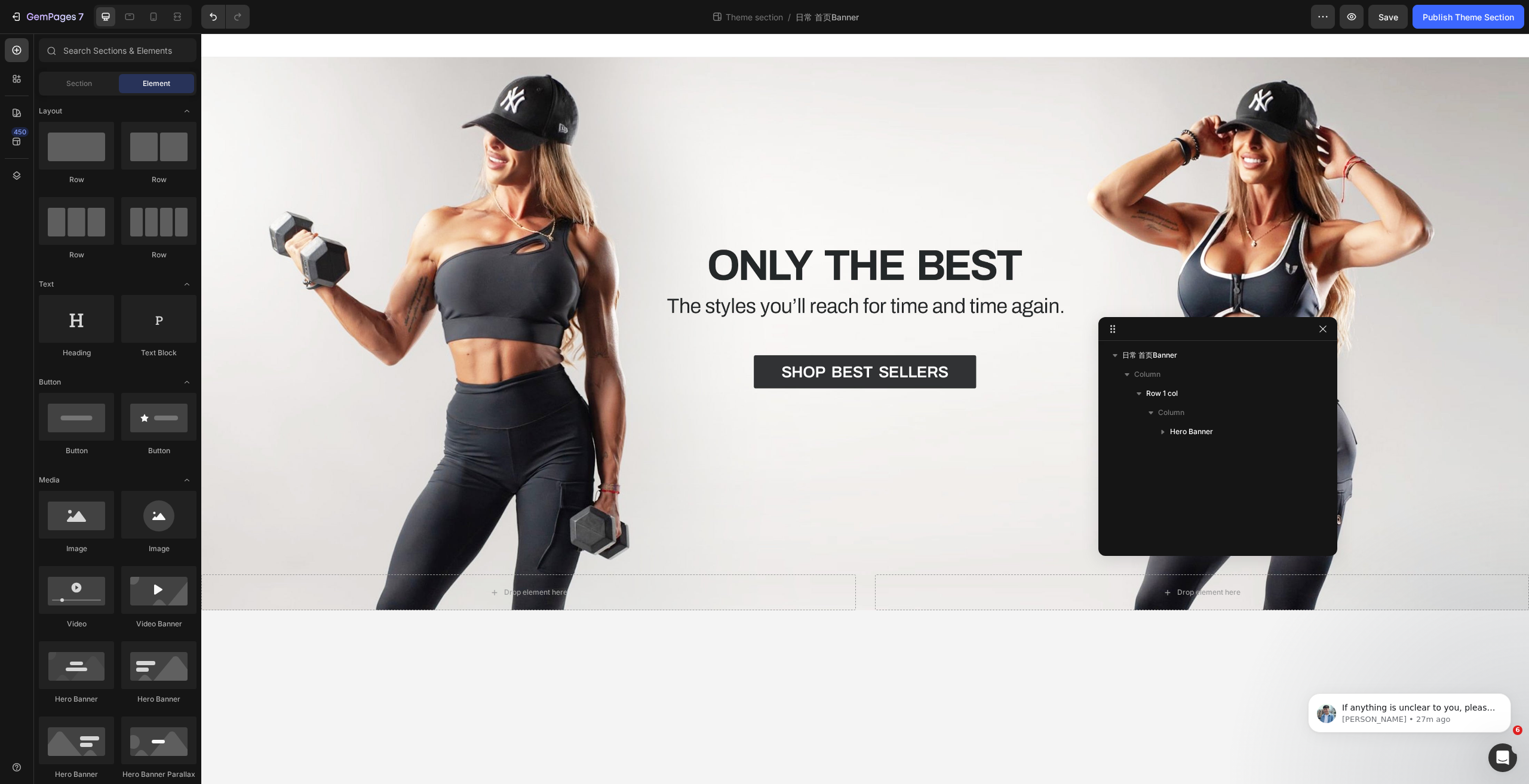
click at [586, 675] on body "Drop element here Drop element here Hero Banner Row Root Drag & drop element fr…" at bounding box center [865, 409] width 1328 height 751
click at [797, 129] on div "Overlay" at bounding box center [865, 334] width 1328 height 553
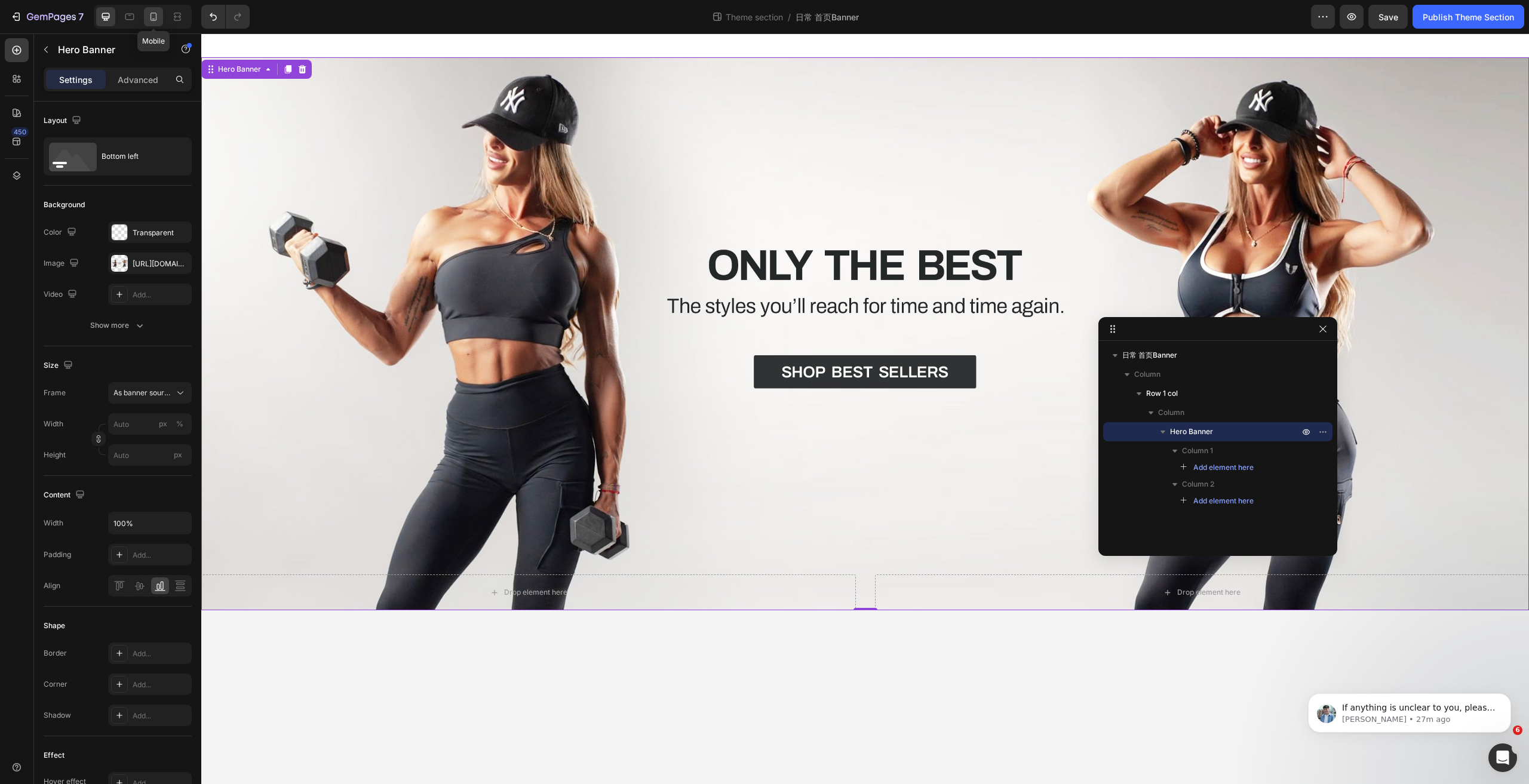
click at [154, 19] on icon at bounding box center [153, 19] width 3 height 1
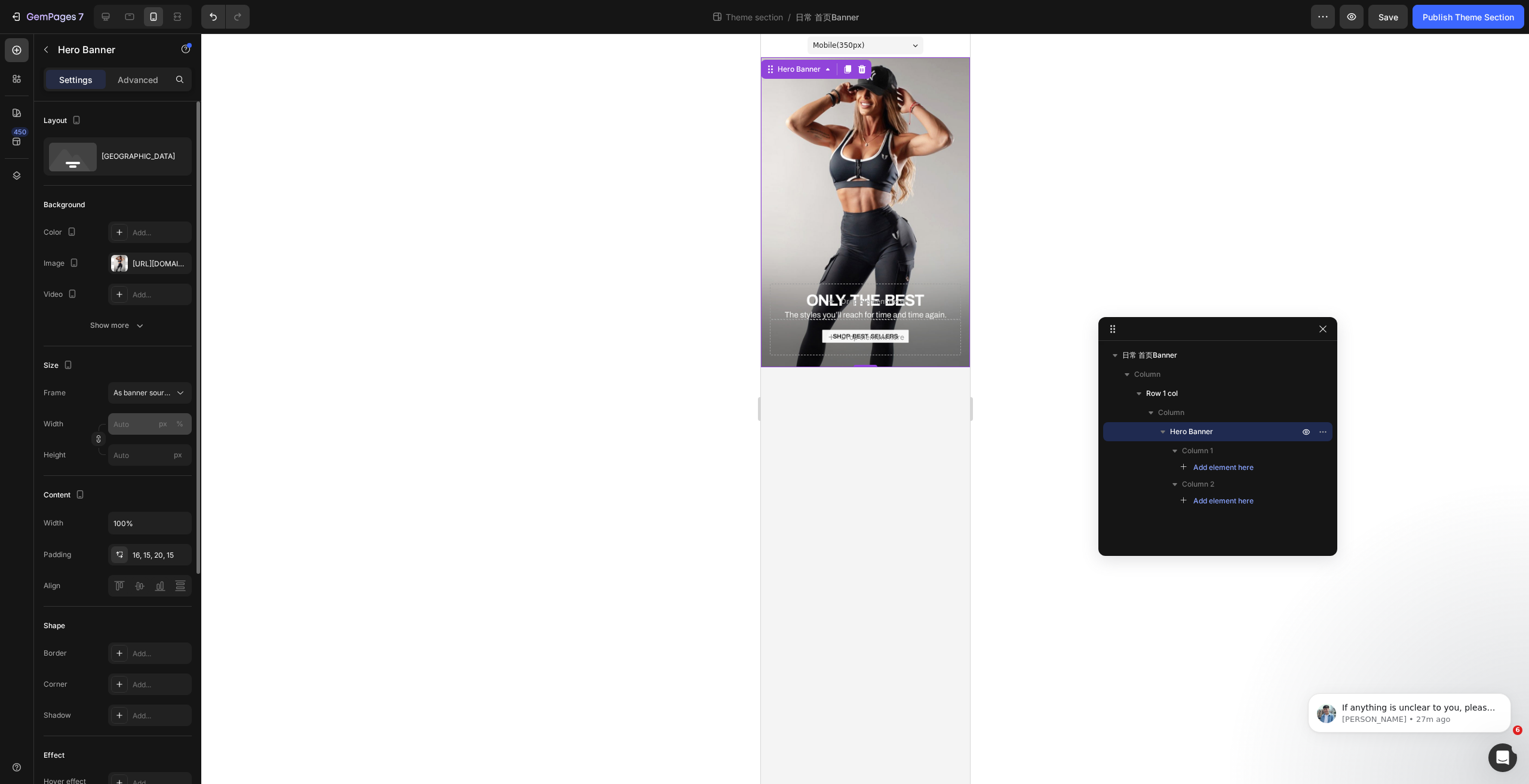
scroll to position [120, 0]
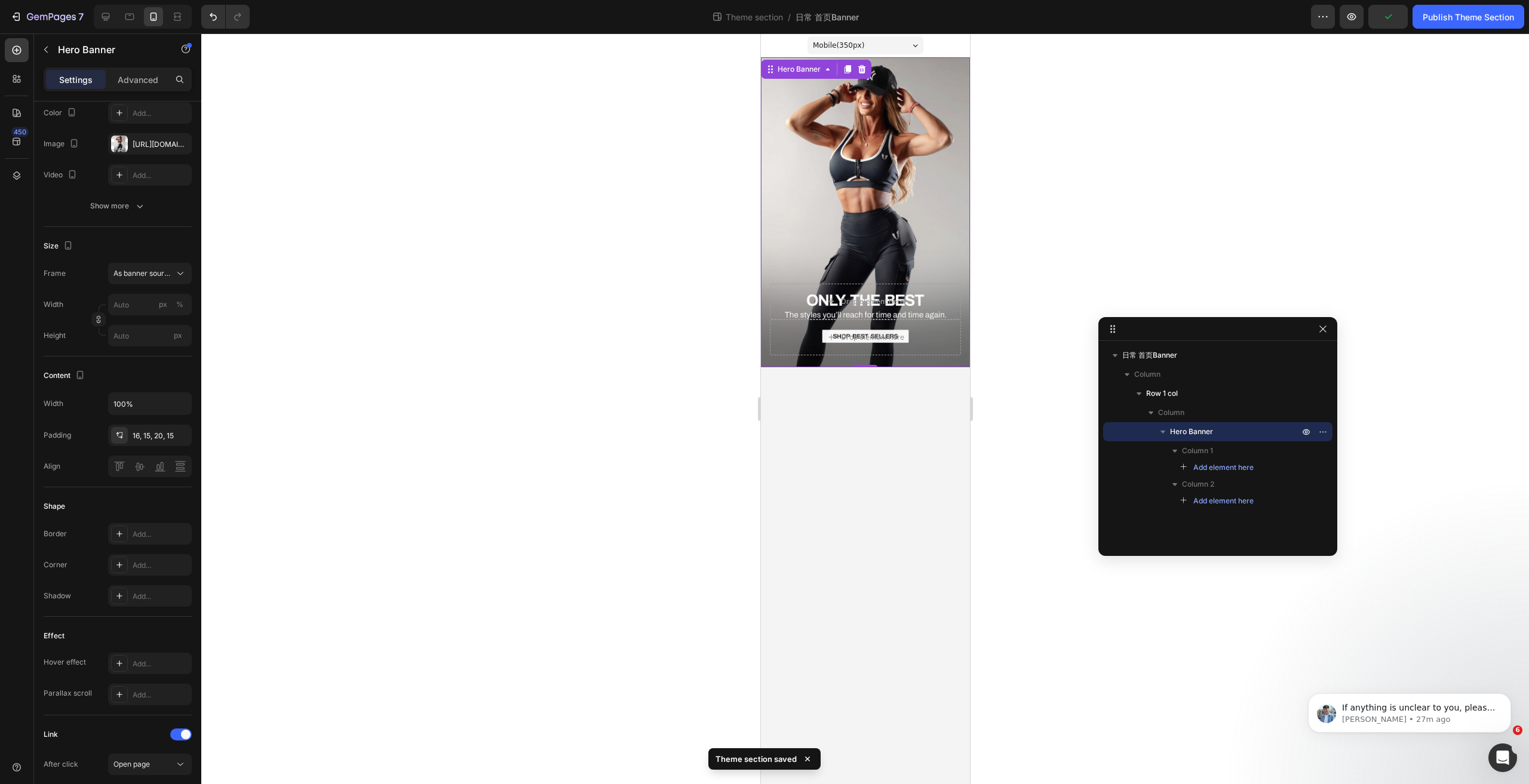
click at [827, 183] on div "Overlay" at bounding box center [865, 212] width 209 height 310
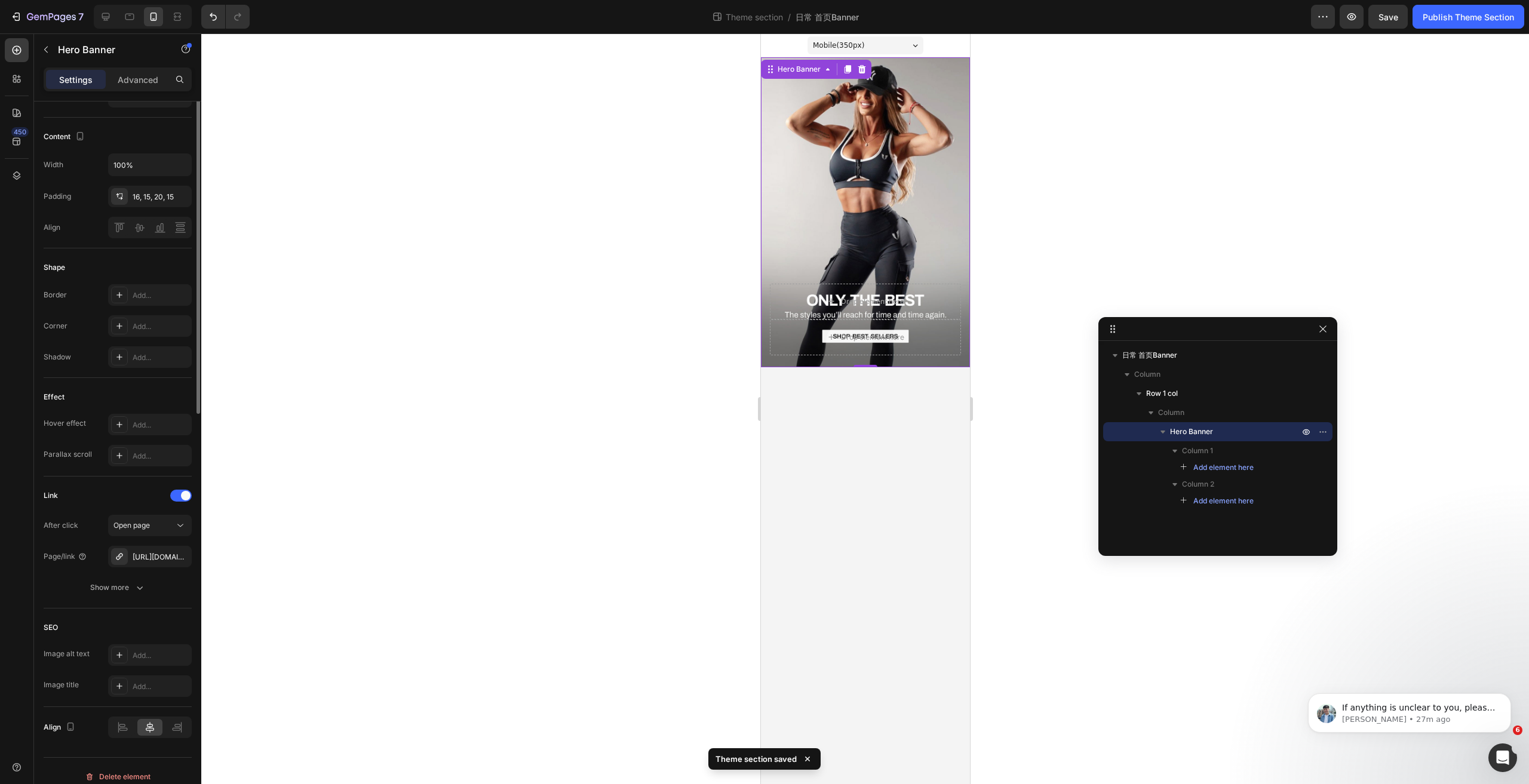
scroll to position [0, 0]
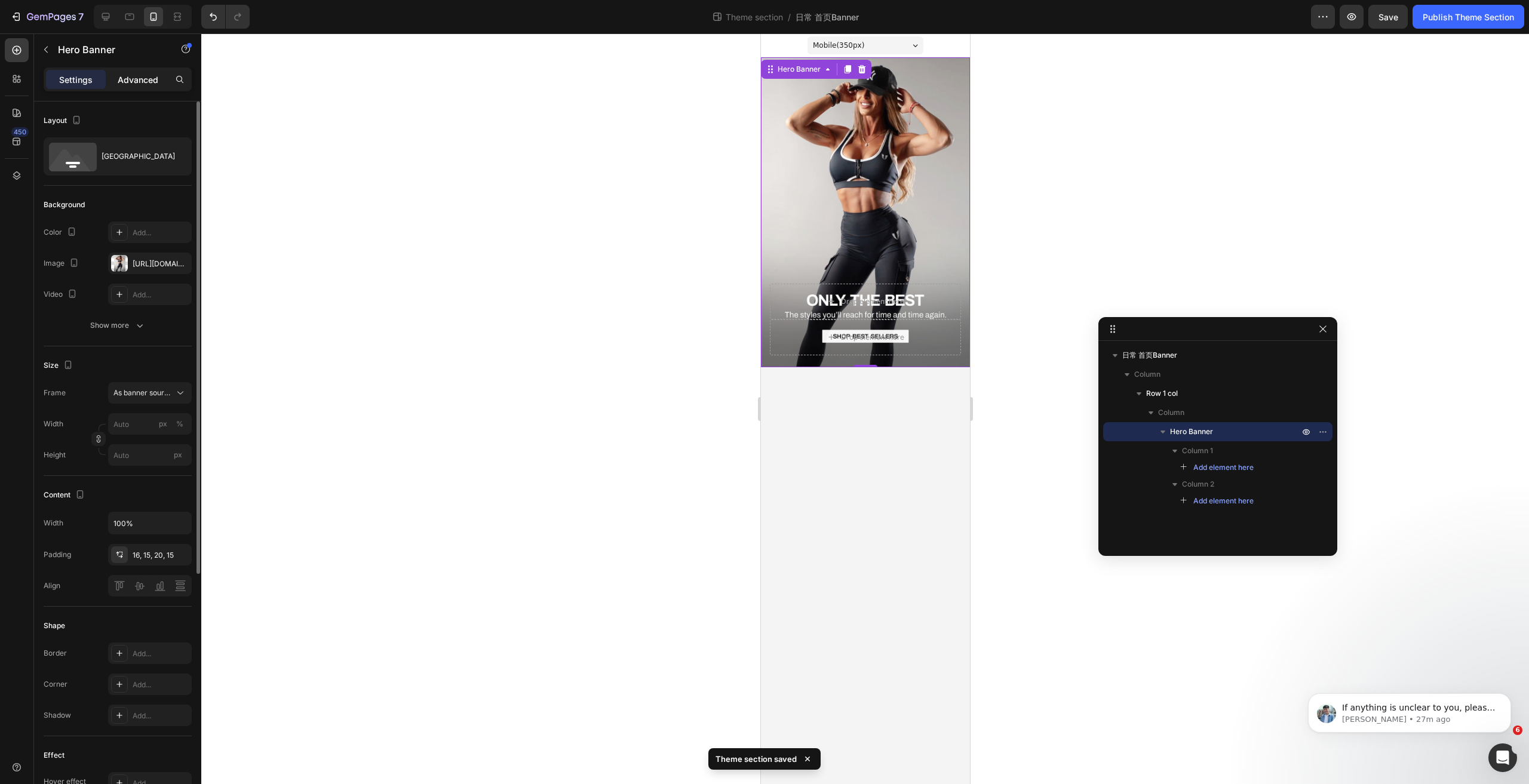
click at [137, 76] on p "Advanced" at bounding box center [138, 79] width 41 height 13
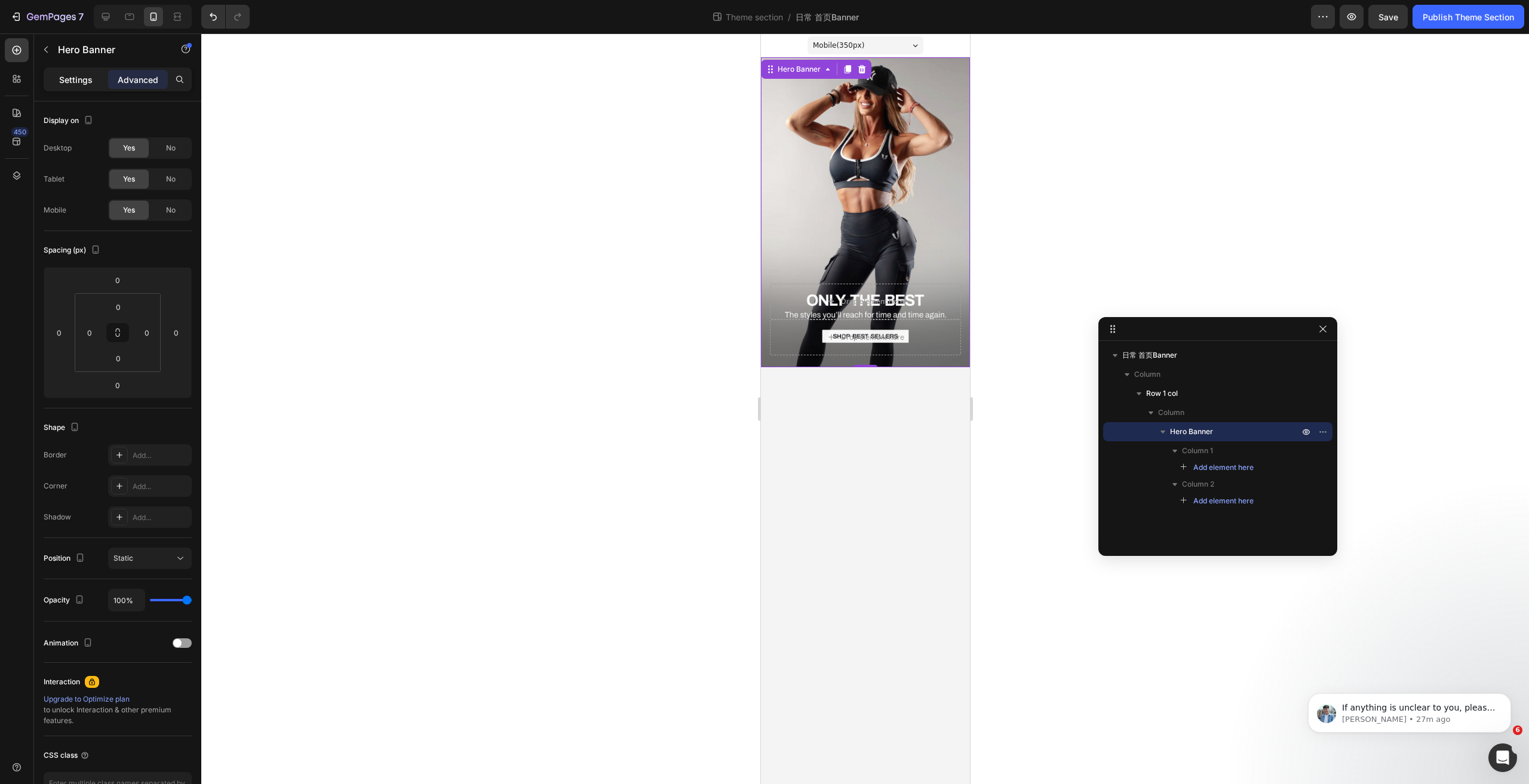
click at [79, 77] on p "Settings" at bounding box center [76, 79] width 34 height 13
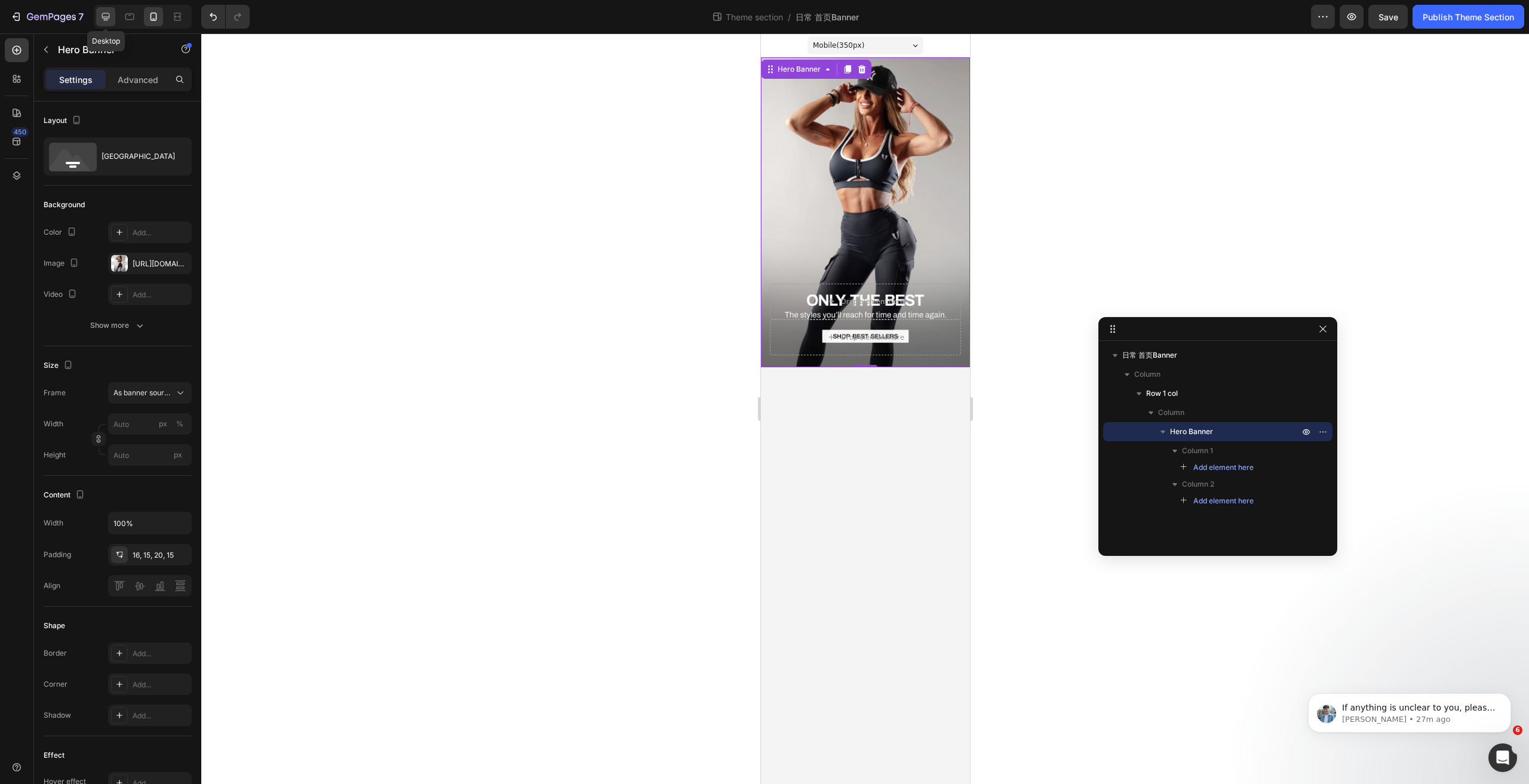
drag, startPoint x: 106, startPoint y: 12, endPoint x: 141, endPoint y: 15, distance: 35.1
click at [106, 12] on icon at bounding box center [106, 17] width 12 height 12
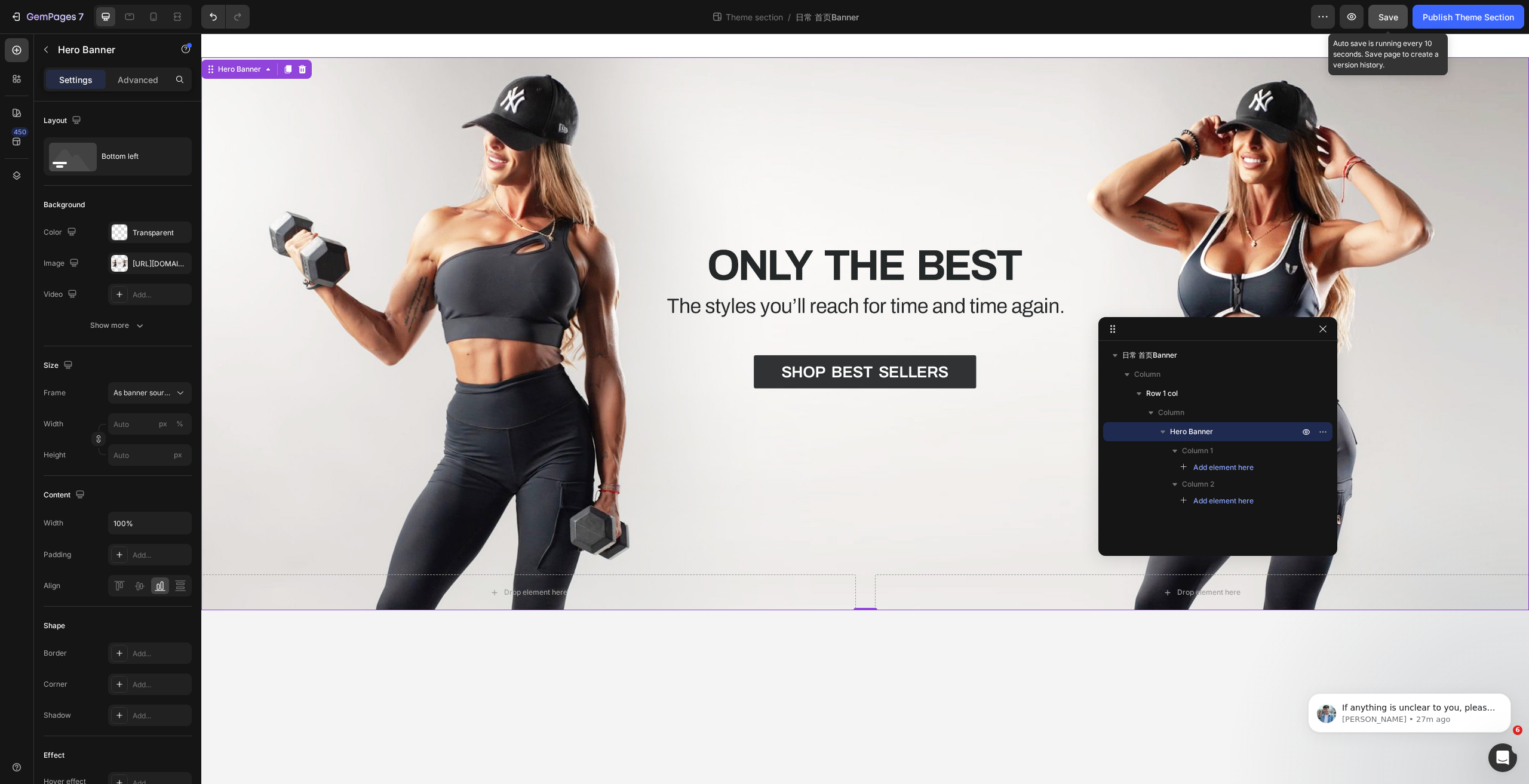
click at [1391, 16] on span "Save" at bounding box center [1389, 17] width 20 height 10
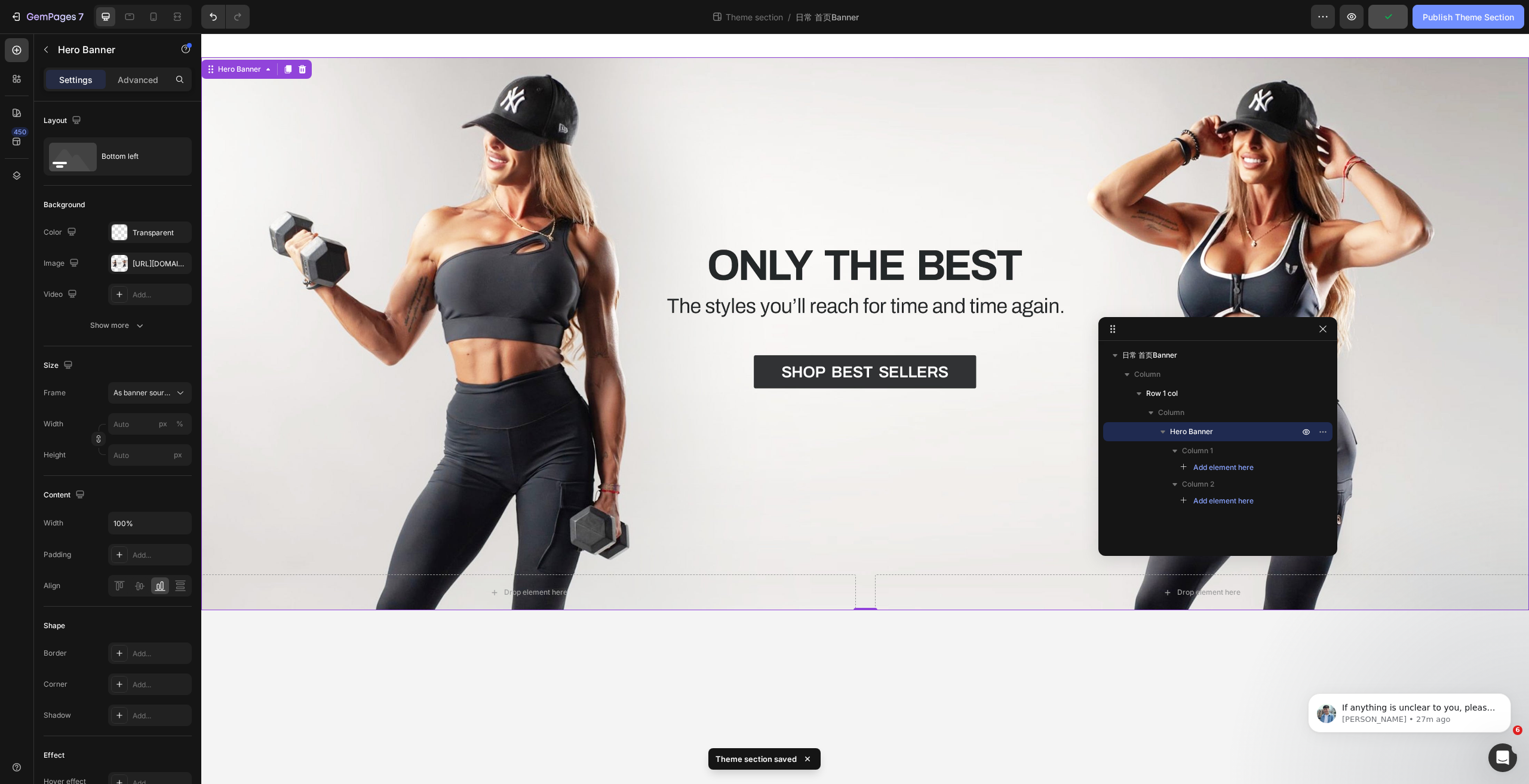
click at [1467, 16] on div "Publish Theme Section" at bounding box center [1469, 17] width 92 height 13
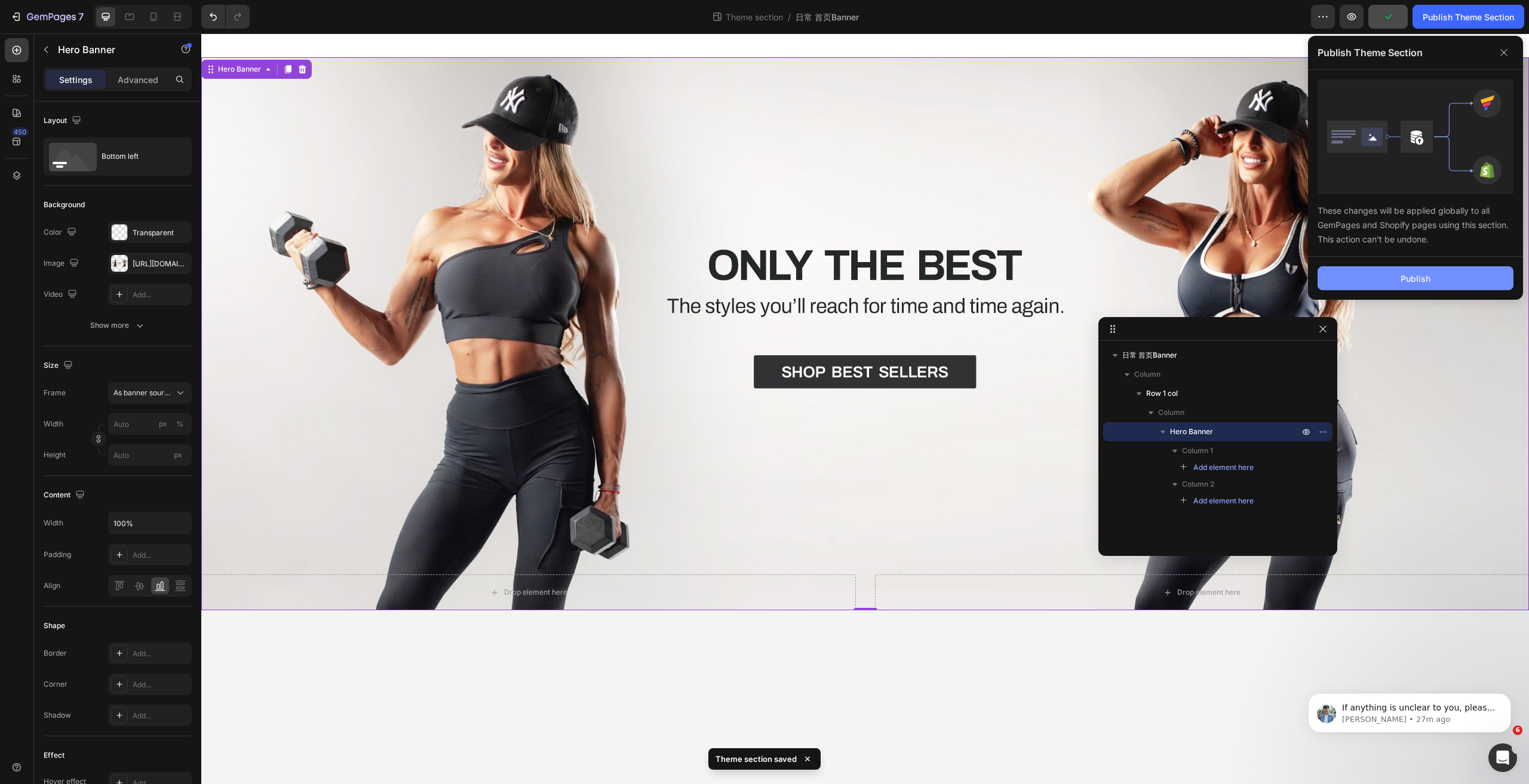
click at [1425, 276] on div "Publish" at bounding box center [1415, 278] width 30 height 13
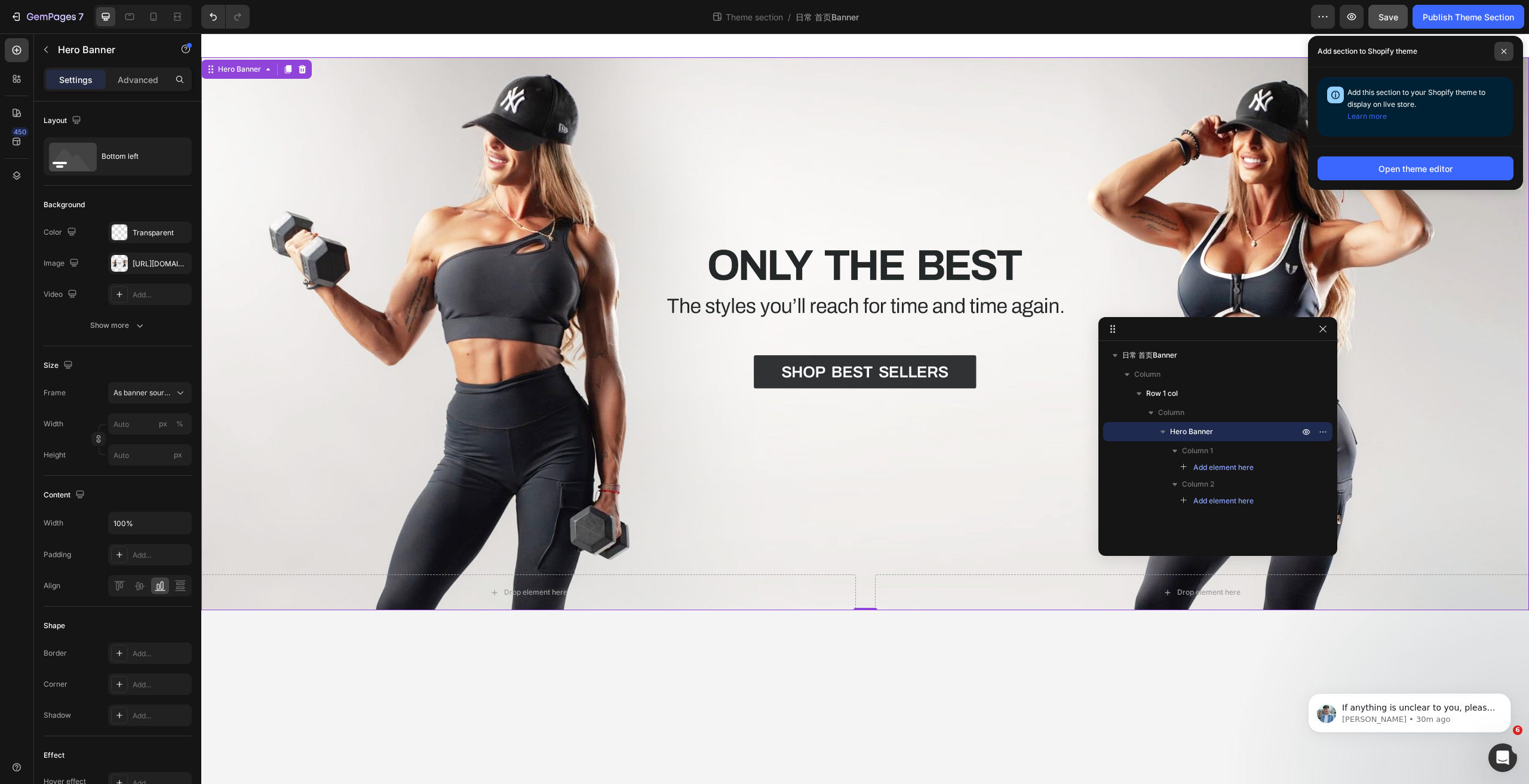
click at [1499, 46] on span at bounding box center [1503, 51] width 19 height 19
